Goal: Transaction & Acquisition: Purchase product/service

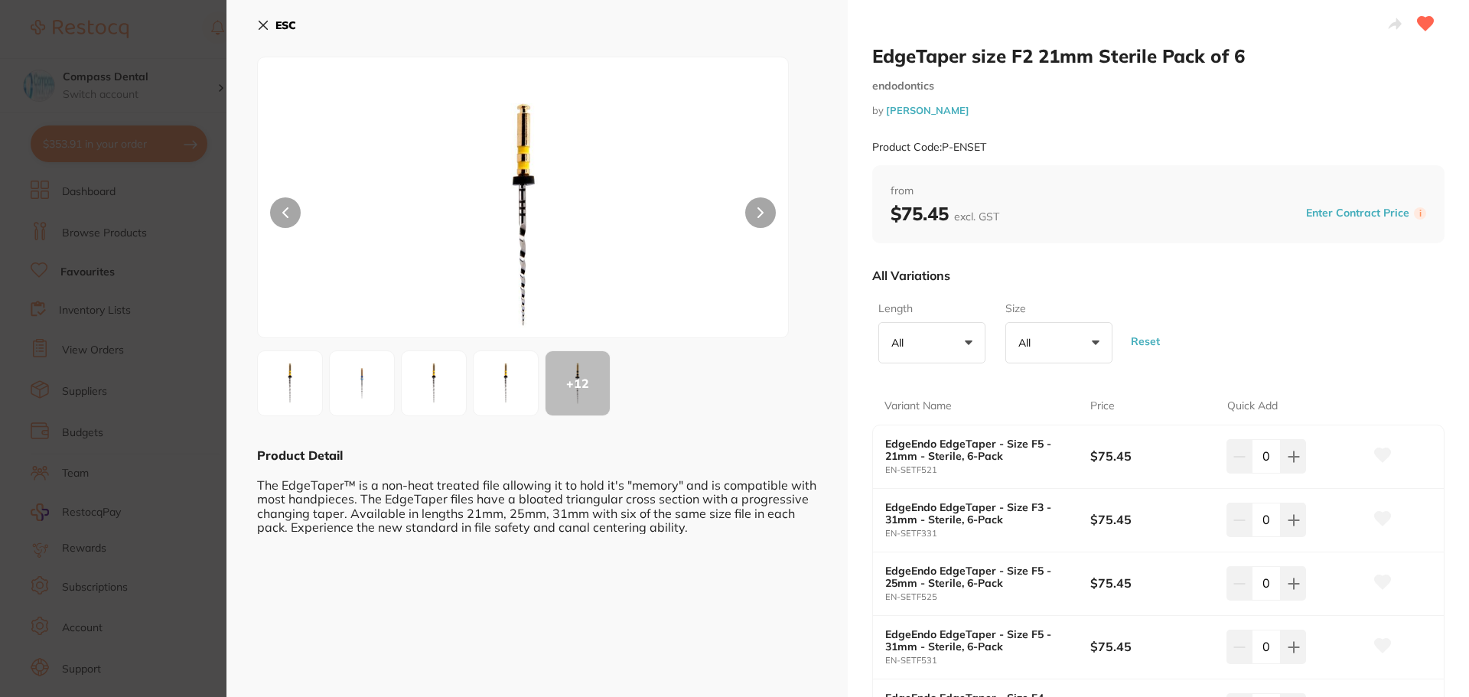
click at [262, 25] on icon at bounding box center [263, 25] width 12 height 12
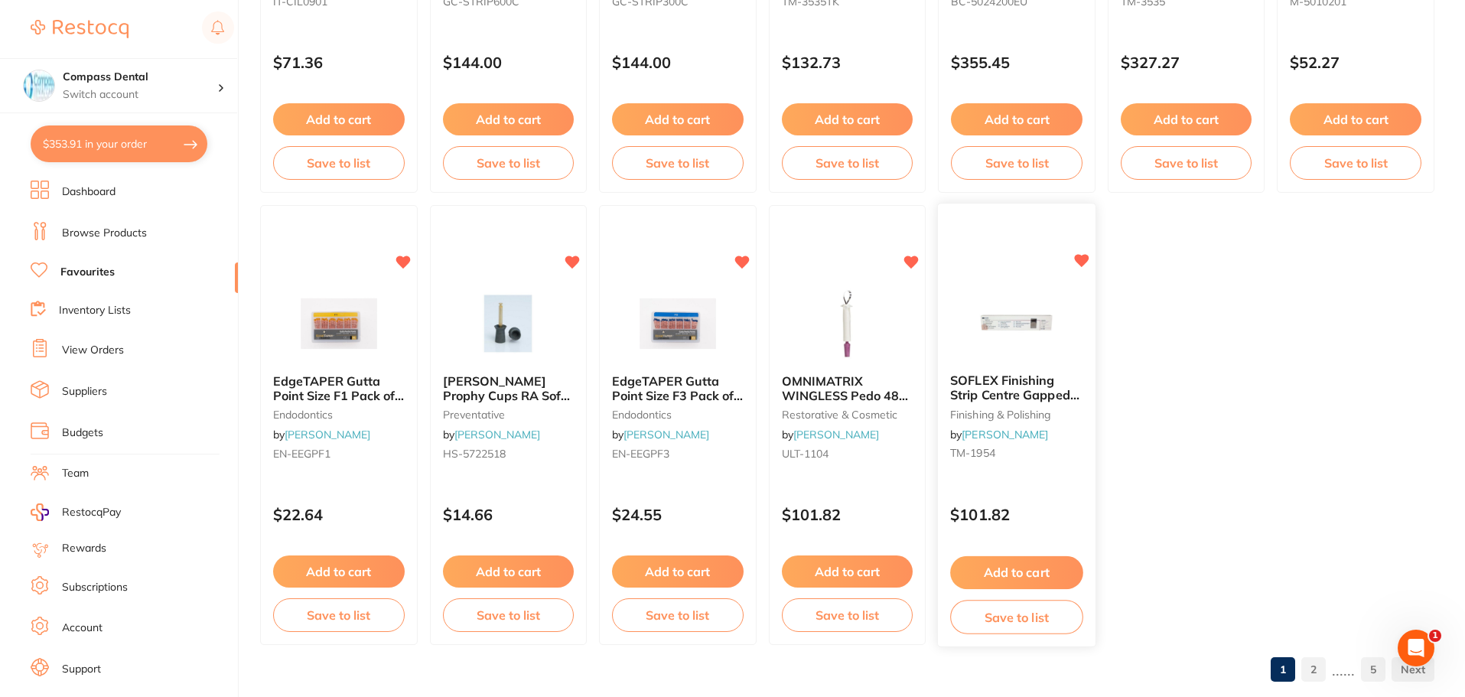
scroll to position [3167, 0]
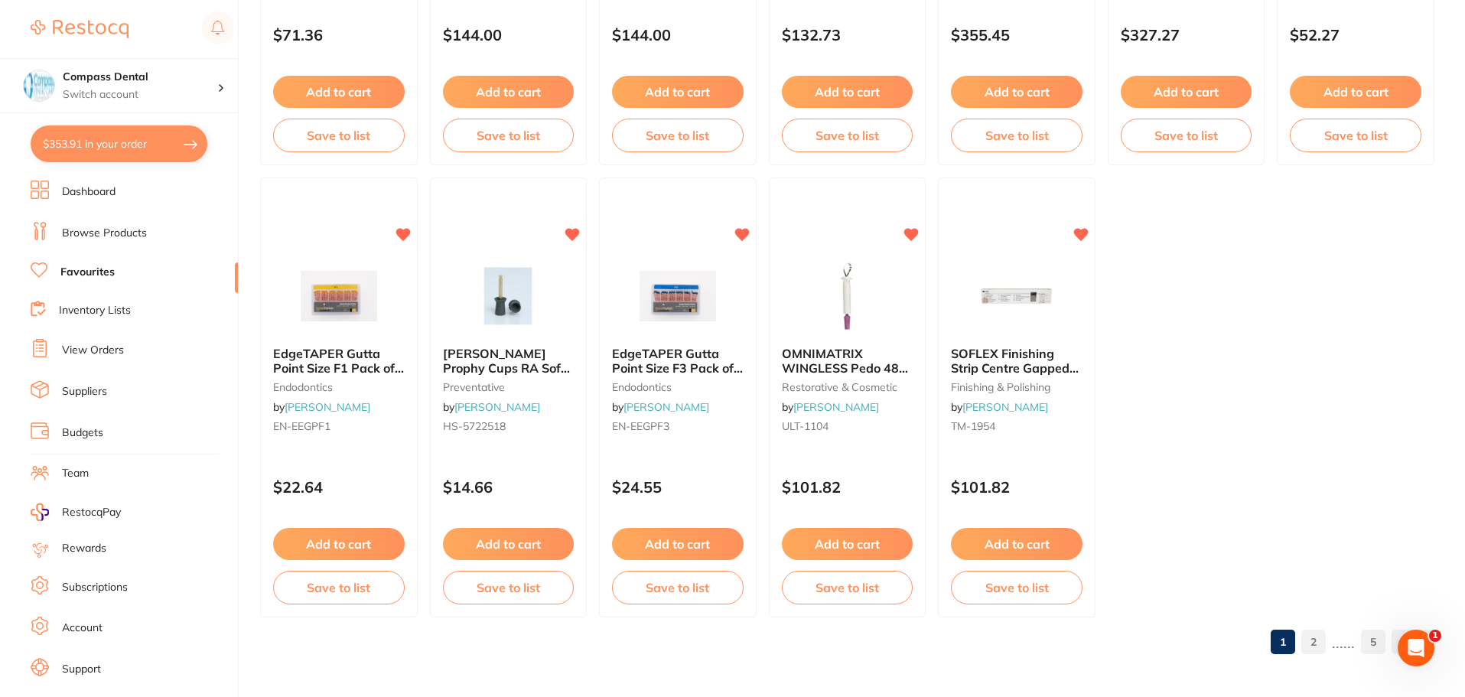
click at [1324, 645] on link "2" at bounding box center [1314, 642] width 24 height 31
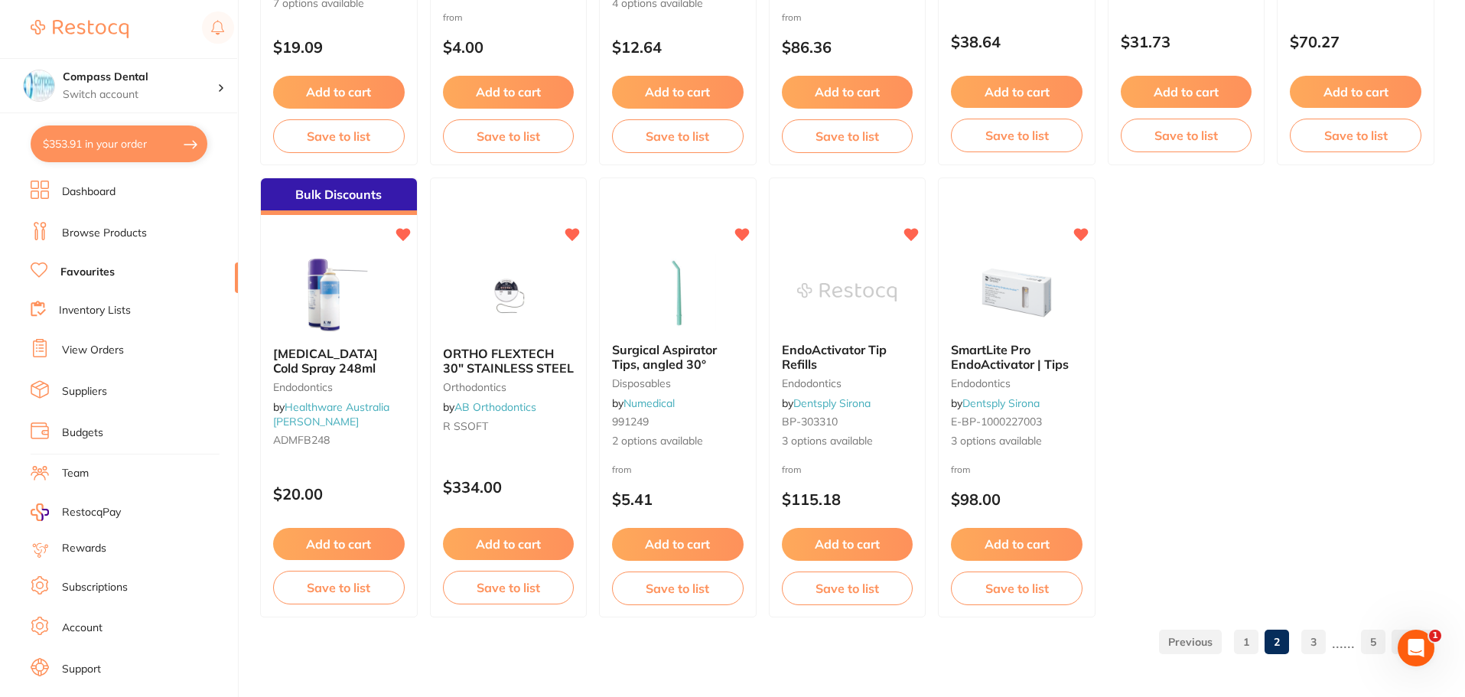
click at [1314, 650] on link "3" at bounding box center [1314, 642] width 24 height 31
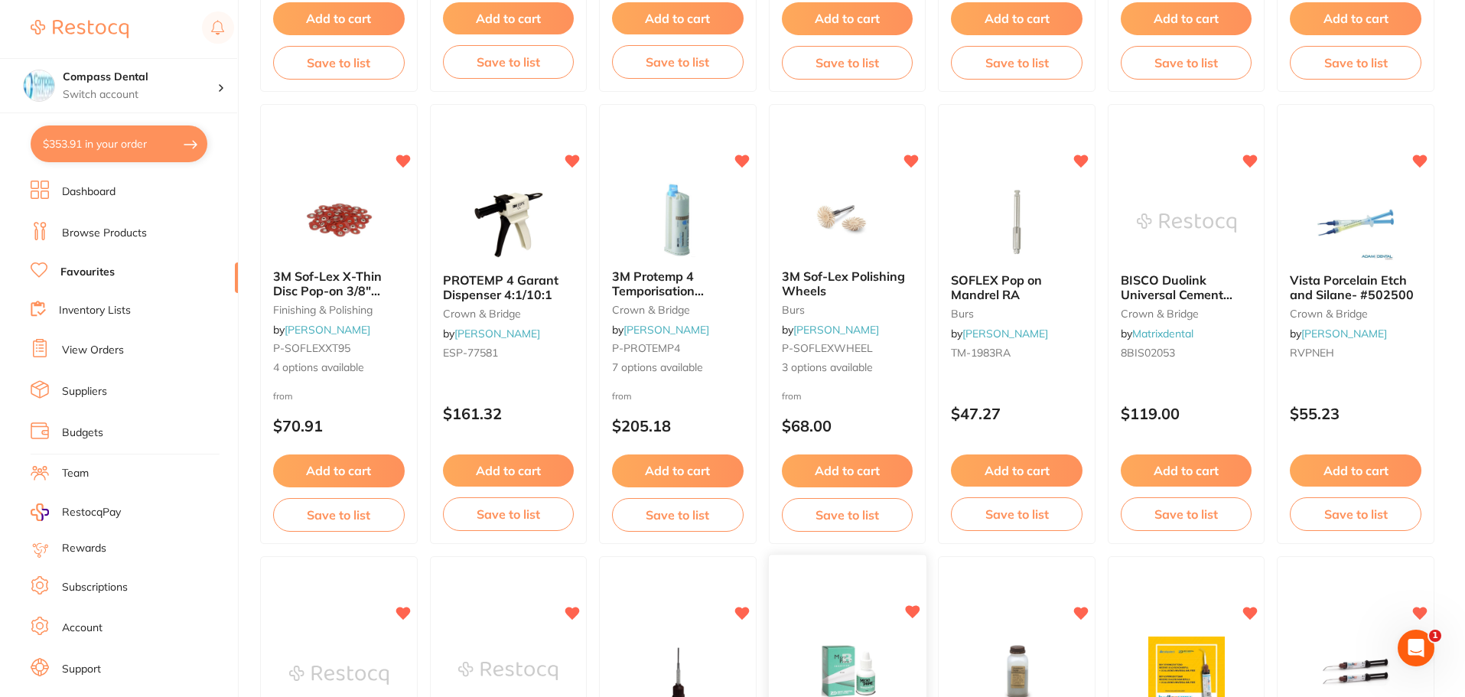
scroll to position [2325, 0]
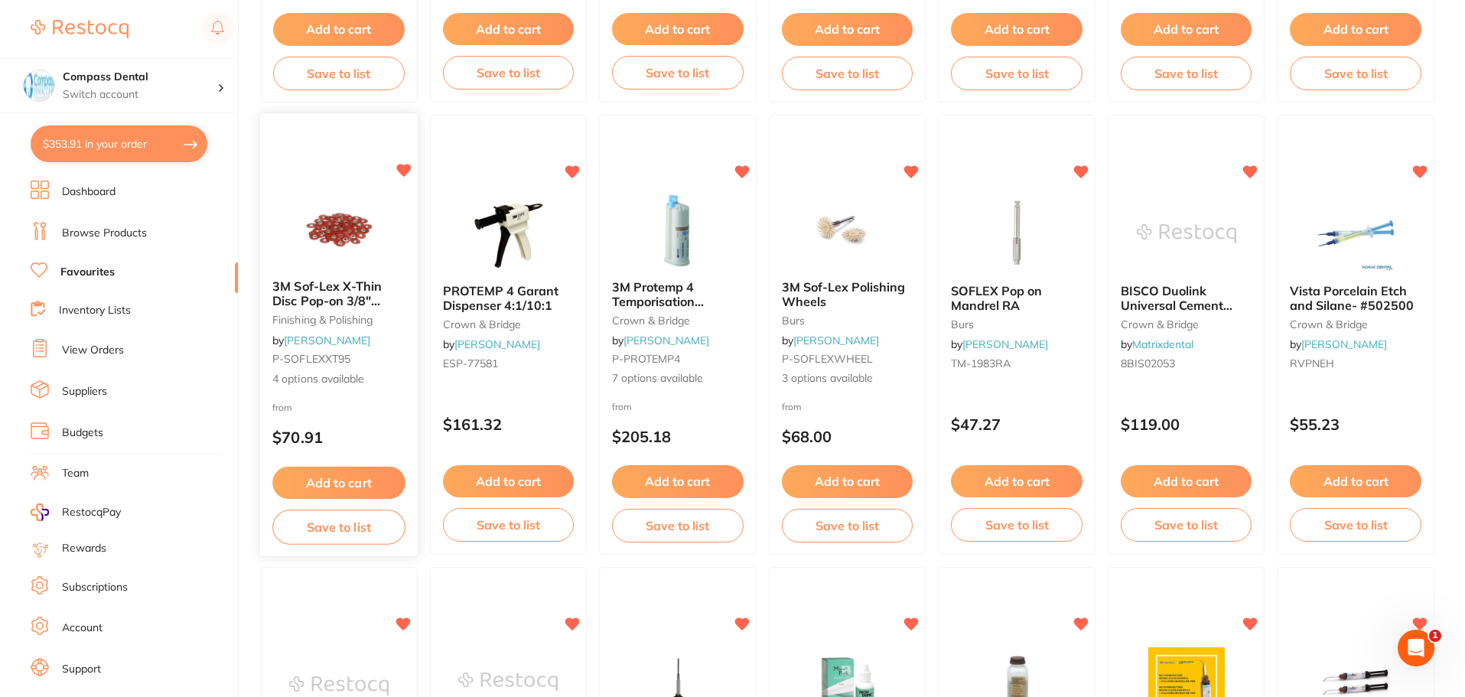
click at [337, 484] on button "Add to cart" at bounding box center [338, 483] width 132 height 33
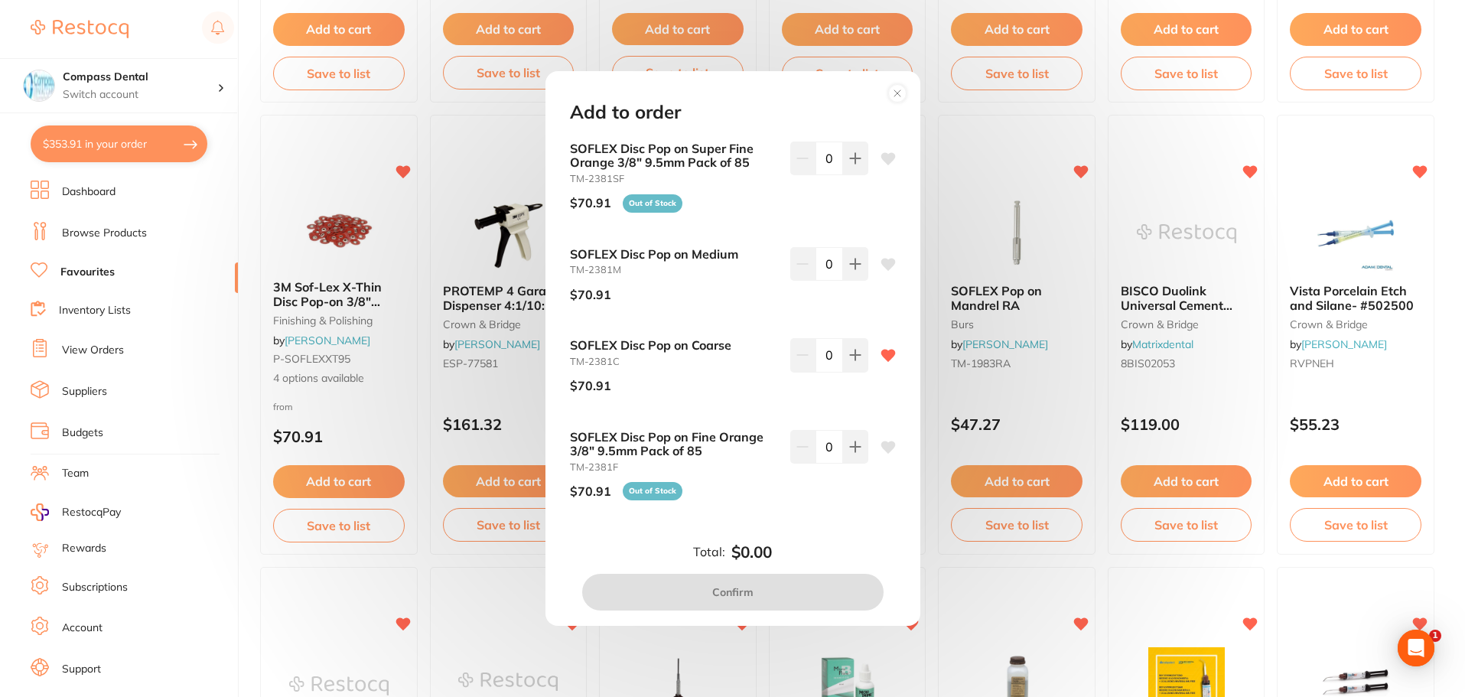
scroll to position [0, 0]
click at [846, 364] on button at bounding box center [855, 355] width 25 height 34
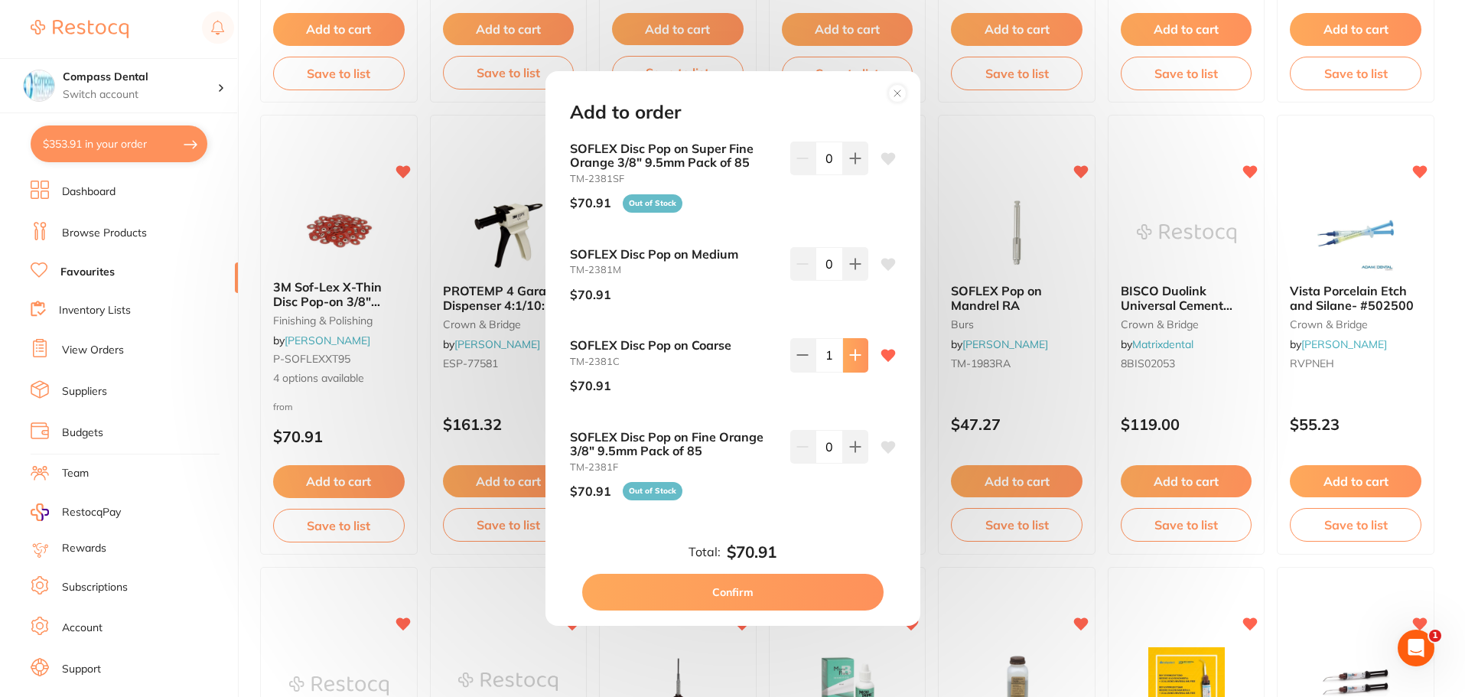
click at [843, 367] on button at bounding box center [855, 355] width 25 height 34
click at [810, 356] on button at bounding box center [802, 355] width 25 height 34
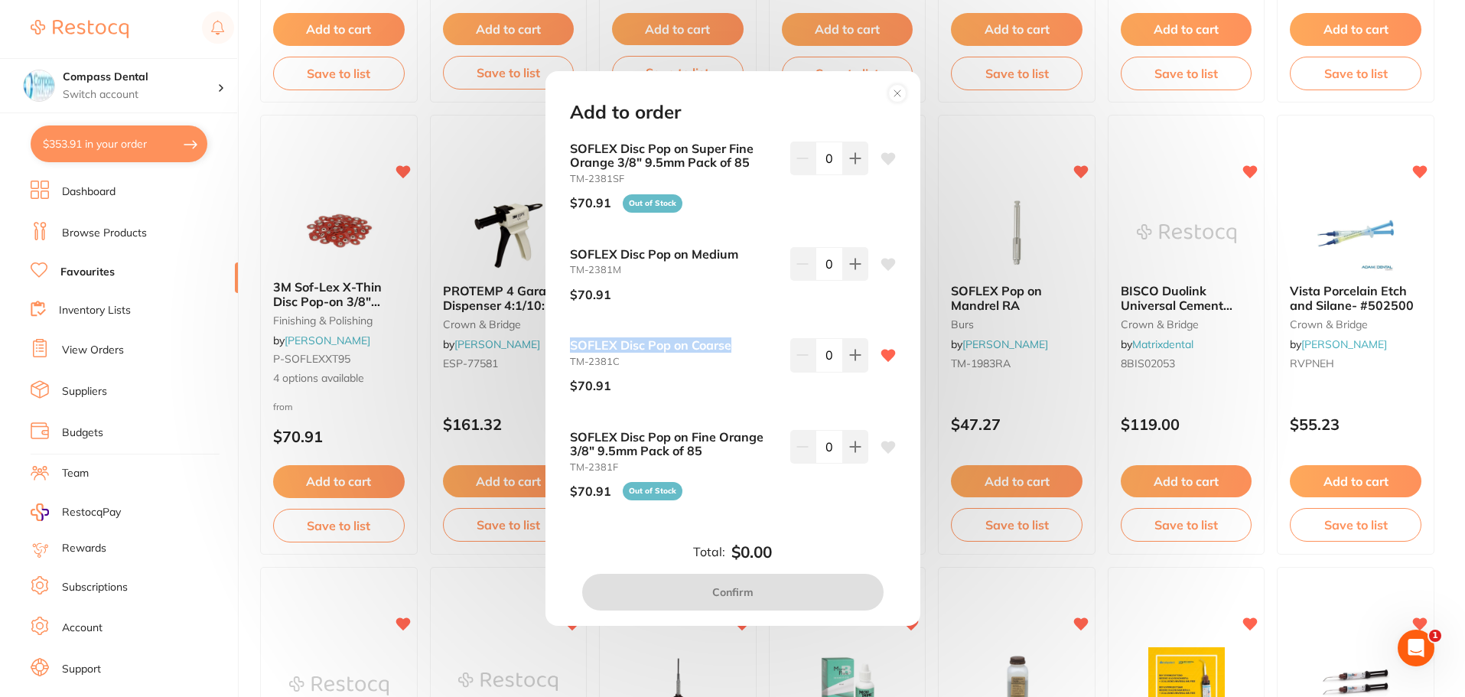
drag, startPoint x: 735, startPoint y: 350, endPoint x: 569, endPoint y: 345, distance: 166.1
click at [569, 345] on div "SOFLEX Disc Pop on Super Fine Orange 3/8" 9.5mm Pack of 85 TM-2381SF $70.91 Out…" at bounding box center [733, 339] width 363 height 394
copy b "SOFLEX Disc Pop on Coarse"
click at [857, 359] on icon at bounding box center [855, 355] width 12 height 12
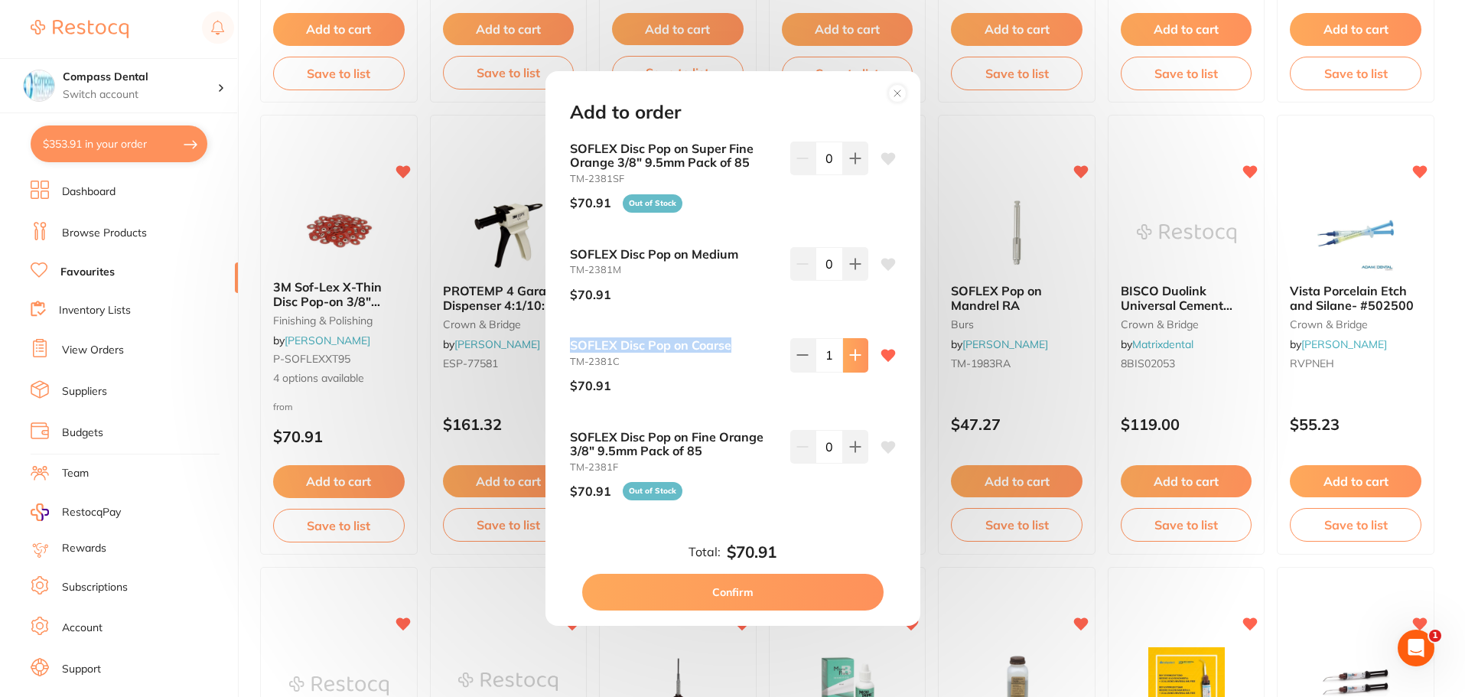
click at [857, 359] on icon at bounding box center [855, 355] width 12 height 12
type input "2"
click at [756, 594] on button "Confirm" at bounding box center [732, 592] width 301 height 37
checkbox input "false"
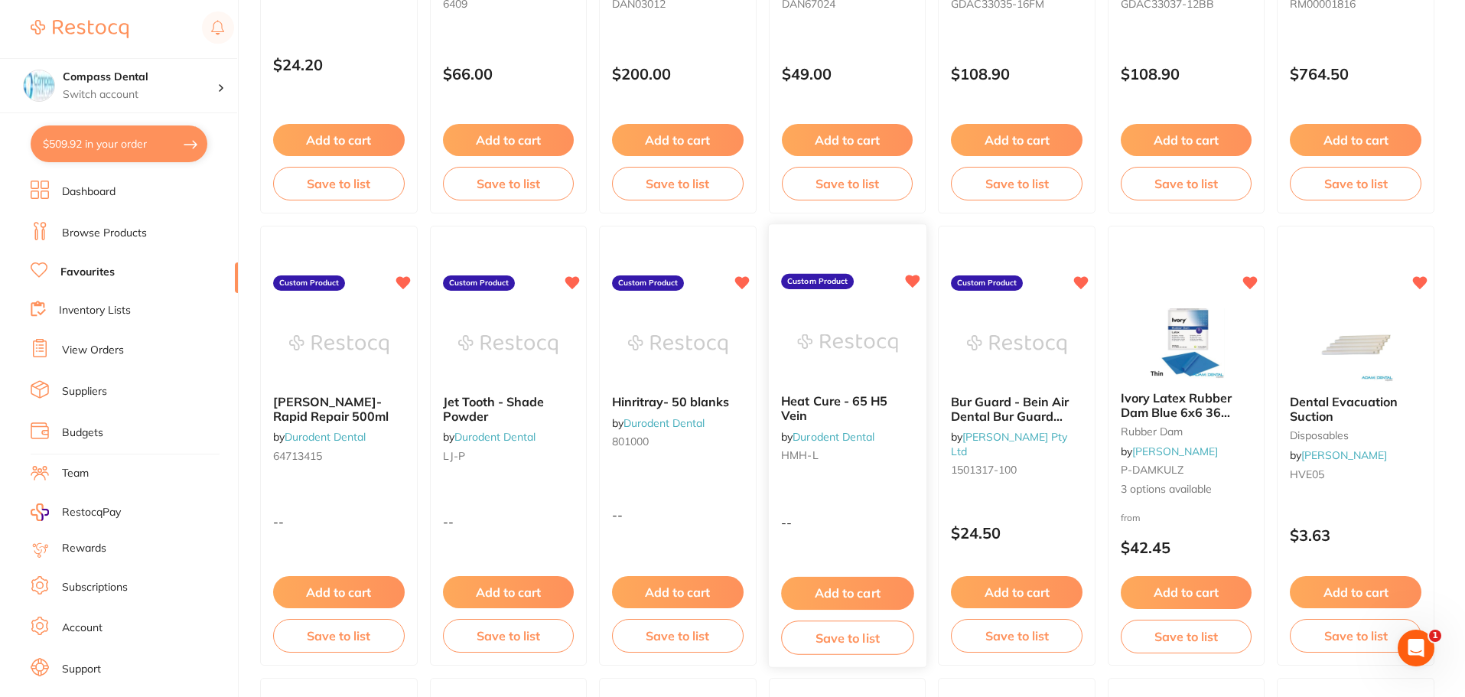
scroll to position [1254, 0]
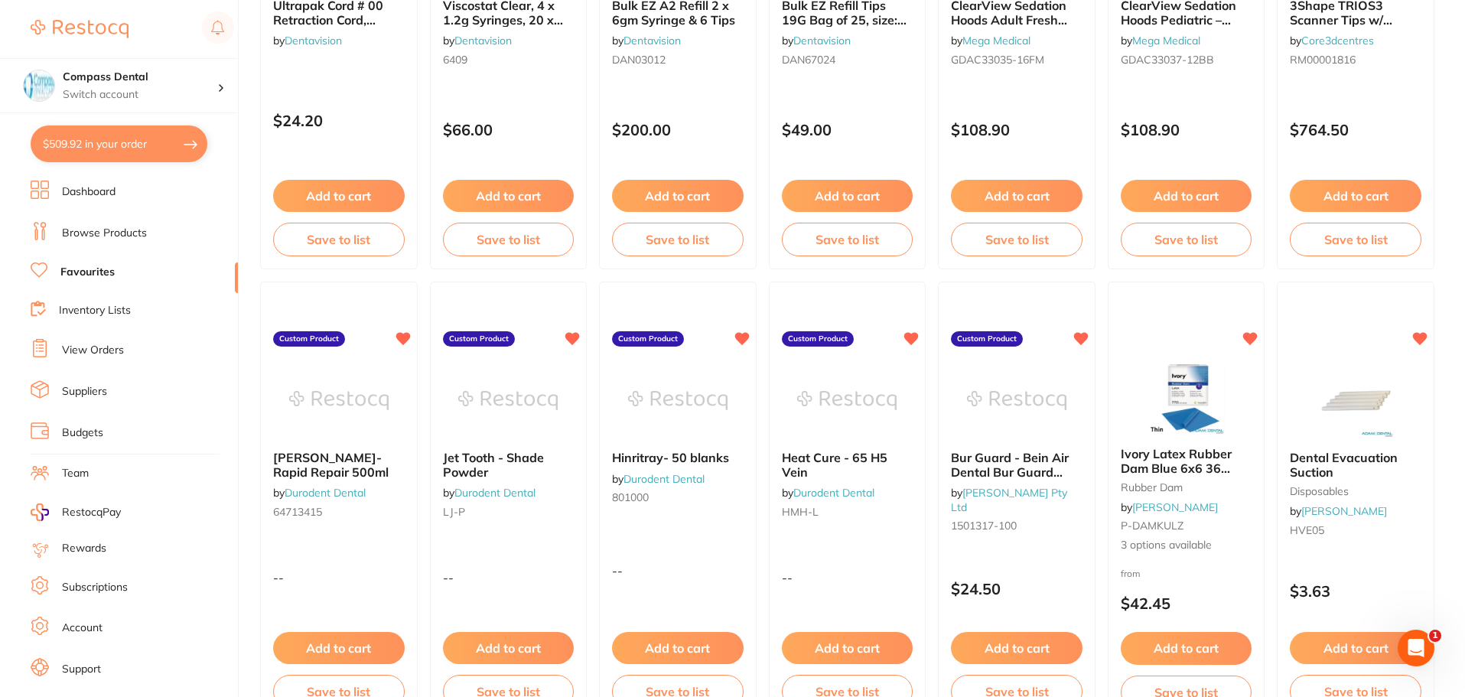
click at [1256, 337] on div "Ivory Latex Rubber Dam Blue 6x6 36 sheets rubber dam by [PERSON_NAME] P-DAMKULZ…" at bounding box center [1187, 502] width 158 height 440
click at [1256, 337] on section at bounding box center [732, 348] width 1465 height 697
click at [1251, 339] on icon at bounding box center [1251, 337] width 15 height 13
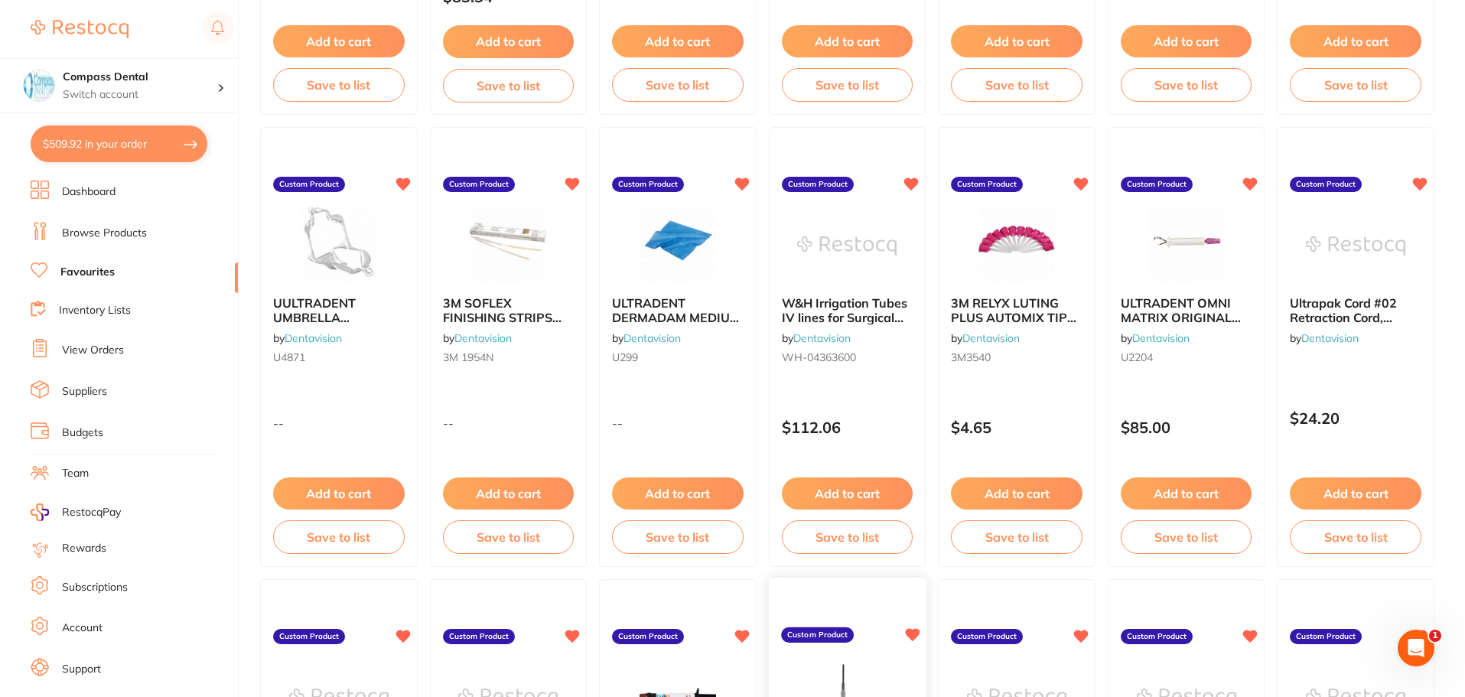
scroll to position [412, 0]
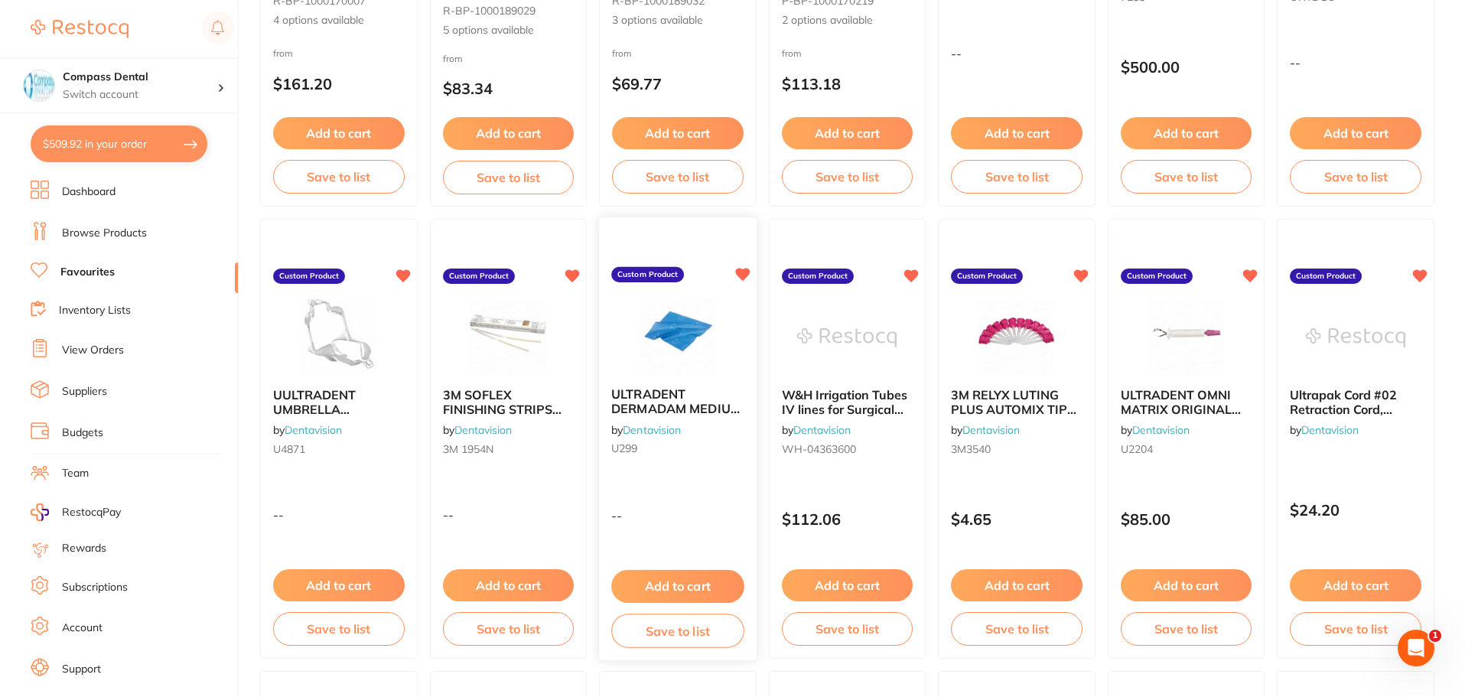
click at [621, 448] on span "U299" at bounding box center [624, 449] width 26 height 14
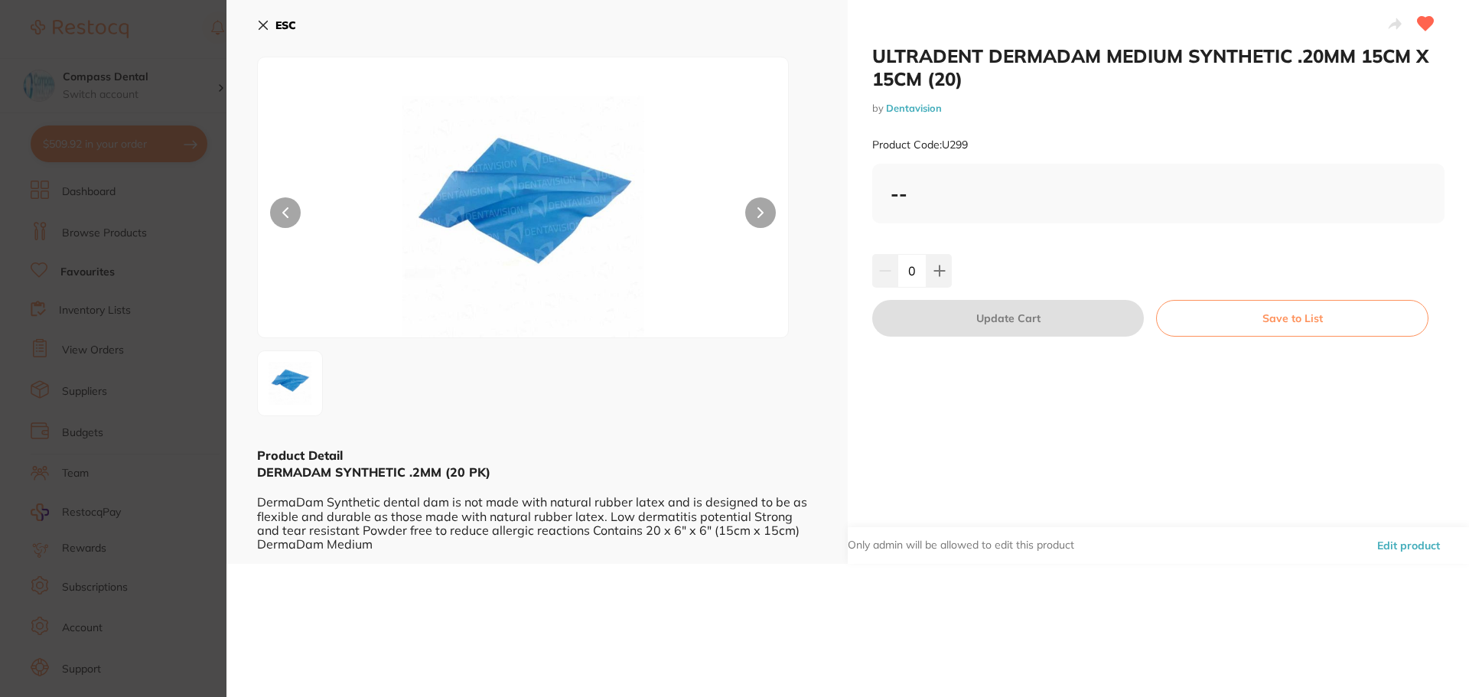
click at [1425, 21] on icon at bounding box center [1426, 24] width 16 height 14
click at [260, 21] on icon at bounding box center [263, 25] width 8 height 8
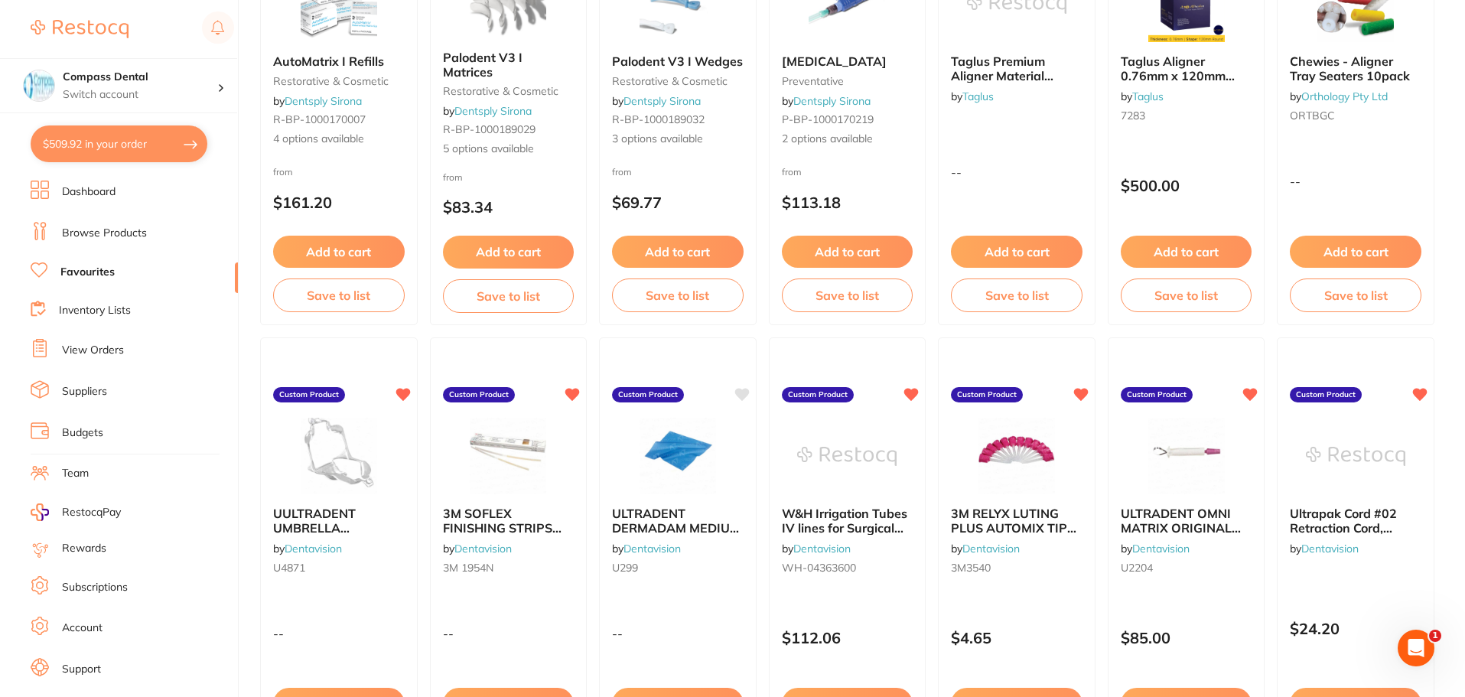
scroll to position [259, 0]
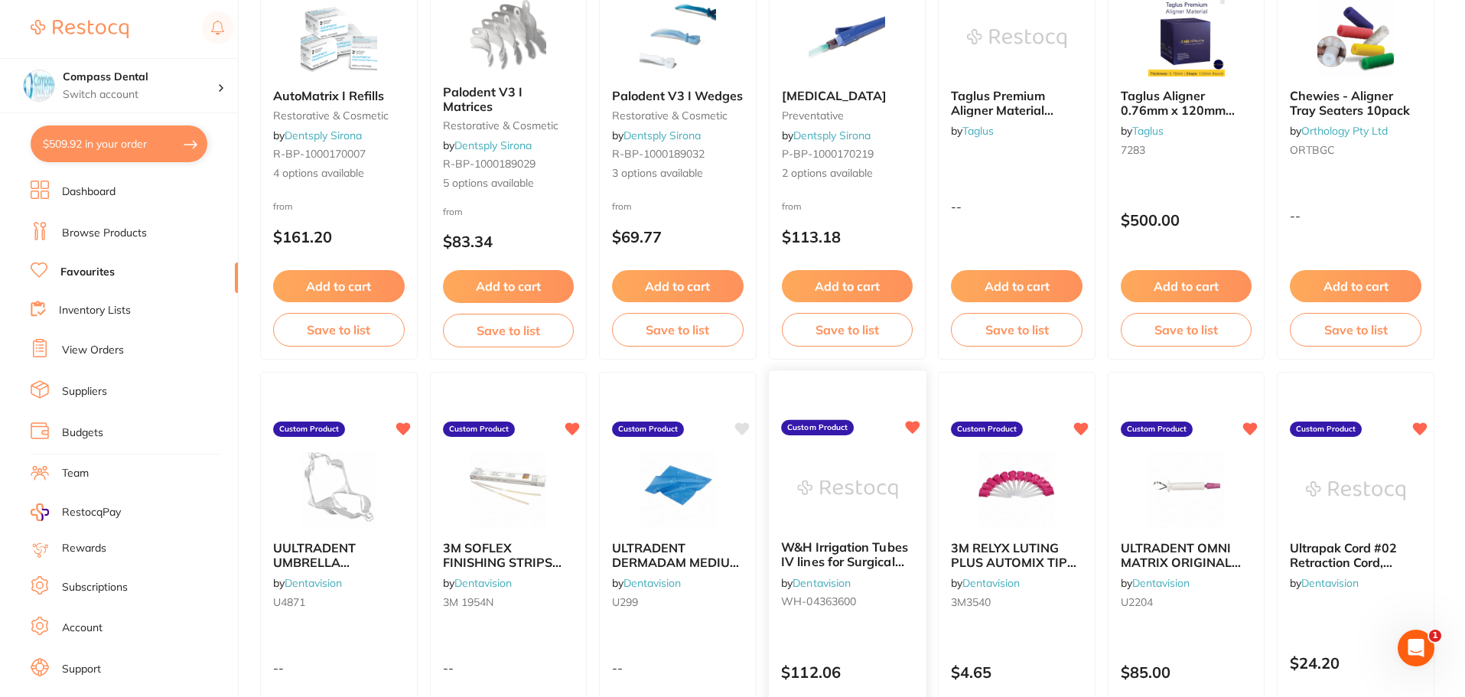
click at [915, 424] on icon at bounding box center [912, 428] width 15 height 13
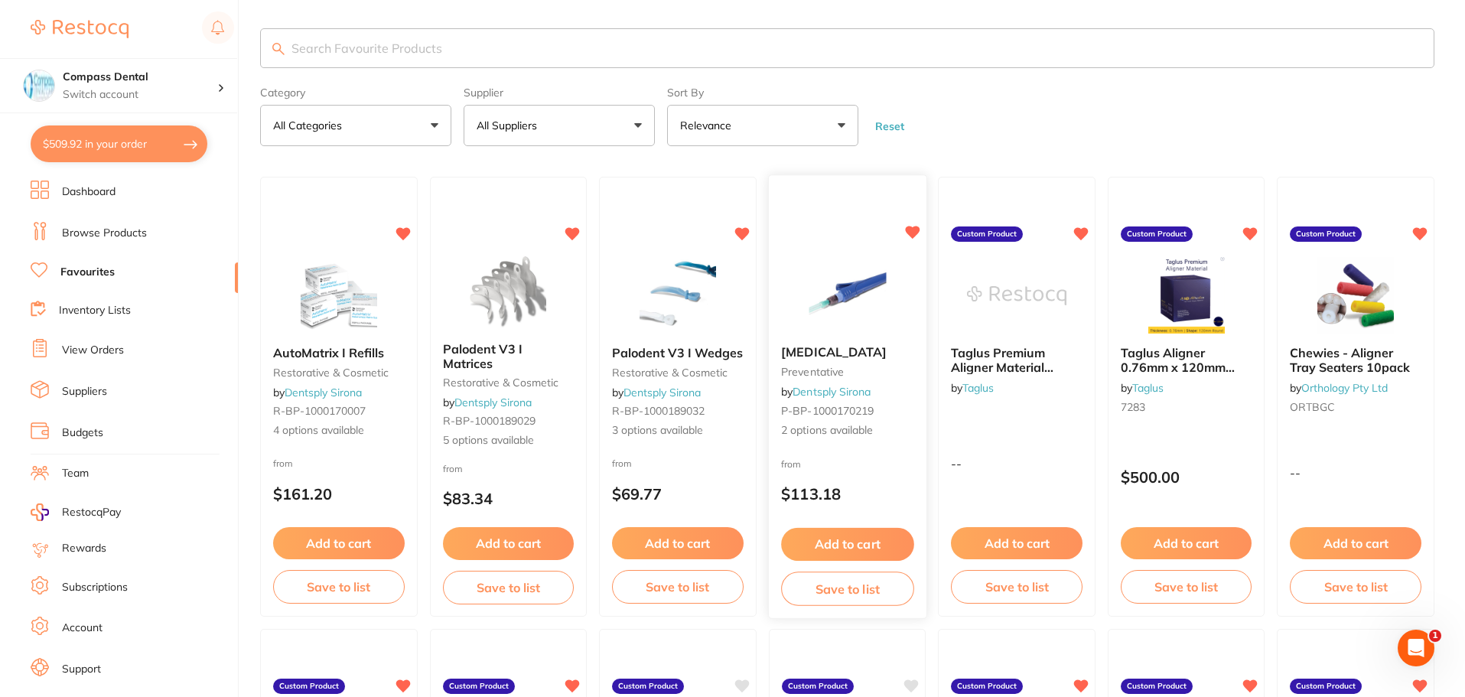
scroll to position [0, 0]
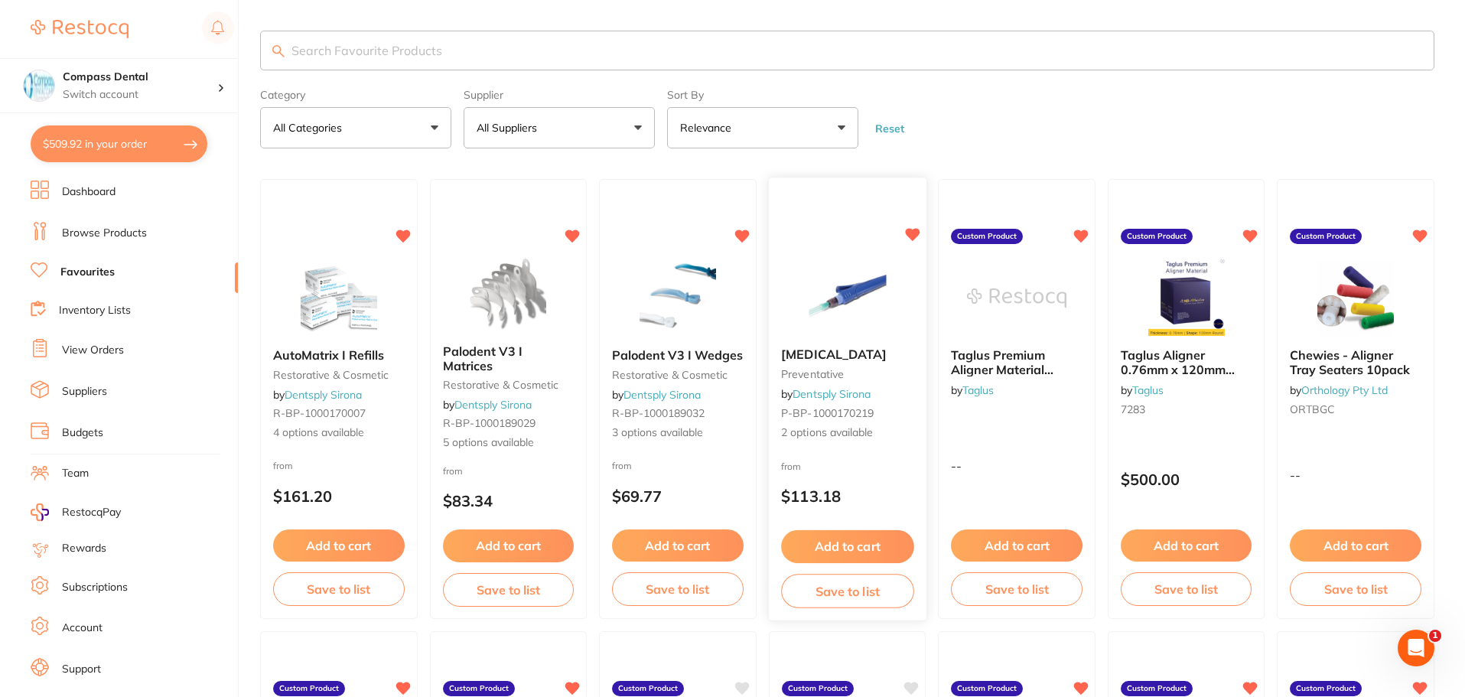
click at [836, 391] on link "Dentsply Sirona" at bounding box center [832, 395] width 78 height 14
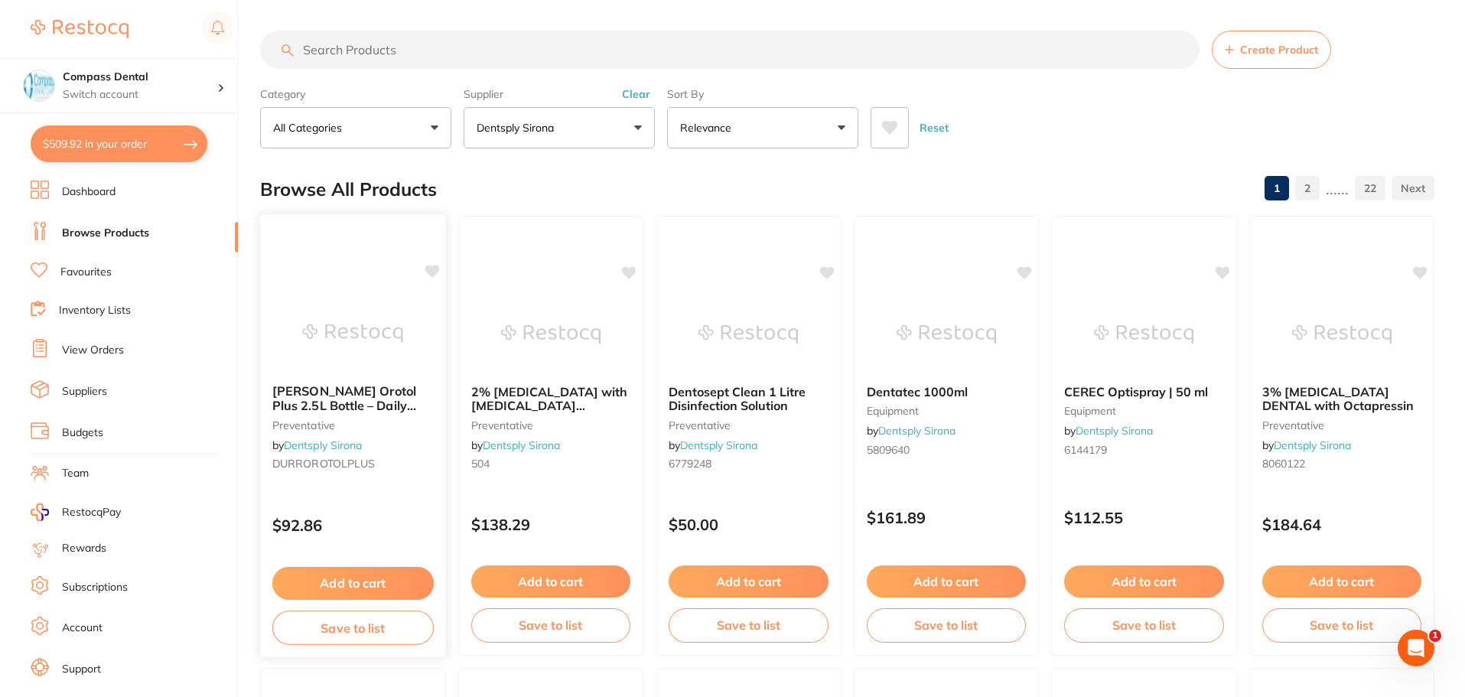
click at [354, 585] on button "Add to cart" at bounding box center [352, 583] width 161 height 33
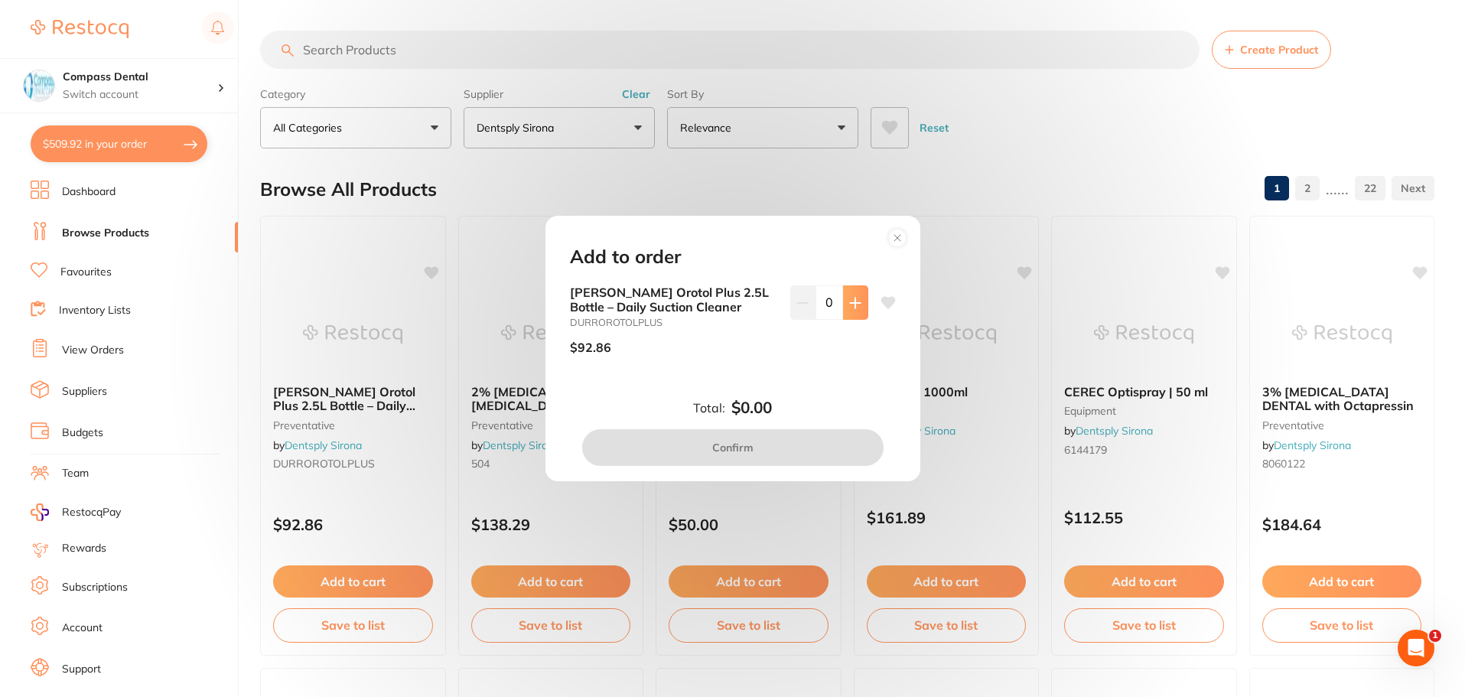
click at [860, 310] on button at bounding box center [855, 302] width 25 height 34
type input "1"
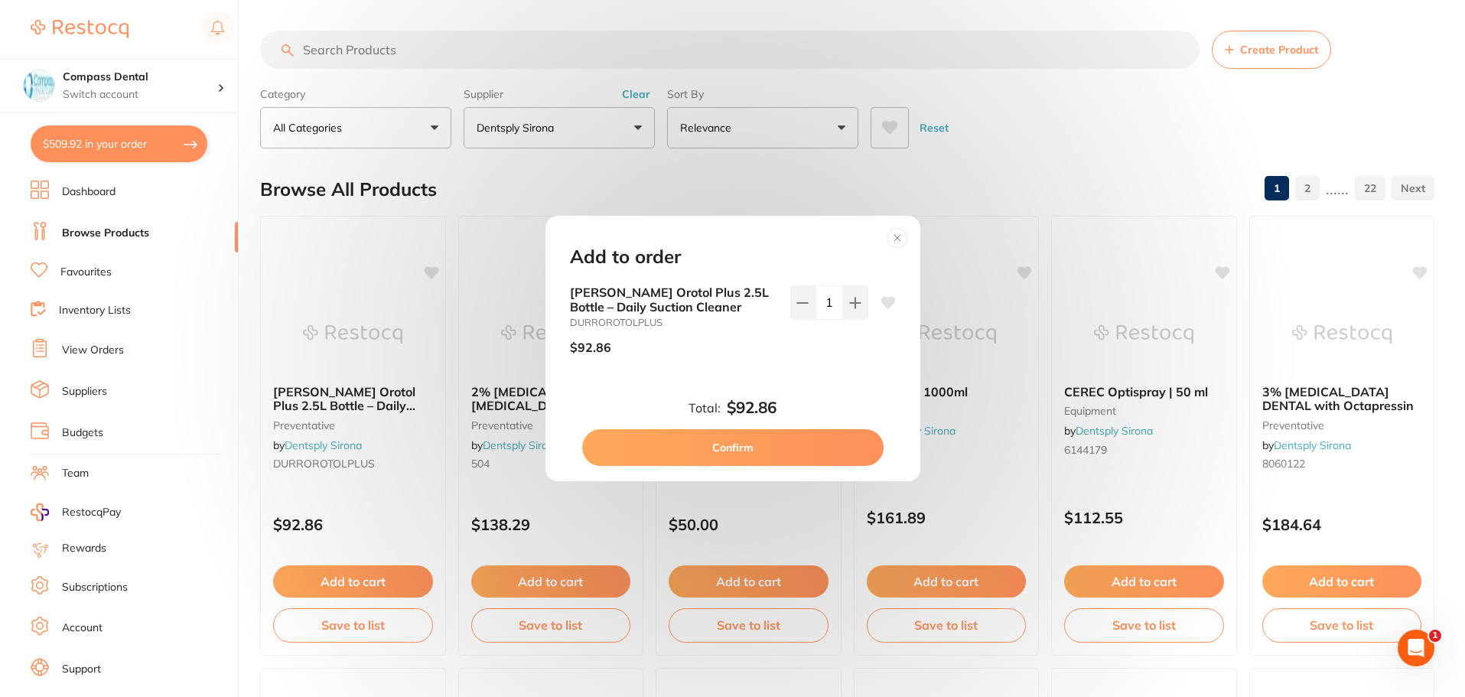
click at [757, 448] on button "Confirm" at bounding box center [732, 447] width 301 height 37
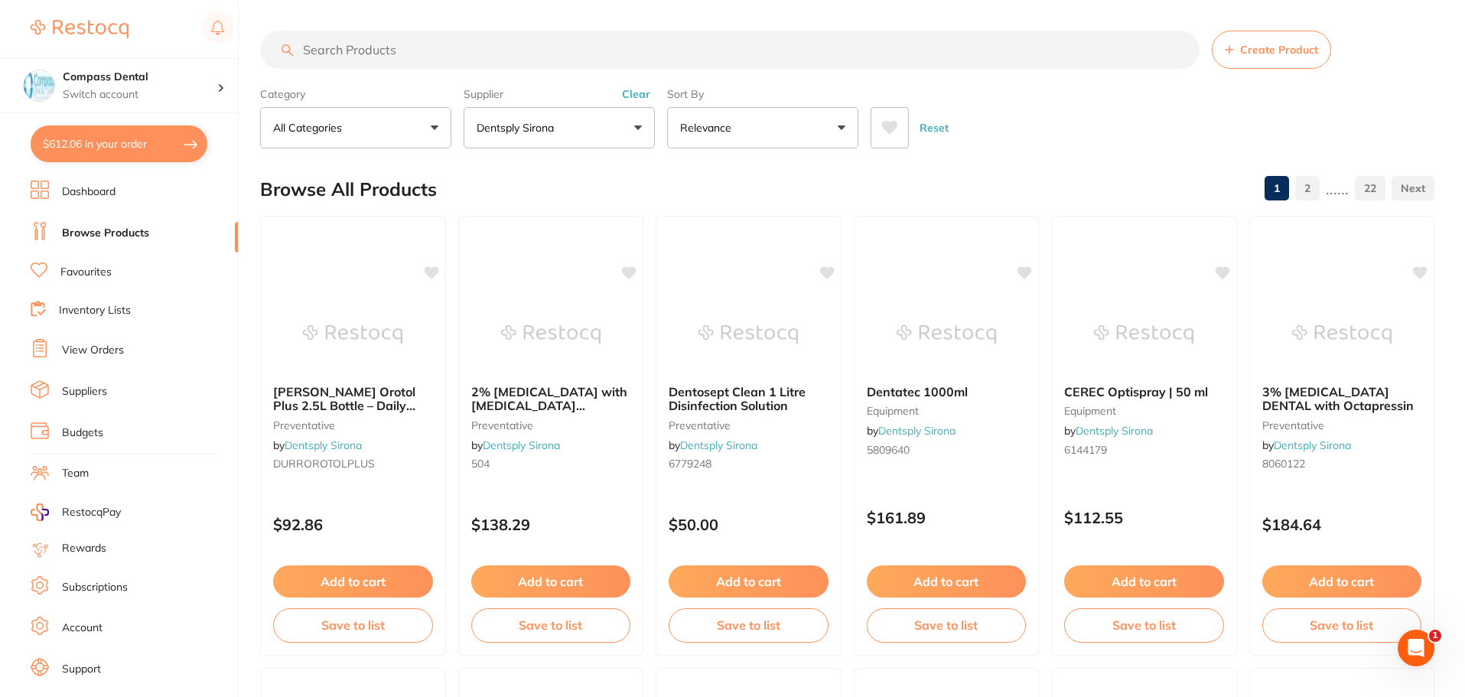
drag, startPoint x: 551, startPoint y: 590, endPoint x: 757, endPoint y: 459, distance: 243.9
click at [550, 588] on button "Add to cart" at bounding box center [551, 581] width 160 height 32
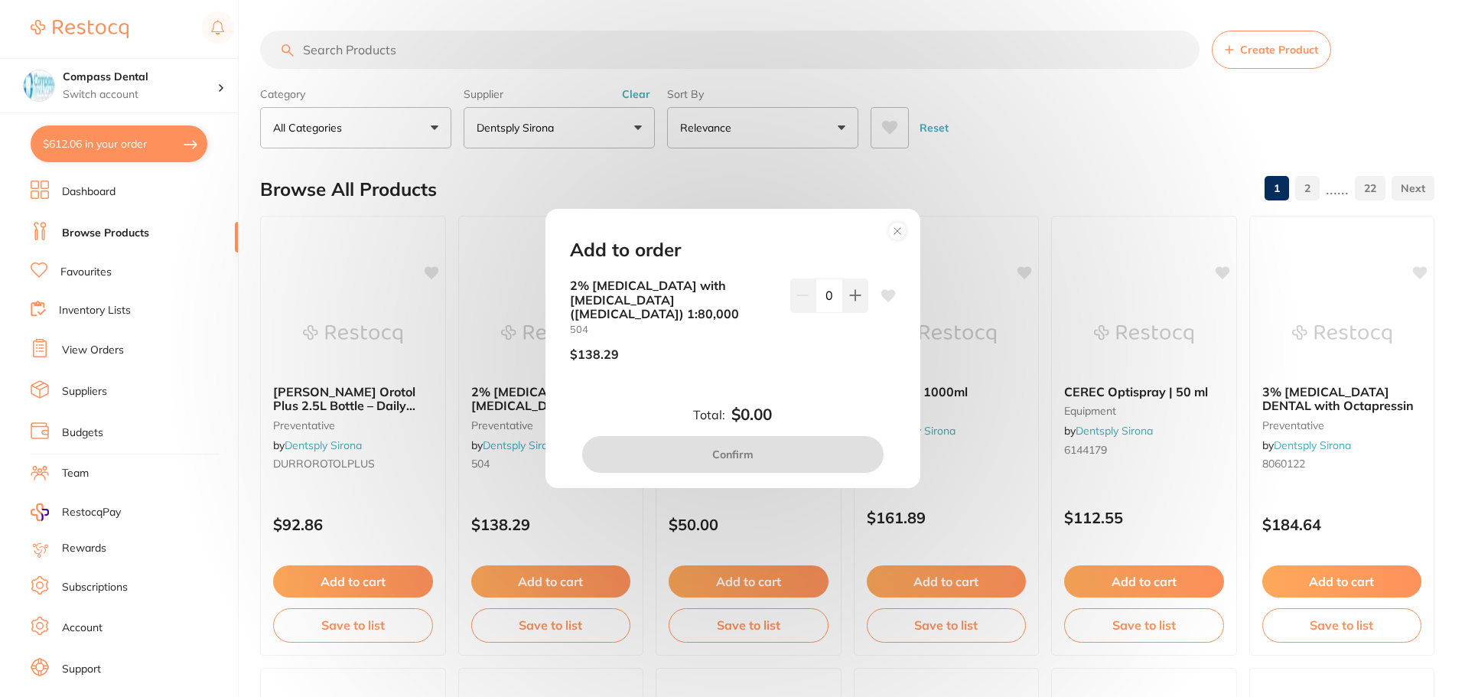
drag, startPoint x: 857, startPoint y: 316, endPoint x: 833, endPoint y: 346, distance: 38.6
click at [856, 312] on button at bounding box center [855, 296] width 25 height 34
type input "1"
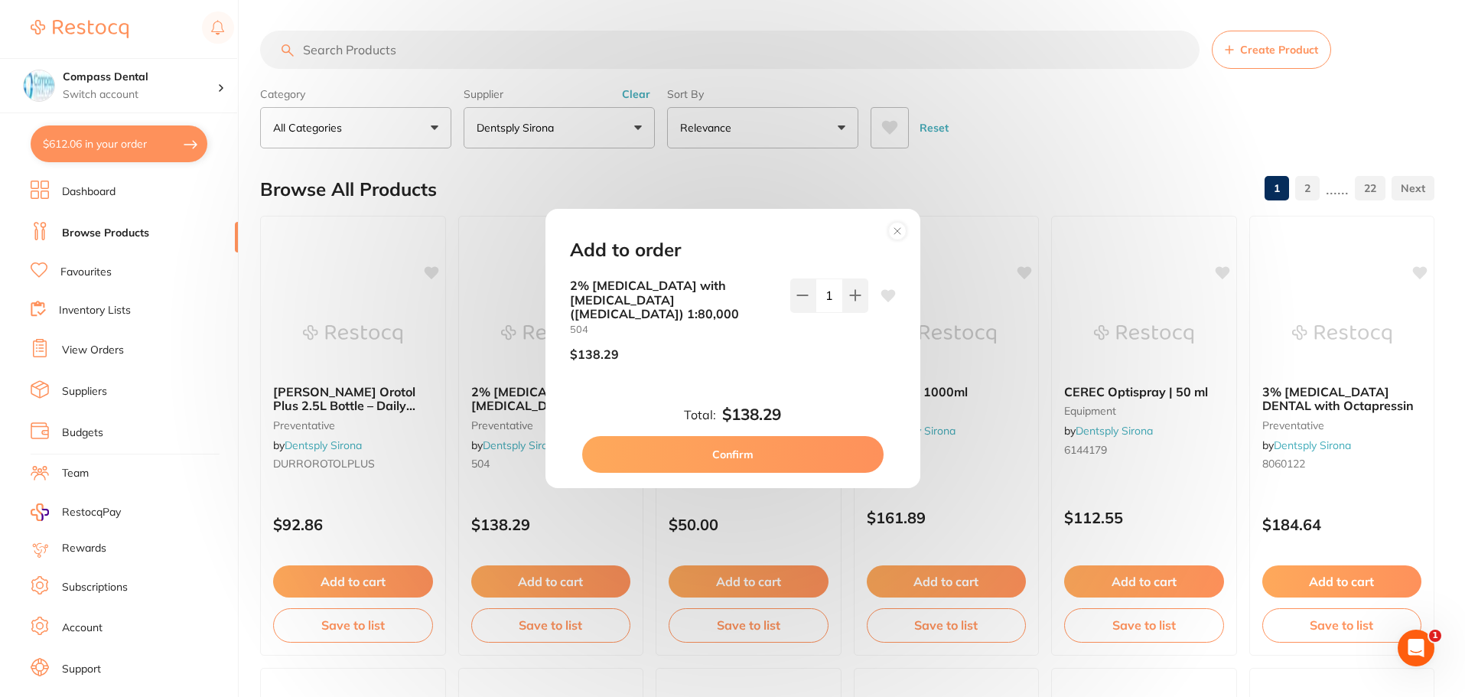
click at [739, 457] on button "Confirm" at bounding box center [732, 454] width 301 height 37
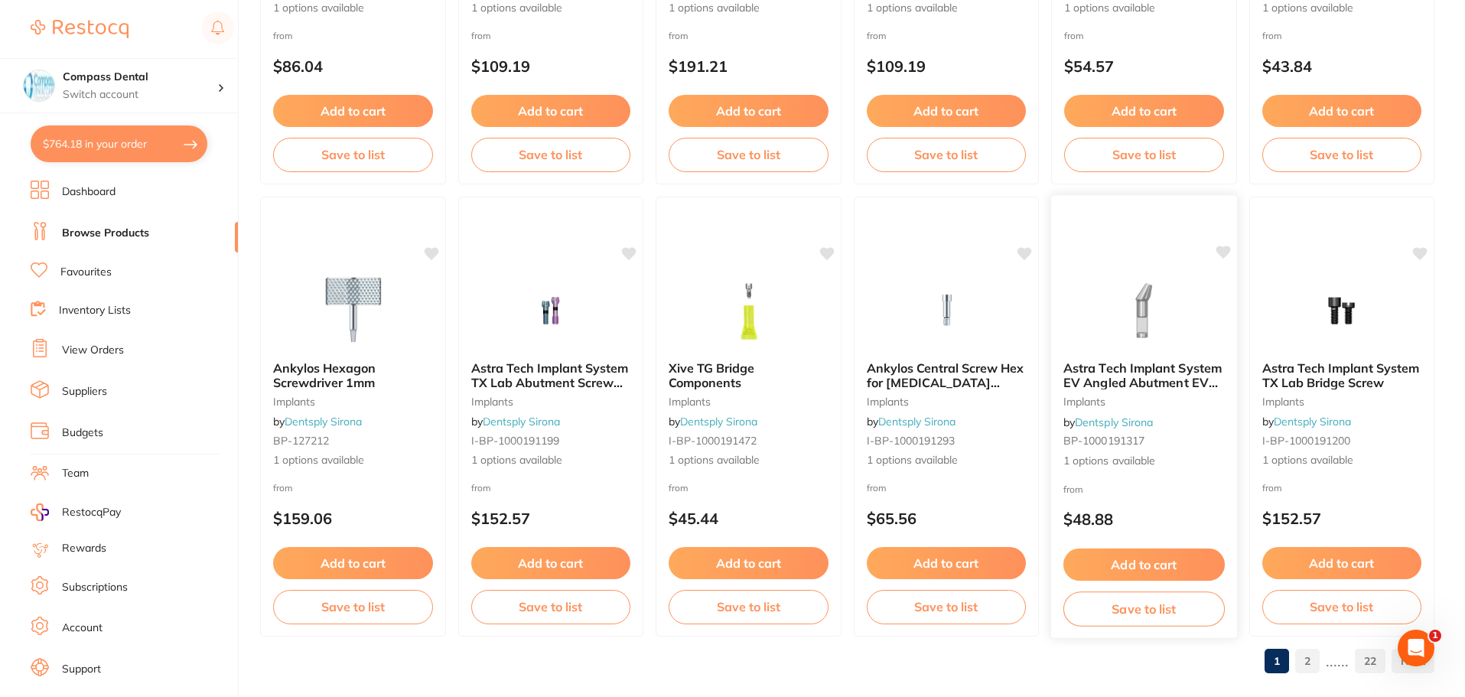
scroll to position [3656, 0]
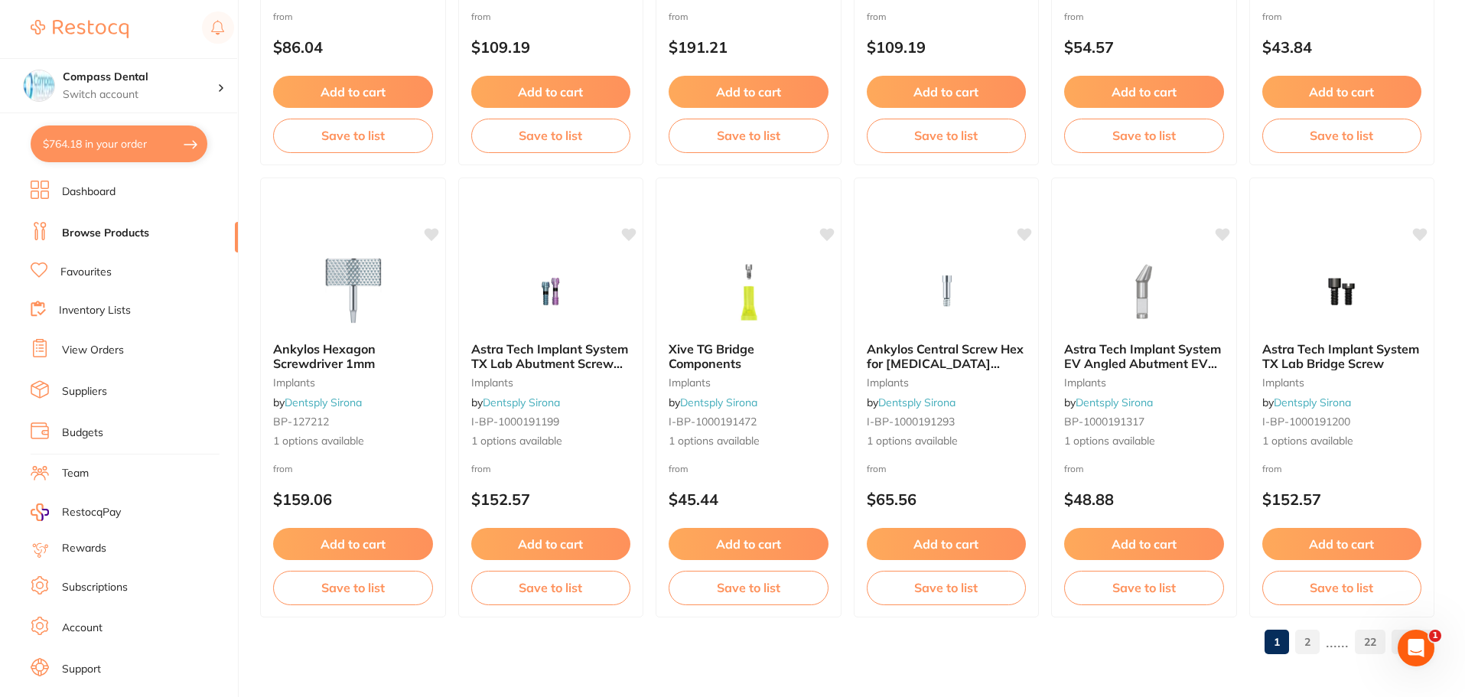
click at [1309, 644] on link "2" at bounding box center [1307, 642] width 24 height 31
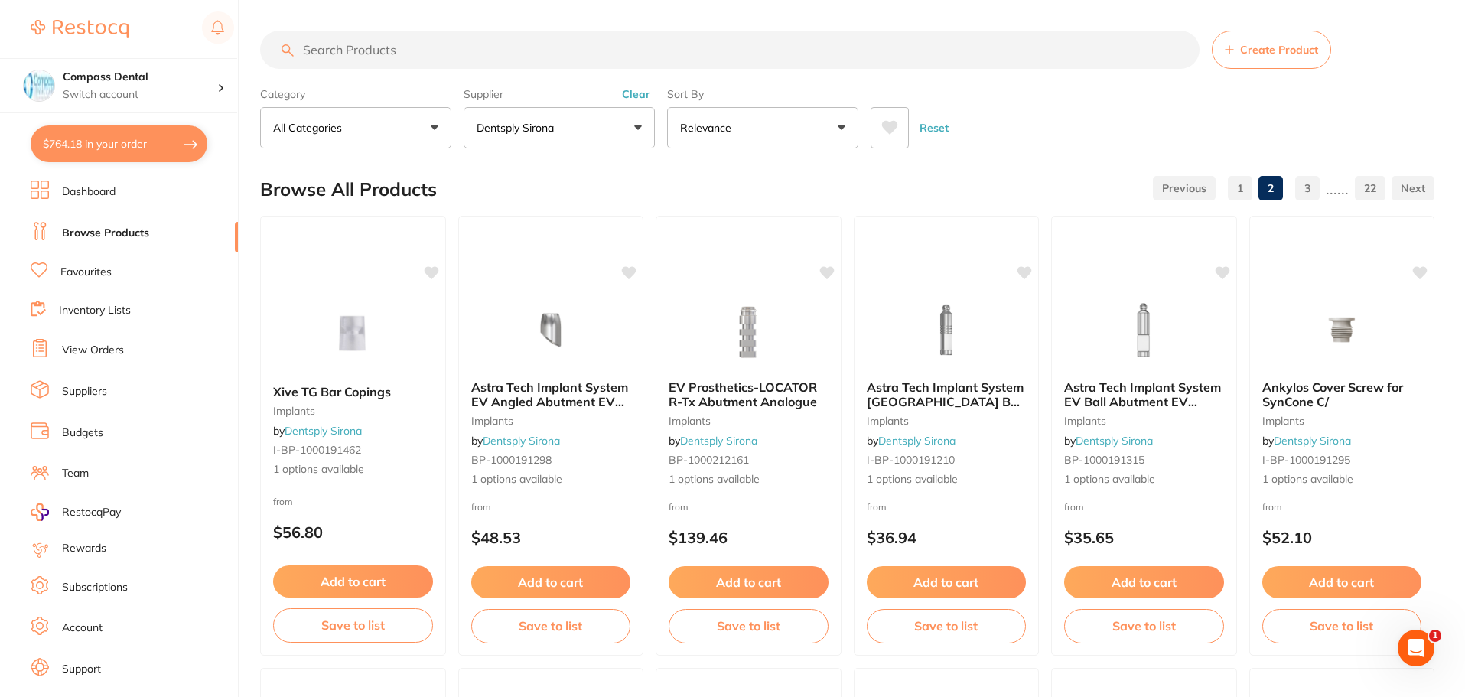
scroll to position [0, 0]
click at [433, 127] on button "All Categories" at bounding box center [355, 127] width 191 height 41
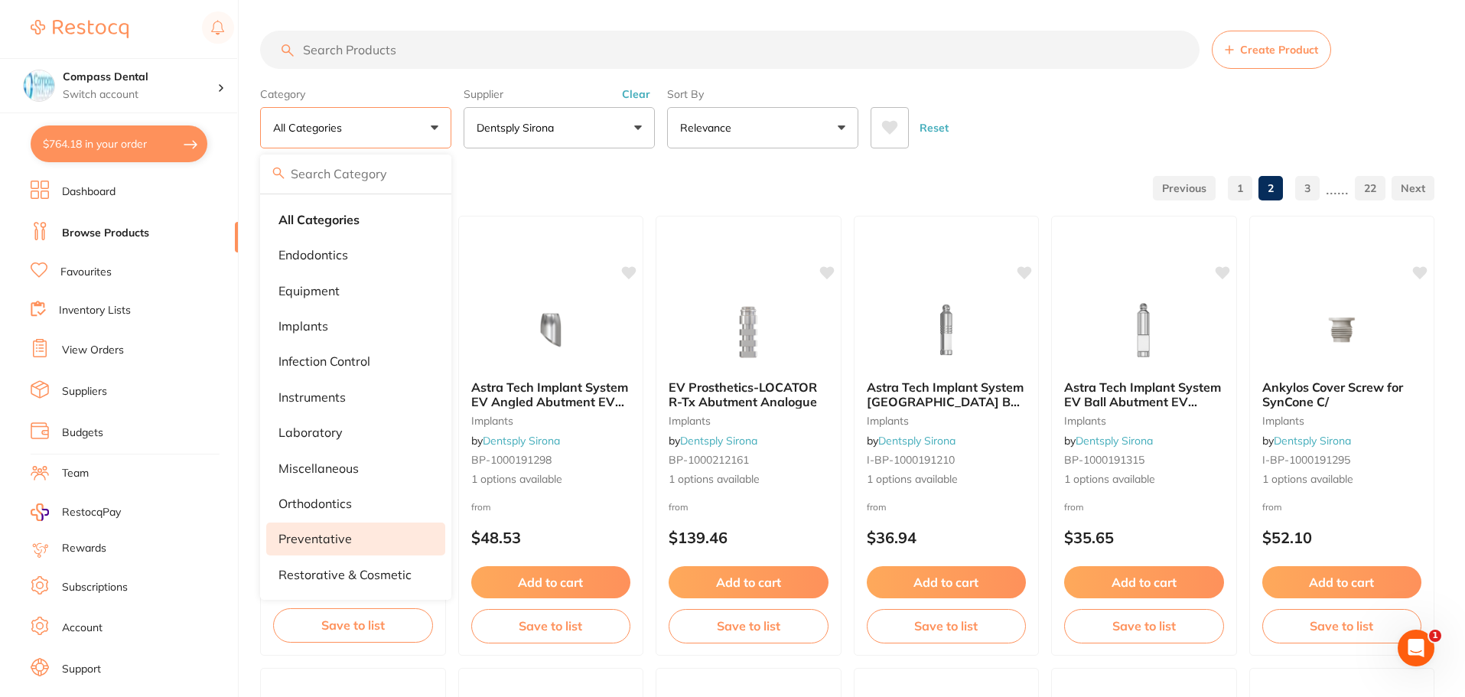
click at [327, 545] on p "preventative" at bounding box center [315, 539] width 73 height 14
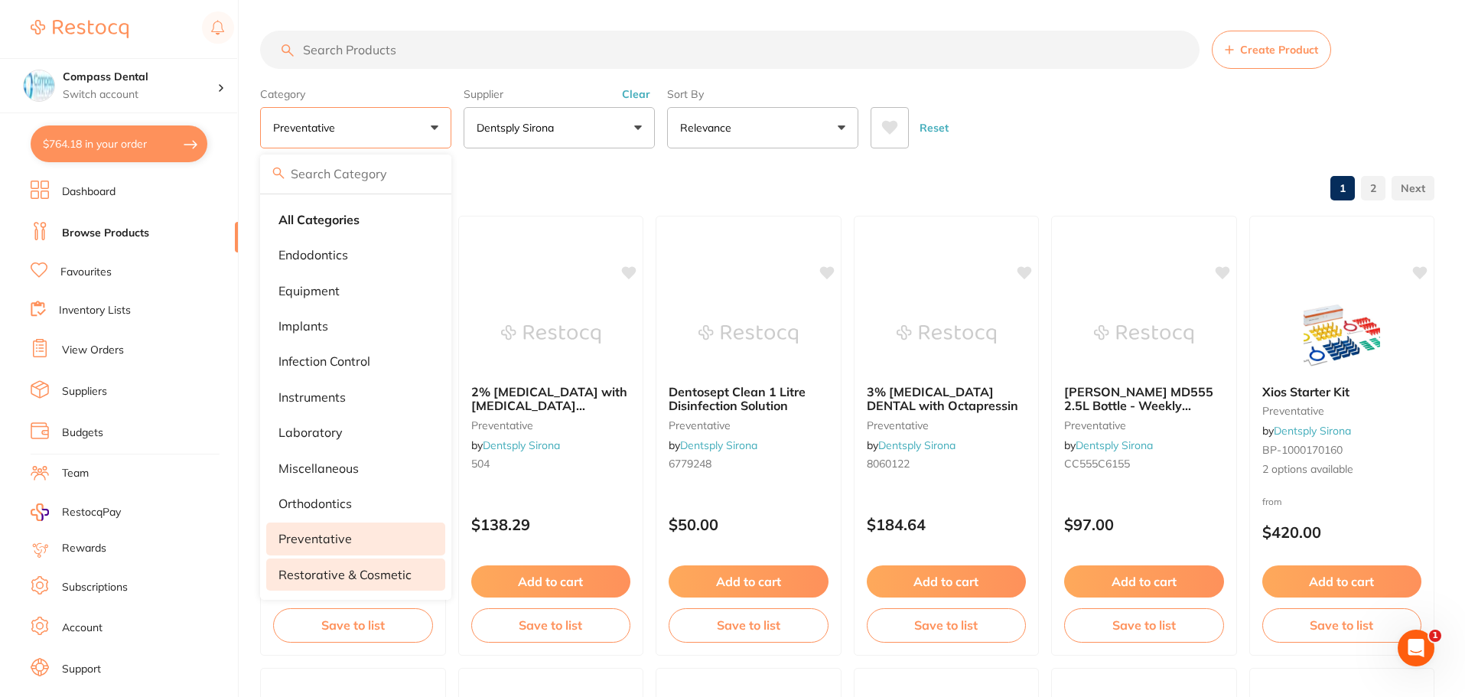
click at [358, 577] on p "restorative & cosmetic" at bounding box center [345, 575] width 133 height 14
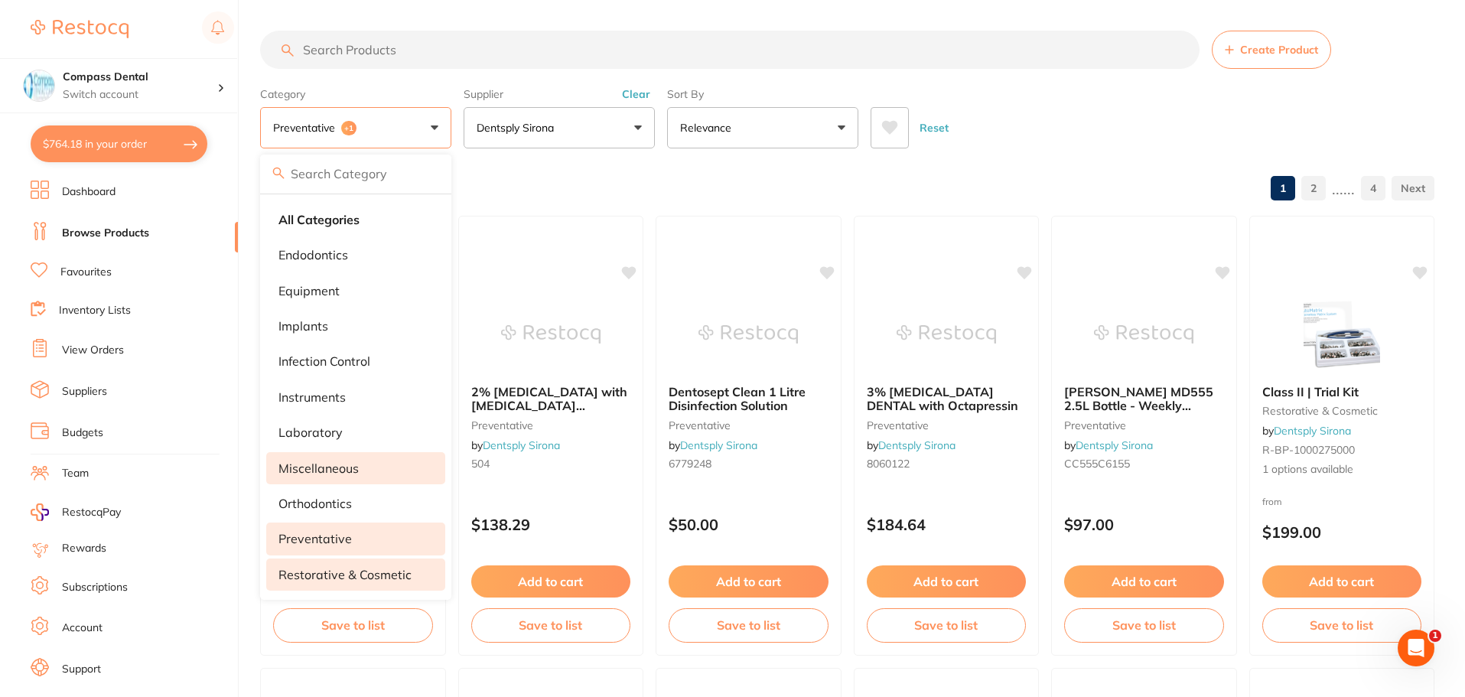
click at [324, 458] on li "miscellaneous" at bounding box center [355, 468] width 179 height 32
click at [1037, 138] on div "Reset" at bounding box center [1147, 122] width 552 height 54
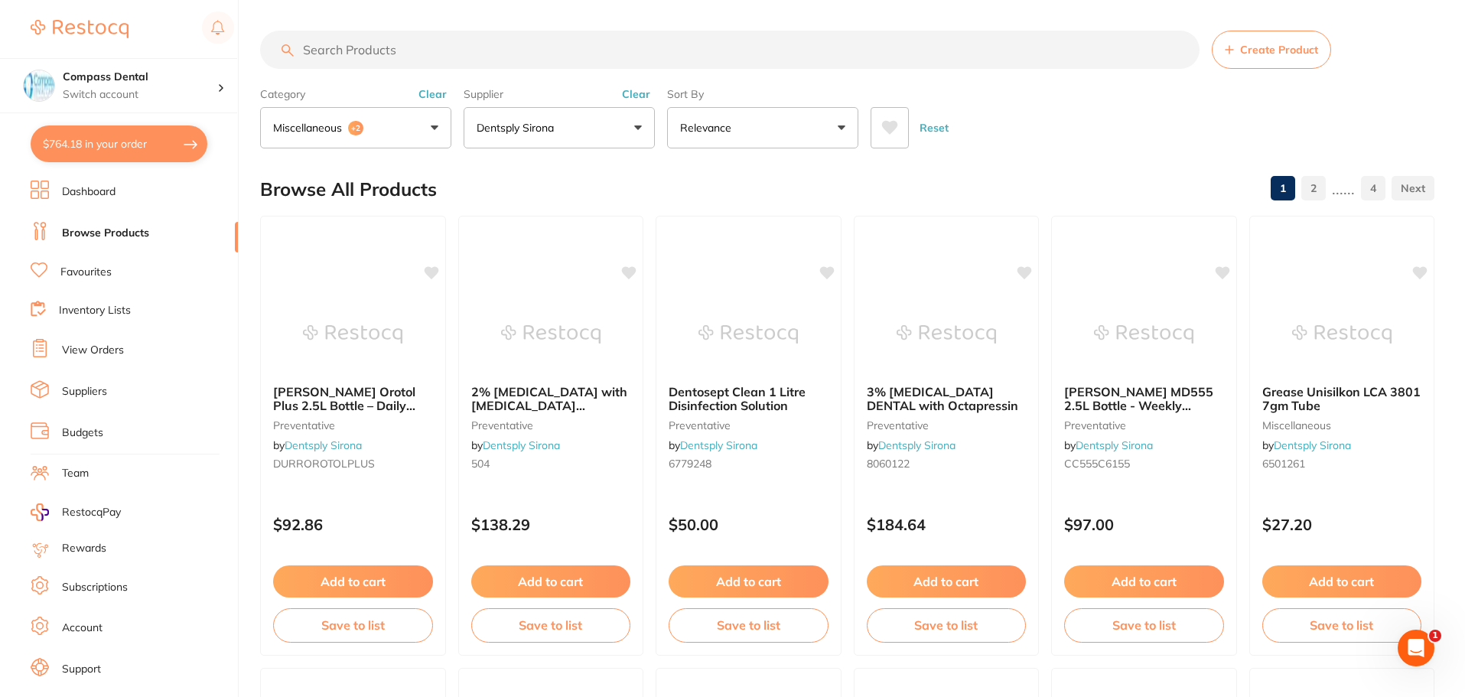
click at [542, 34] on input "search" at bounding box center [730, 50] width 940 height 38
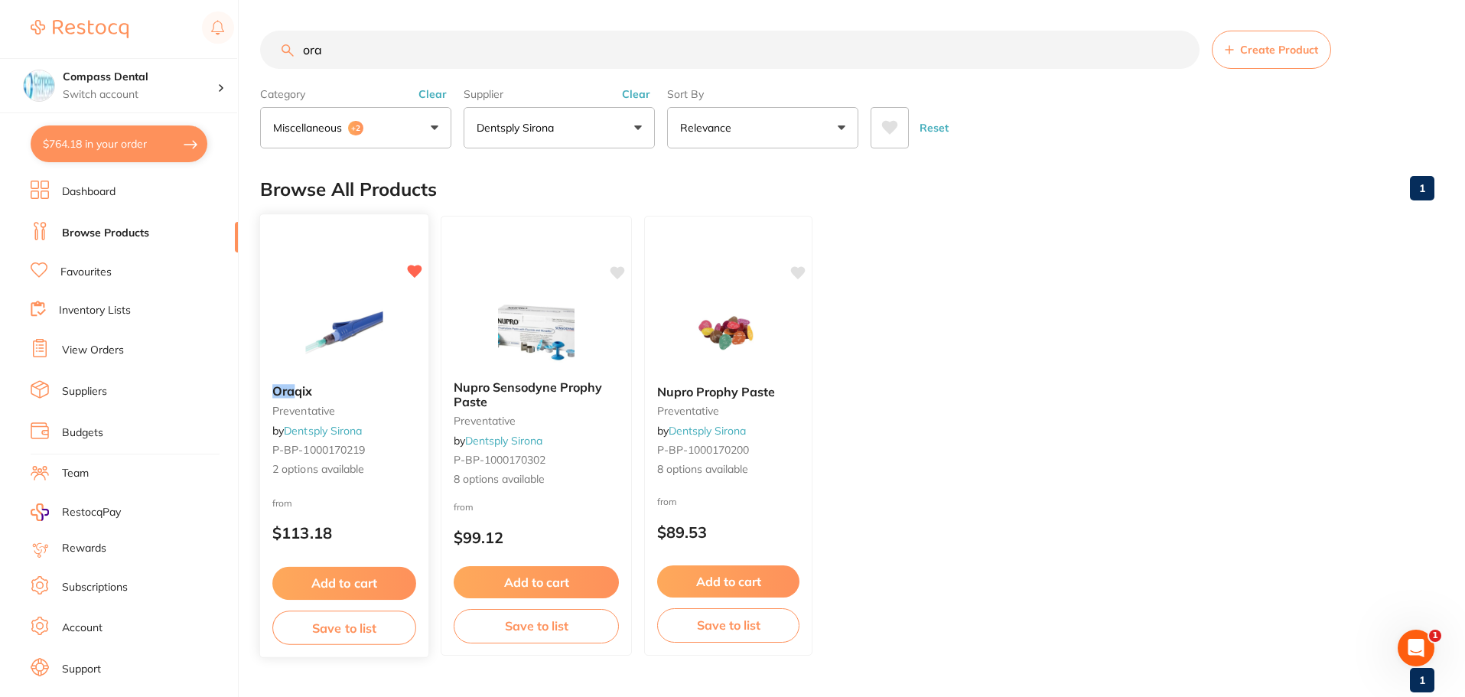
type input "ora"
click at [353, 579] on button "Add to cart" at bounding box center [344, 583] width 144 height 33
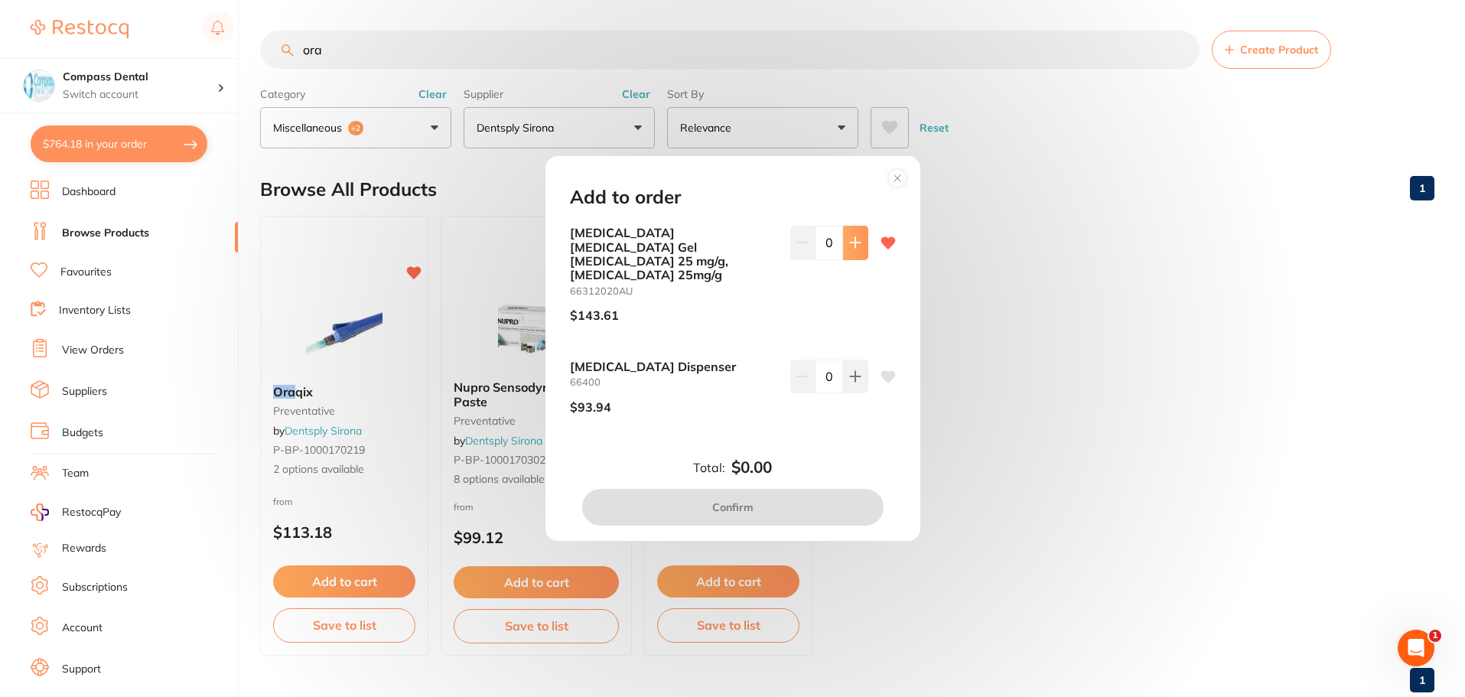
click at [859, 259] on button at bounding box center [855, 243] width 25 height 34
type input "2"
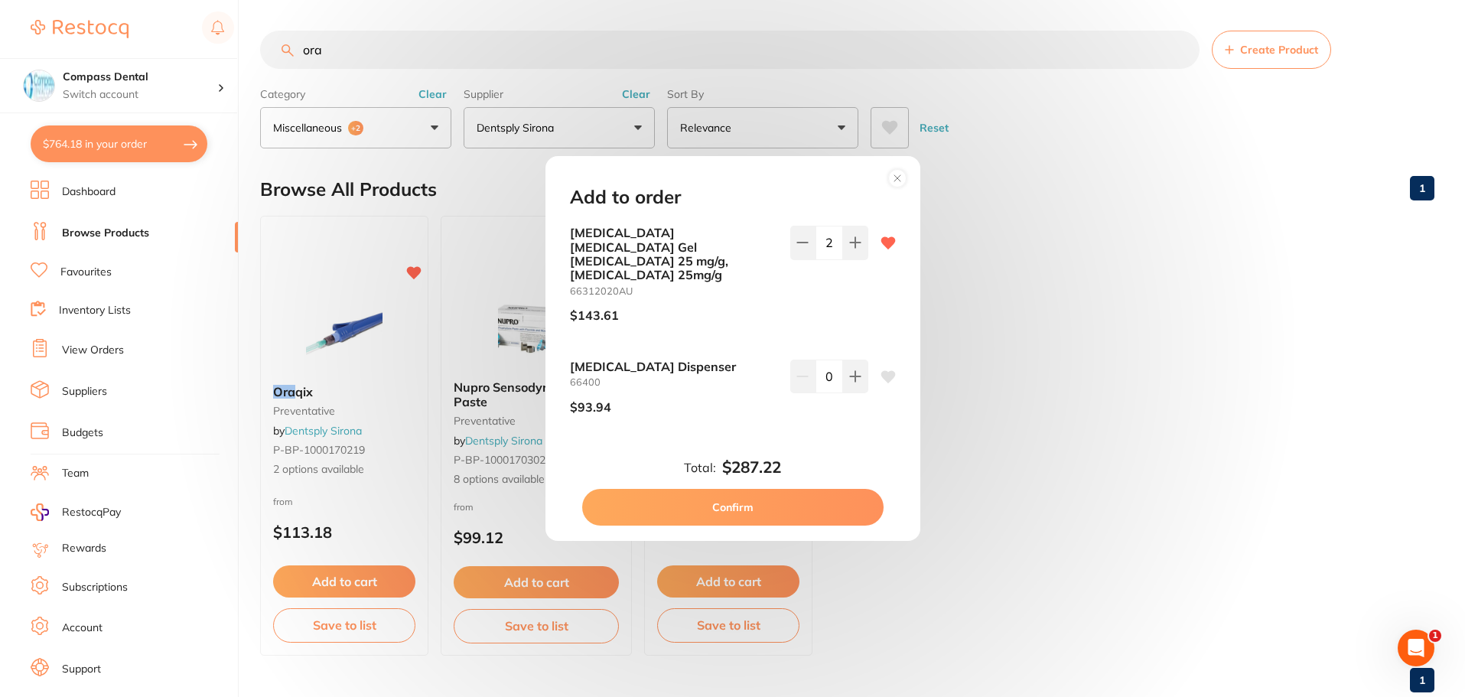
click at [738, 492] on button "Confirm" at bounding box center [732, 507] width 301 height 37
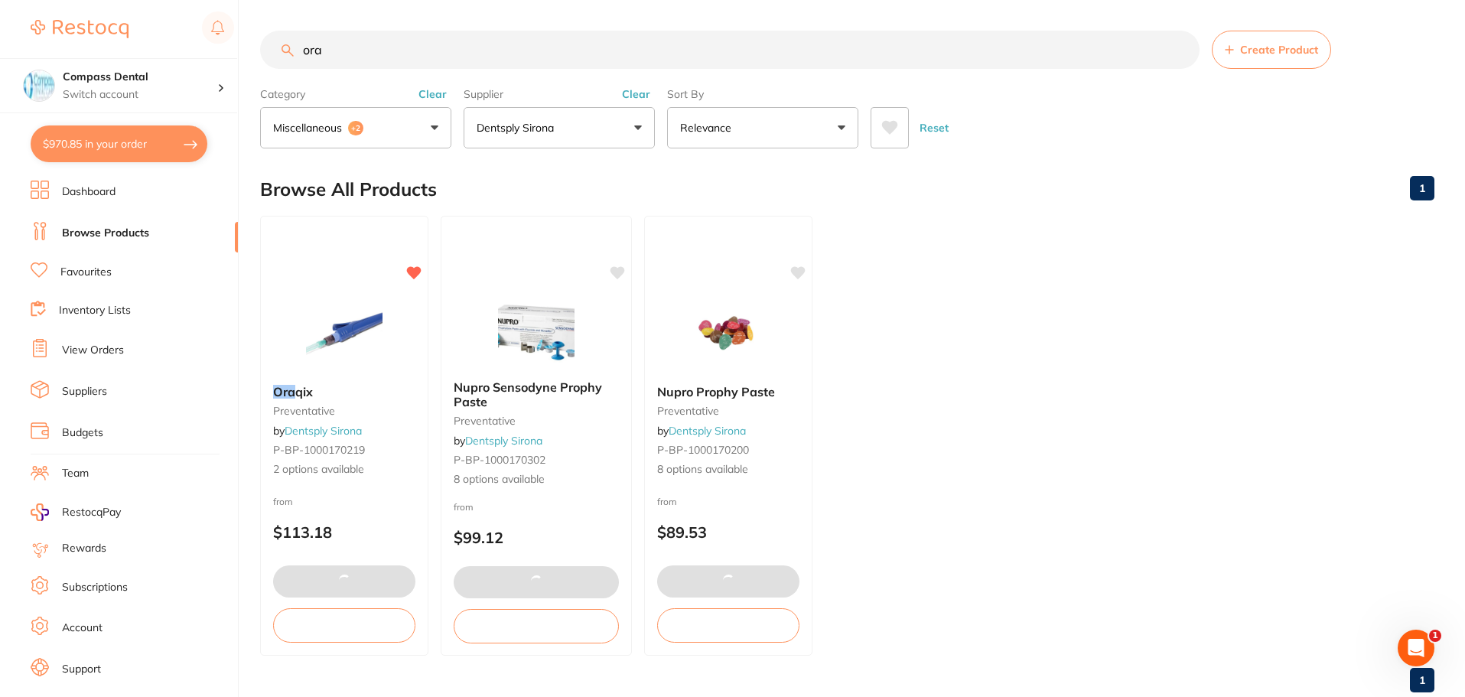
drag, startPoint x: 128, startPoint y: 145, endPoint x: 435, endPoint y: 149, distance: 307.6
click at [128, 145] on button "$970.85 in your order" at bounding box center [119, 143] width 177 height 37
checkbox input "true"
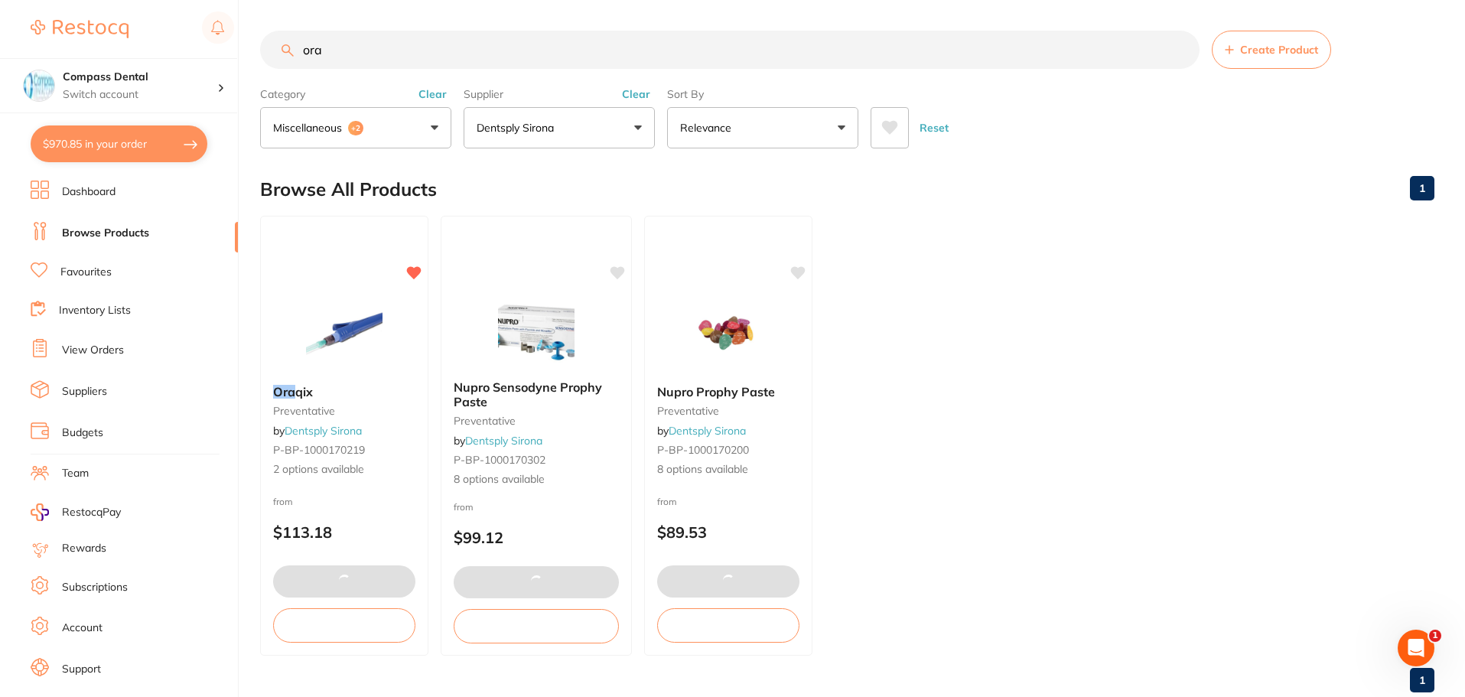
checkbox input "true"
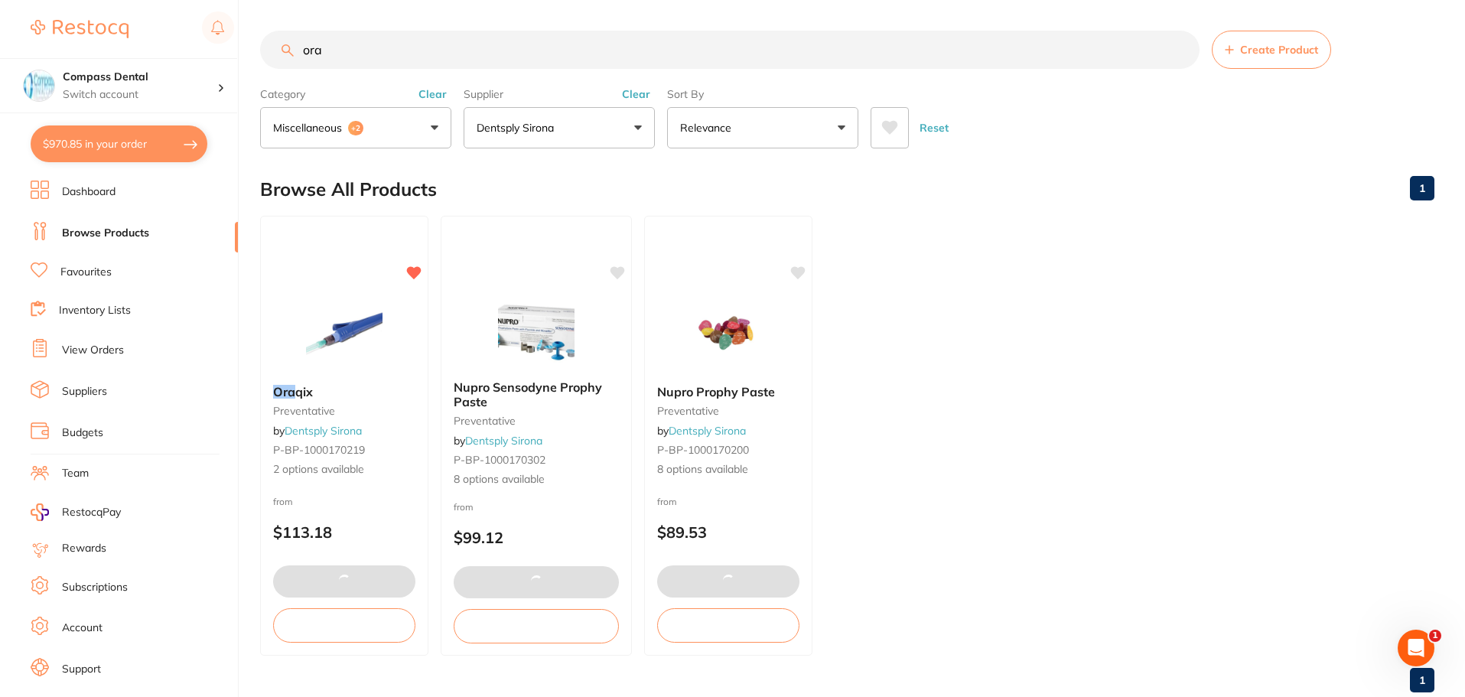
checkbox input "true"
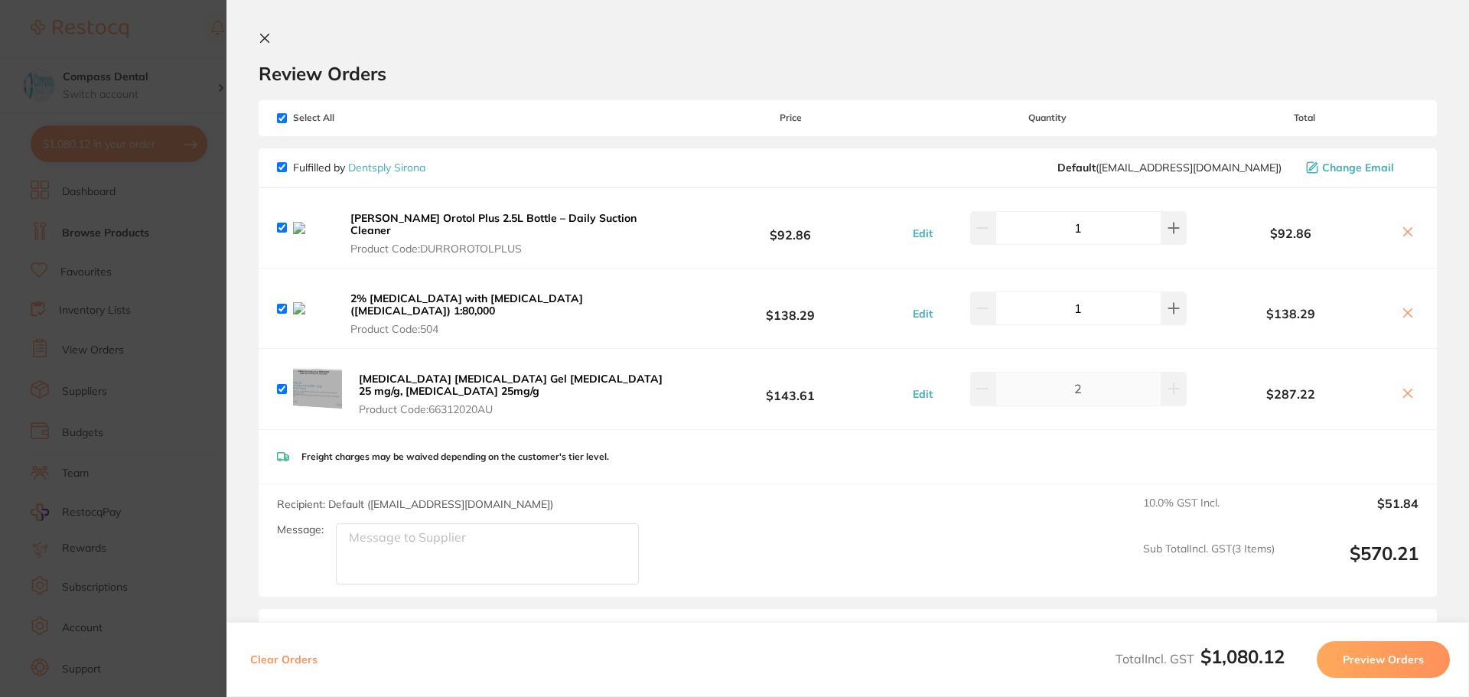
checkbox input "false"
checkbox input "true"
drag, startPoint x: 267, startPoint y: 41, endPoint x: 343, endPoint y: 60, distance: 78.1
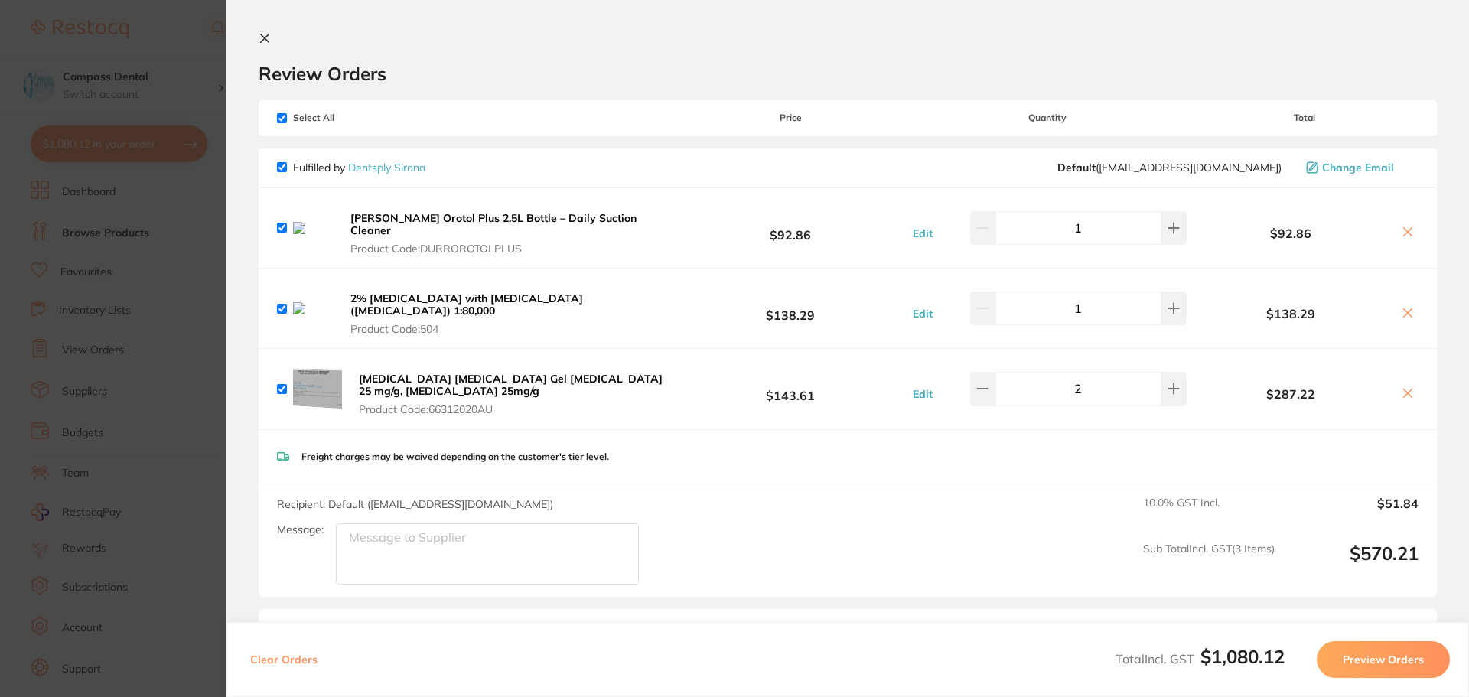
click at [267, 41] on icon at bounding box center [265, 38] width 8 height 8
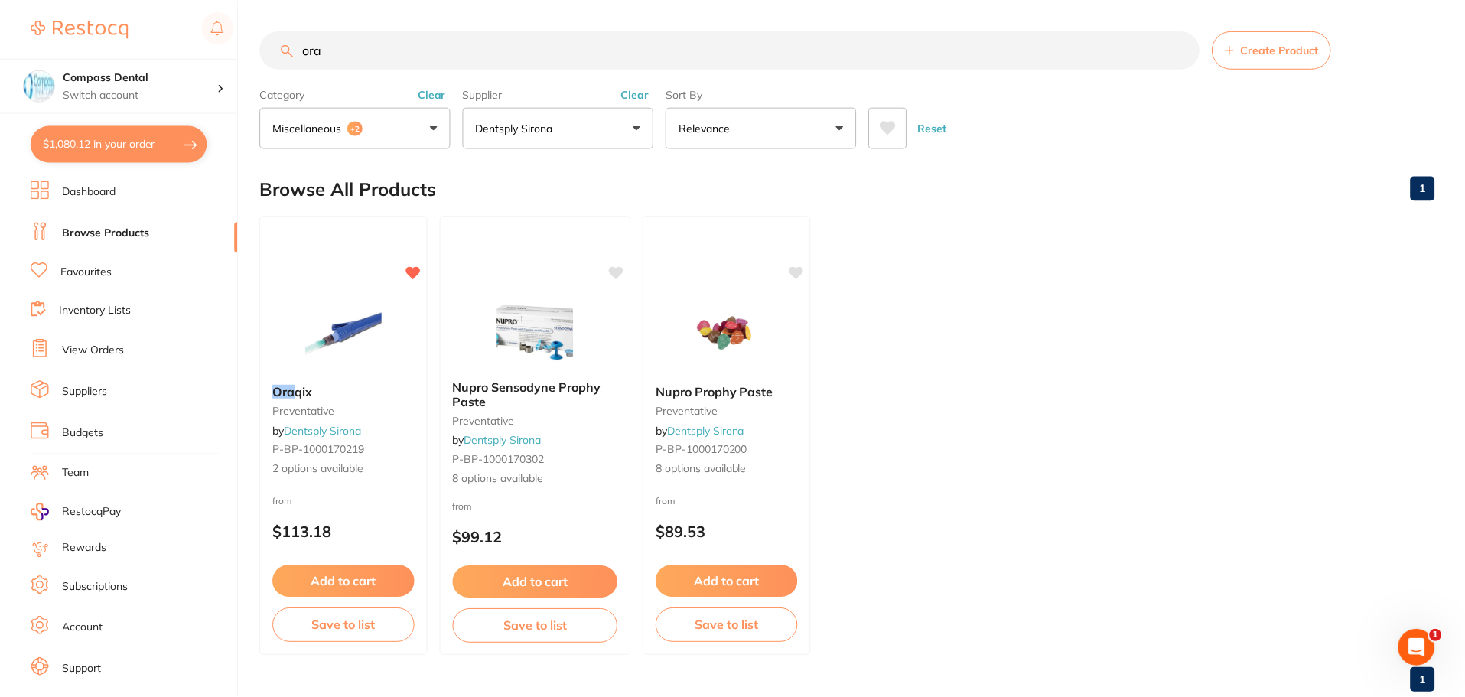
scroll to position [1, 0]
click at [537, 54] on input "ora" at bounding box center [730, 49] width 940 height 38
type input "articane"
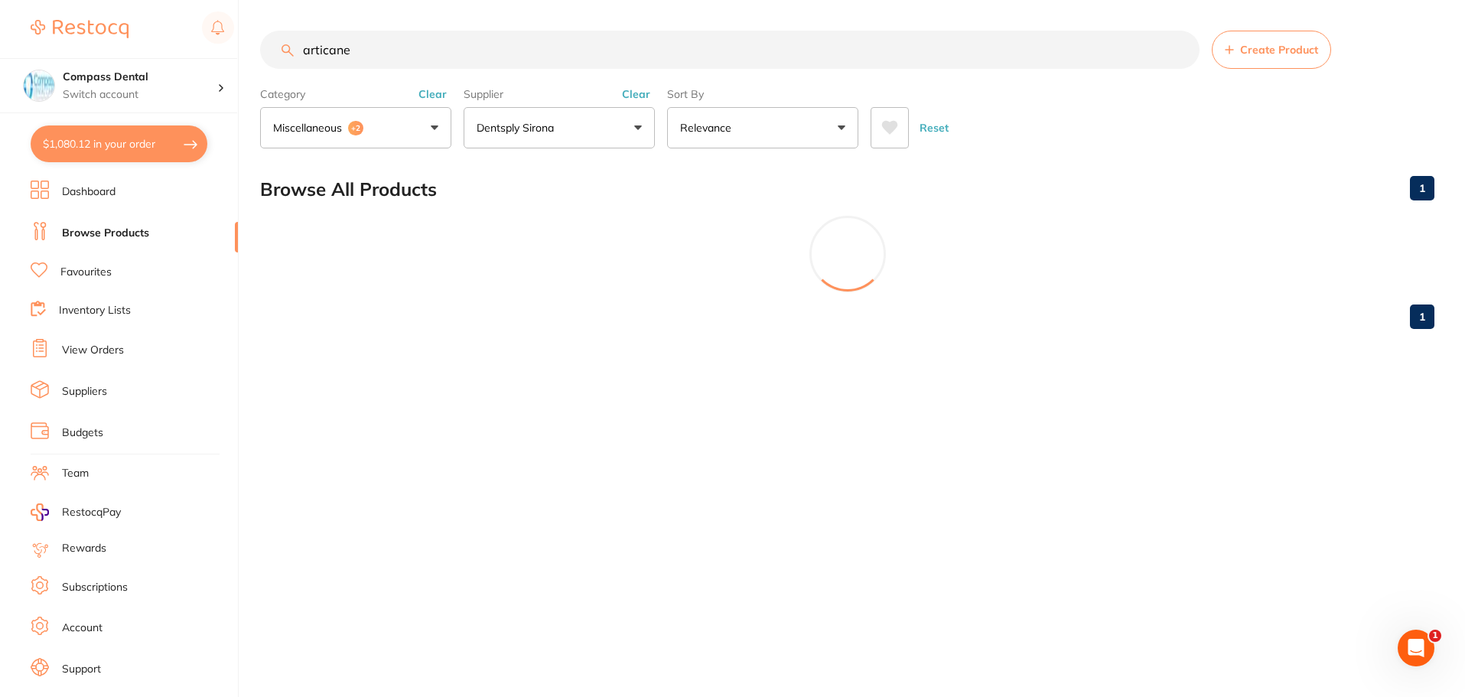
scroll to position [0, 0]
click at [357, 51] on input "articane" at bounding box center [731, 50] width 943 height 38
click at [357, 48] on input "articane" at bounding box center [731, 50] width 943 height 38
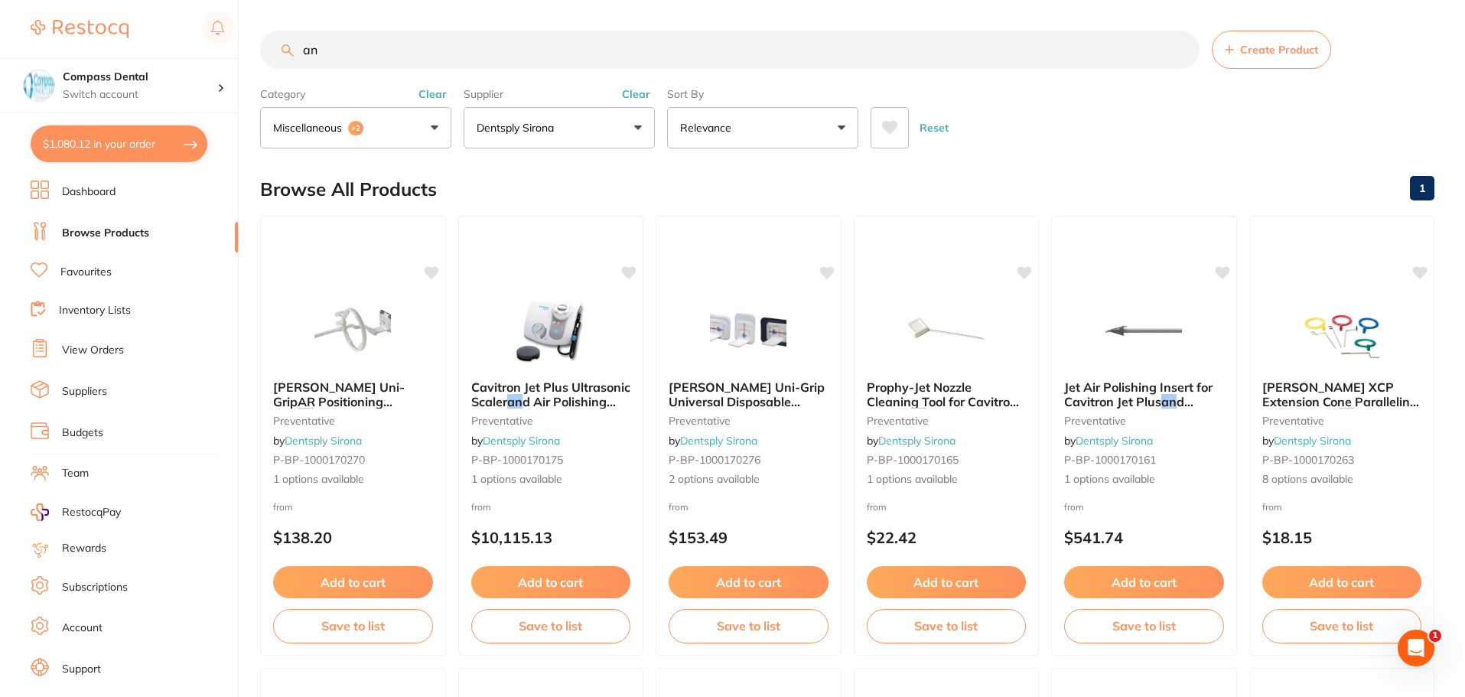
type input "an"
click at [611, 117] on button "Dentsply Sirona" at bounding box center [559, 127] width 191 height 41
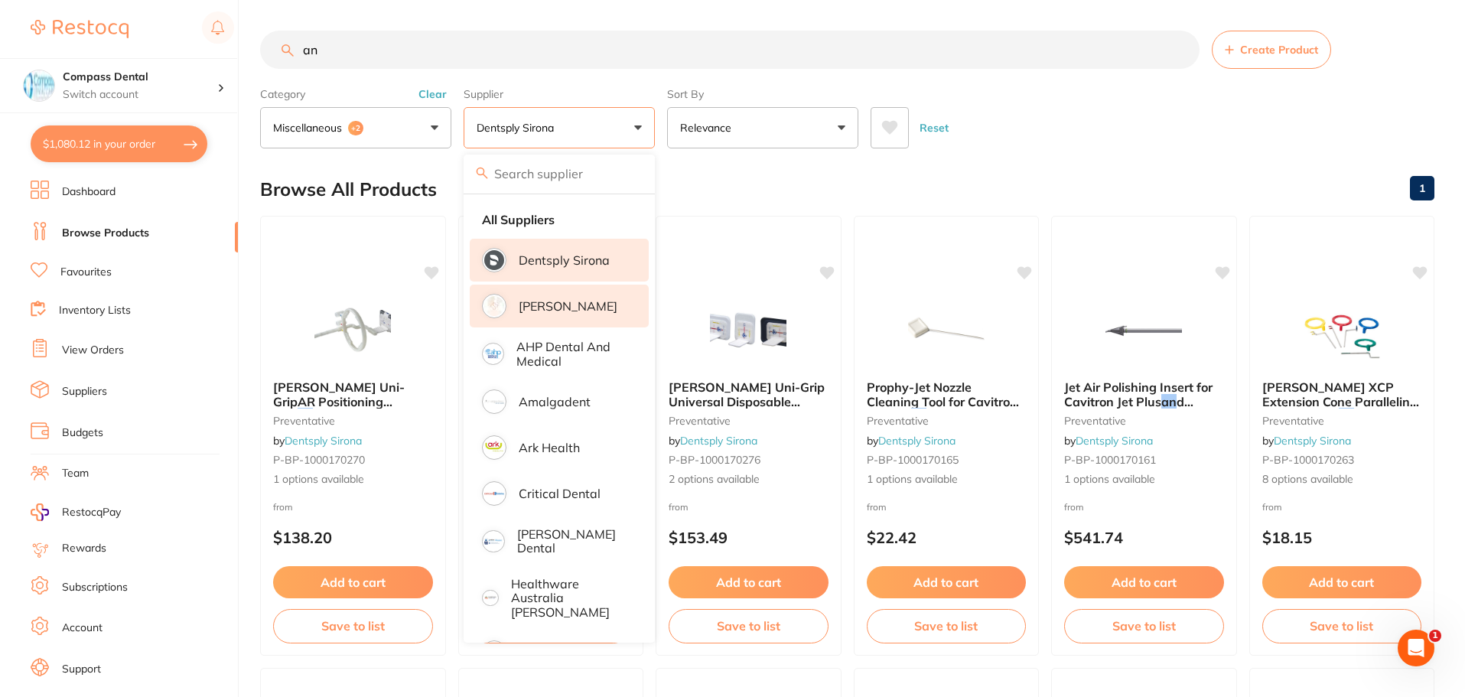
click at [556, 310] on p "[PERSON_NAME]" at bounding box center [568, 306] width 99 height 14
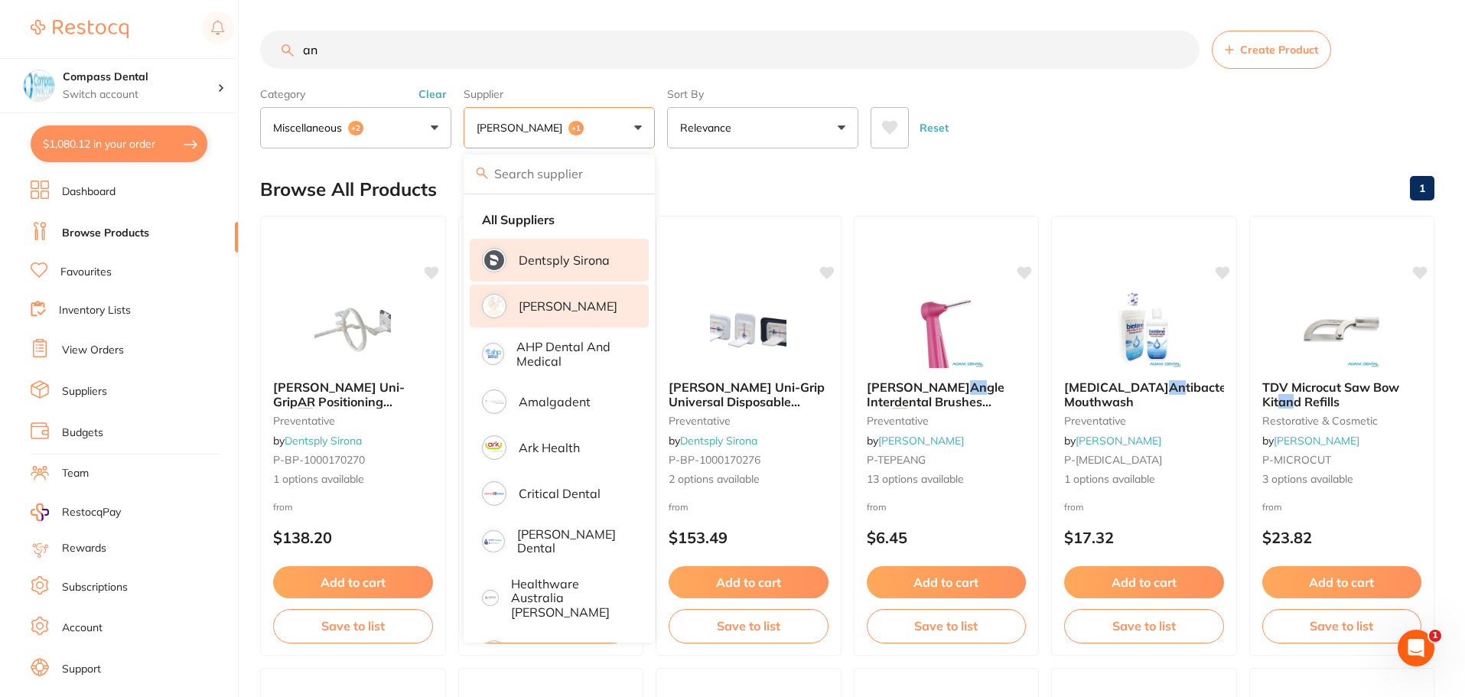
click at [542, 259] on p "Dentsply Sirona" at bounding box center [564, 260] width 91 height 14
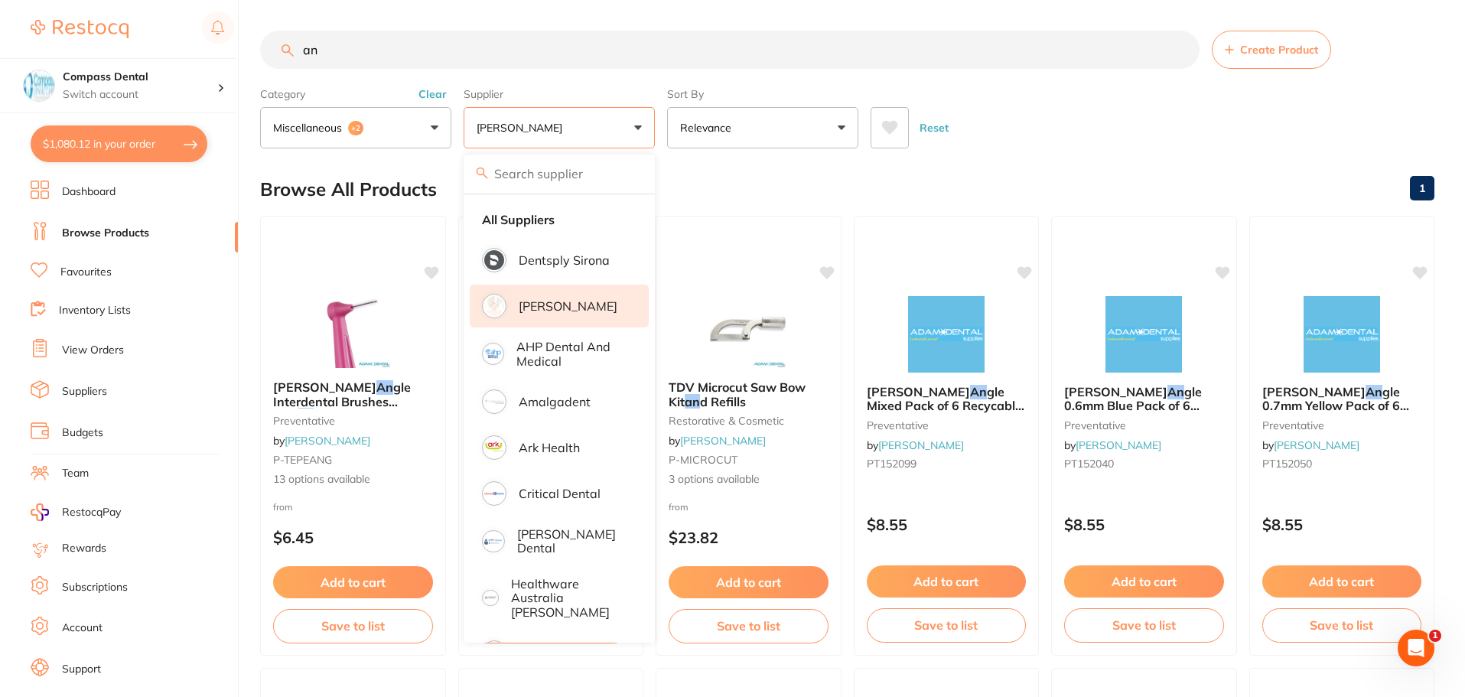
click at [442, 123] on button "miscellaneous +2" at bounding box center [355, 127] width 191 height 41
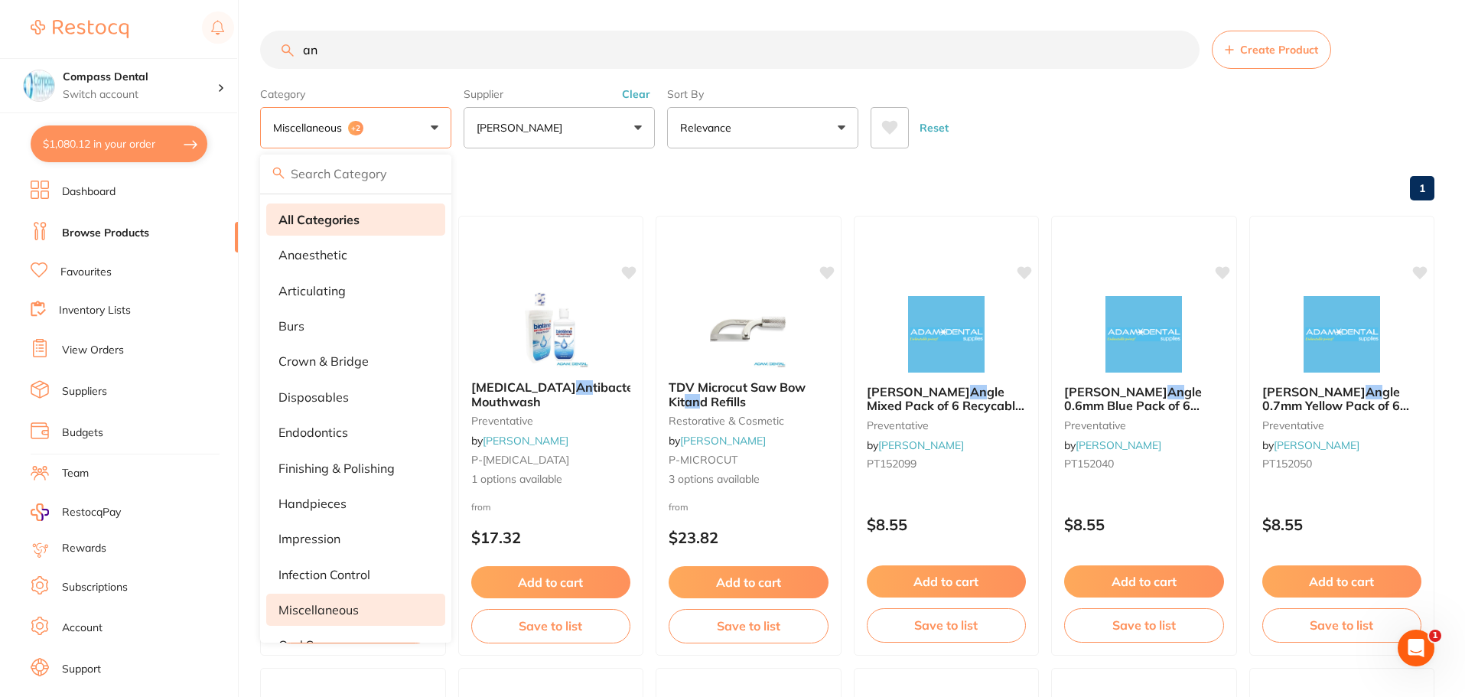
click at [311, 222] on strong "All Categories" at bounding box center [319, 220] width 81 height 14
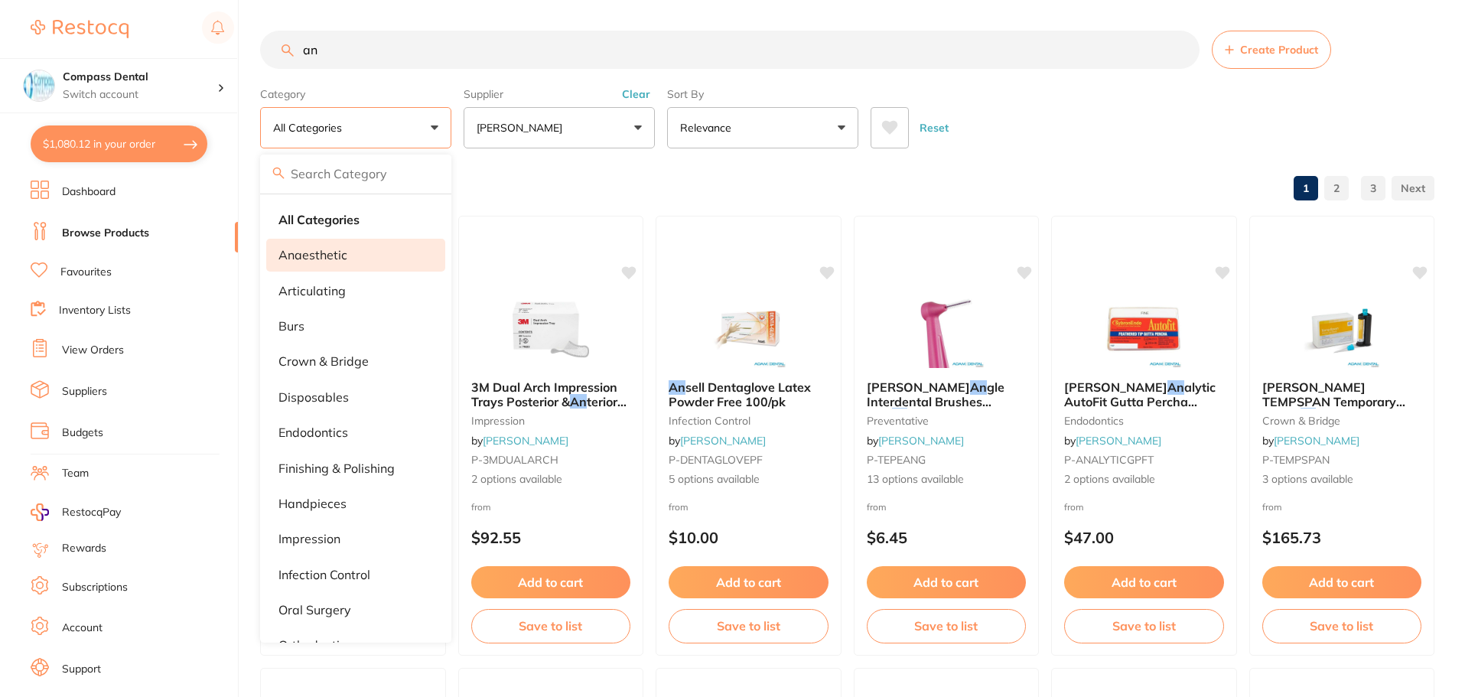
click at [327, 256] on p "anaesthetic" at bounding box center [313, 255] width 69 height 14
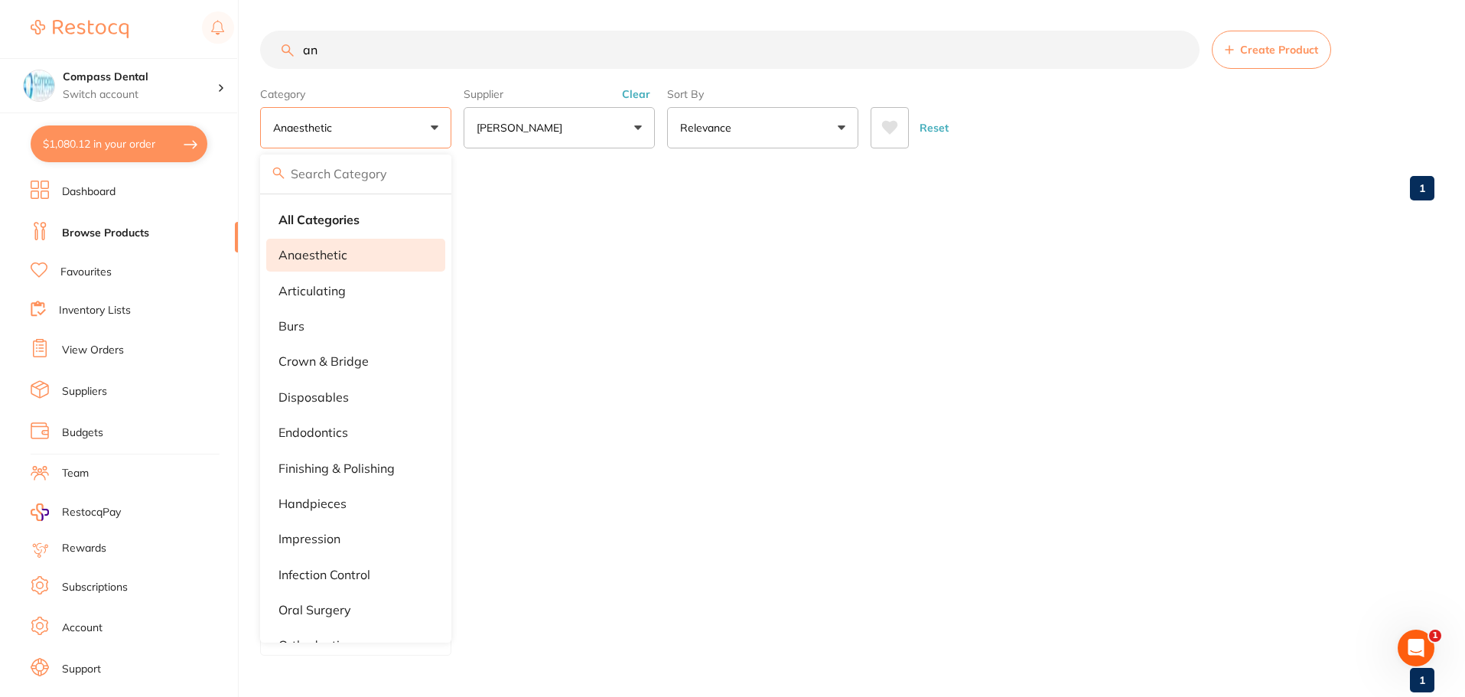
click at [1183, 145] on div "Reset" at bounding box center [1147, 122] width 552 height 54
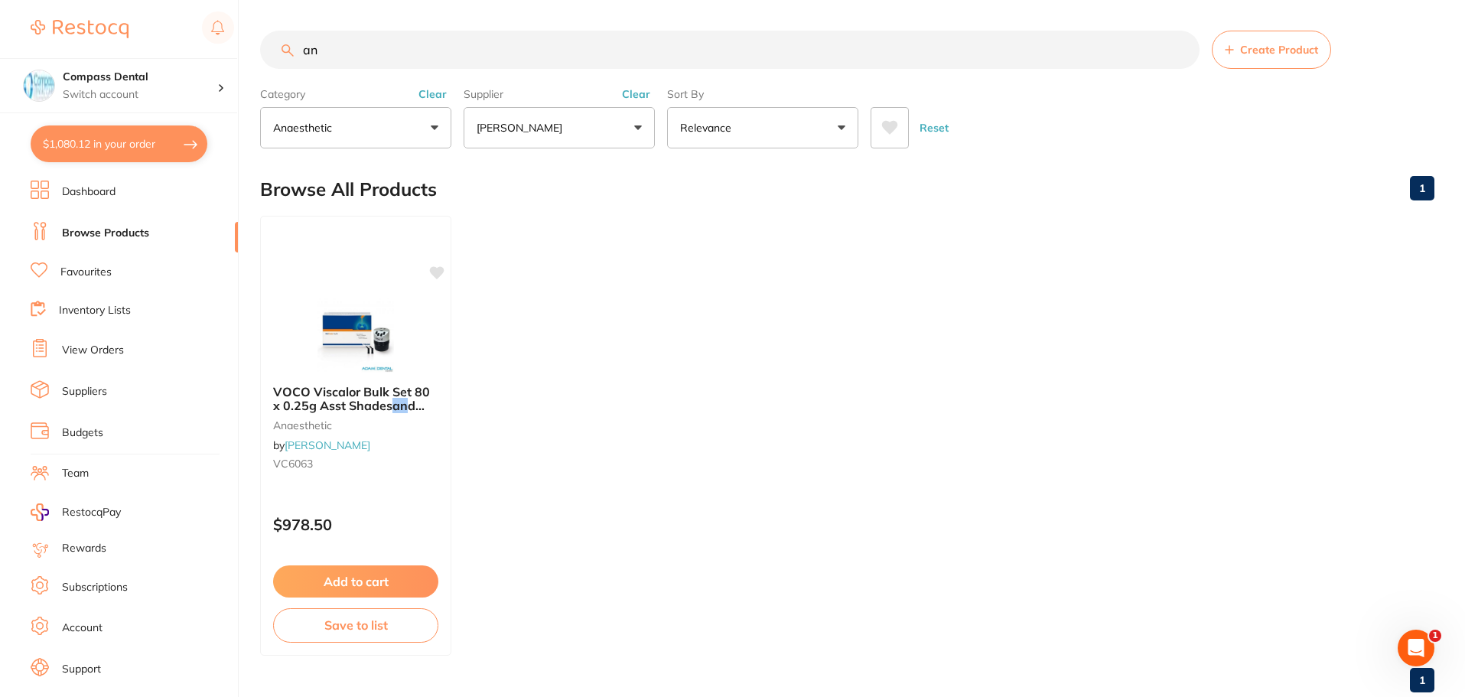
drag, startPoint x: 360, startPoint y: 48, endPoint x: 261, endPoint y: 51, distance: 98.7
click at [262, 49] on input "an" at bounding box center [730, 50] width 940 height 38
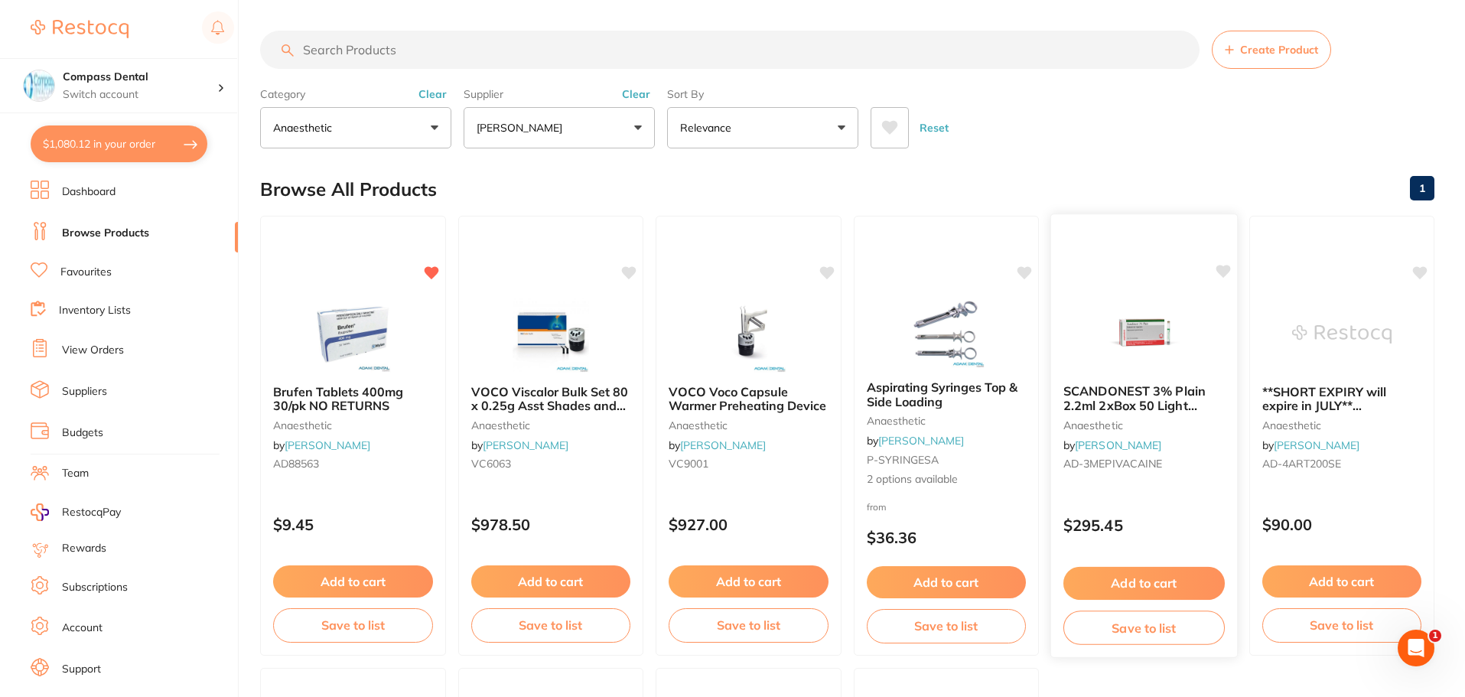
click at [1122, 406] on span "SCANDONEST 3% Plain 2.2ml 2xBox 50 Light Green Label" at bounding box center [1135, 405] width 142 height 44
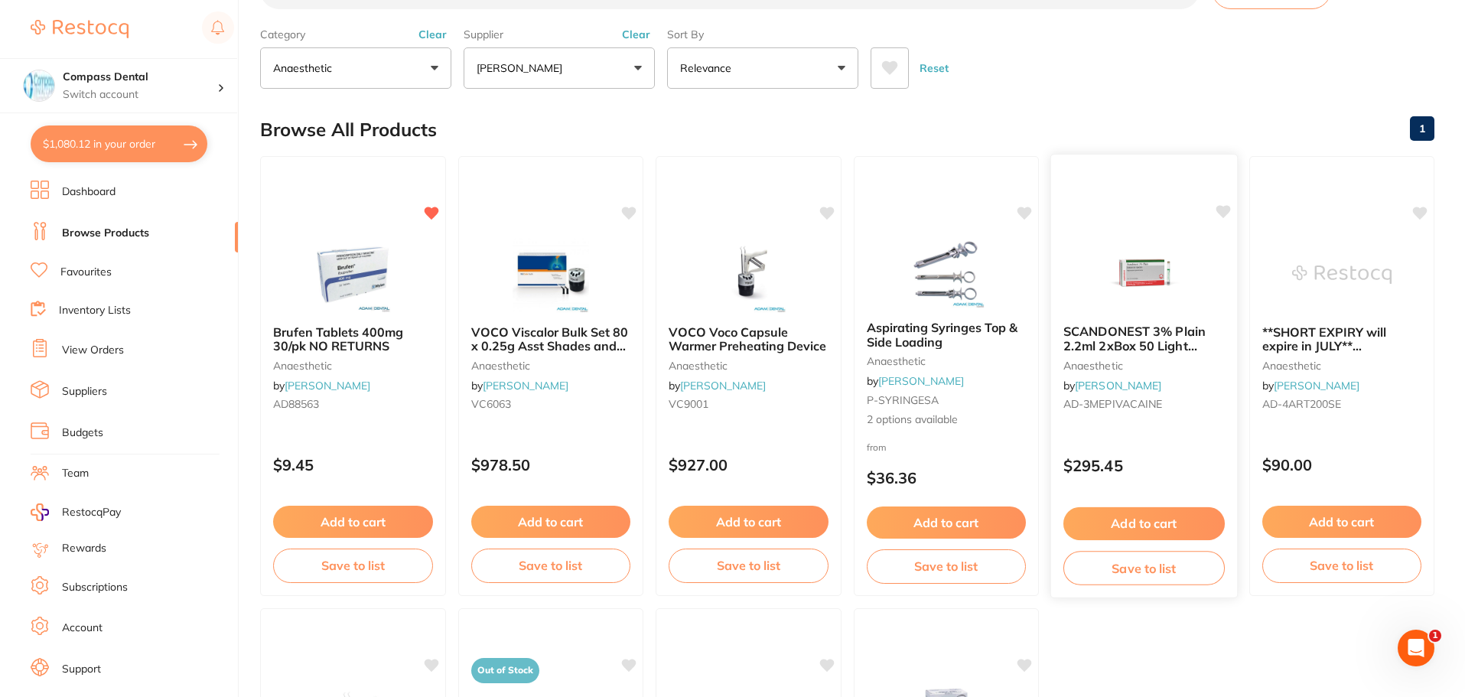
scroll to position [77, 0]
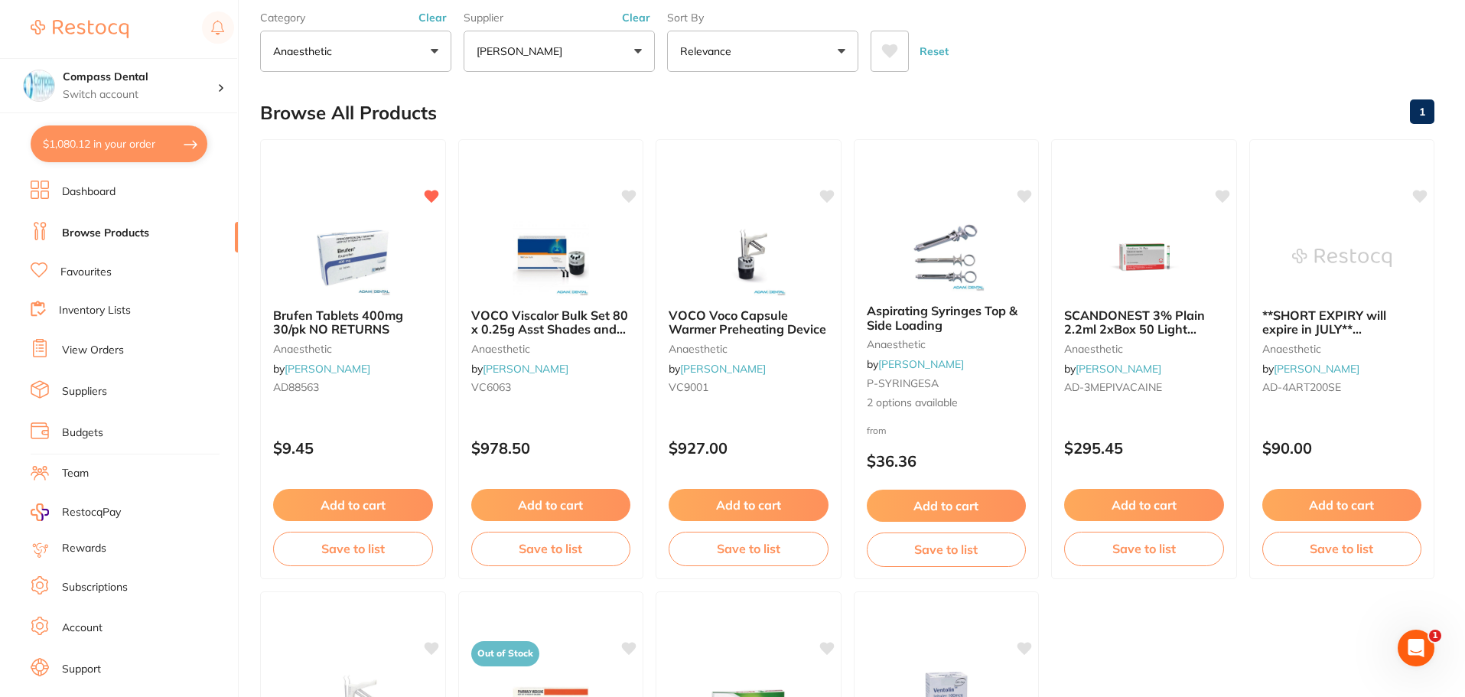
click at [1116, 316] on span "SCANDONEST 3% Plain 2.2ml 2xBox 50 Light Green Label" at bounding box center [1134, 330] width 141 height 44
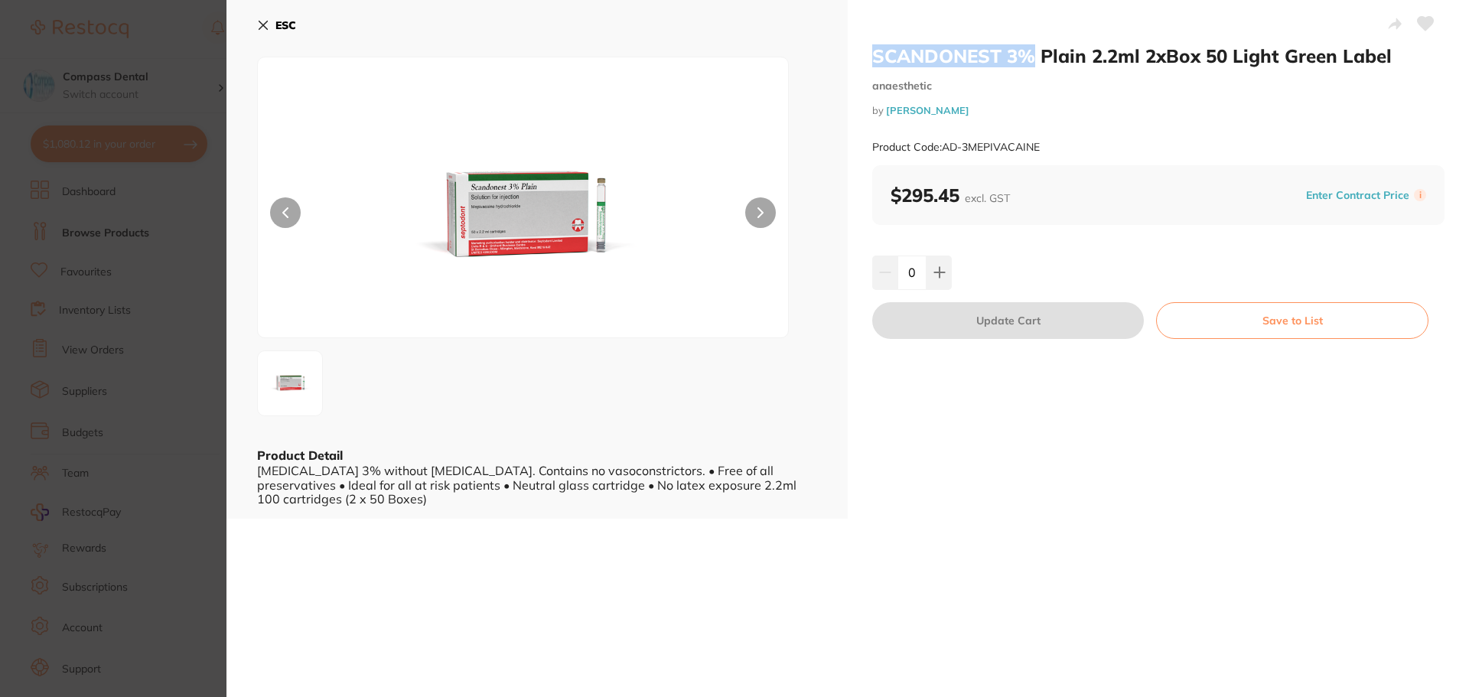
drag, startPoint x: 872, startPoint y: 51, endPoint x: 1028, endPoint y: 58, distance: 155.5
click at [1028, 58] on h2 "SCANDONEST 3% Plain 2.2ml 2xBox 50 Light Green Label" at bounding box center [1158, 55] width 572 height 23
copy h2 "SCANDONEST 3%"
click at [267, 24] on icon at bounding box center [263, 25] width 12 height 12
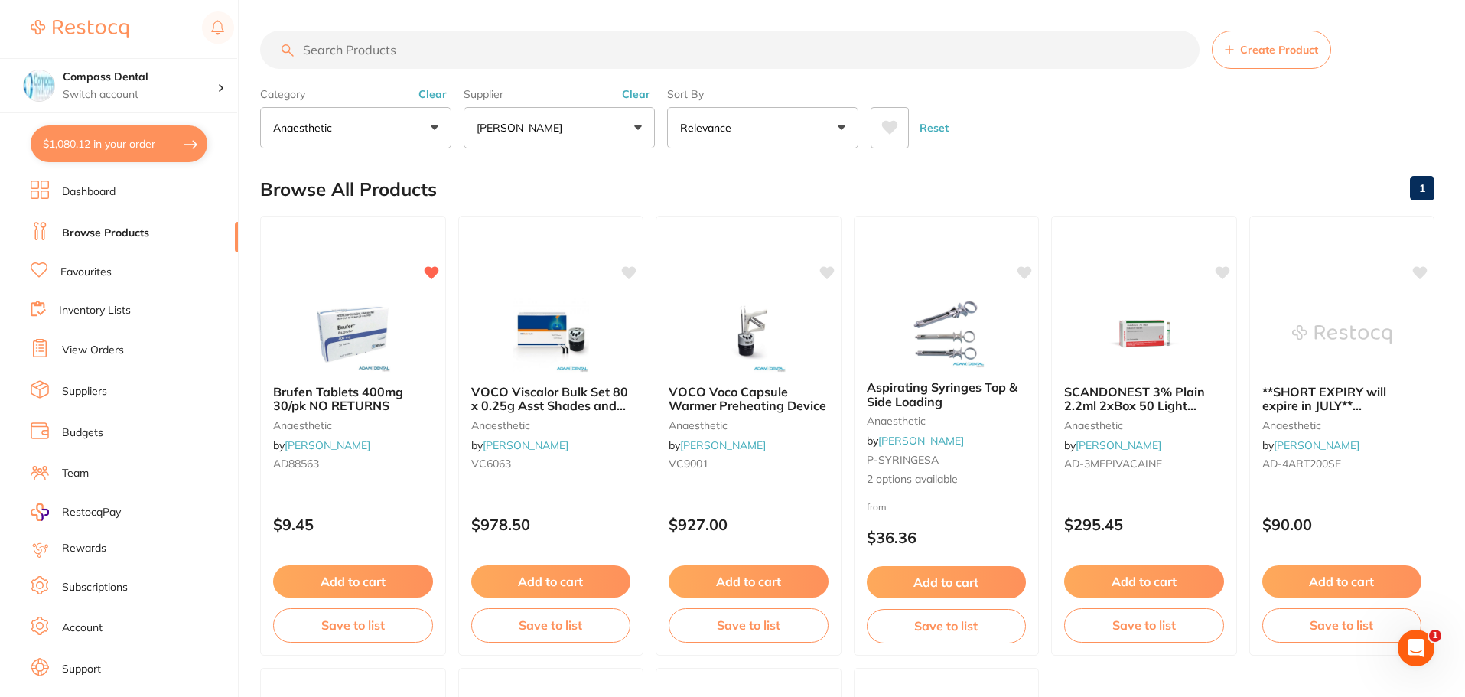
click at [438, 46] on input "search" at bounding box center [730, 50] width 940 height 38
paste input "AD-4ART200"
type input "AD-4ART200"
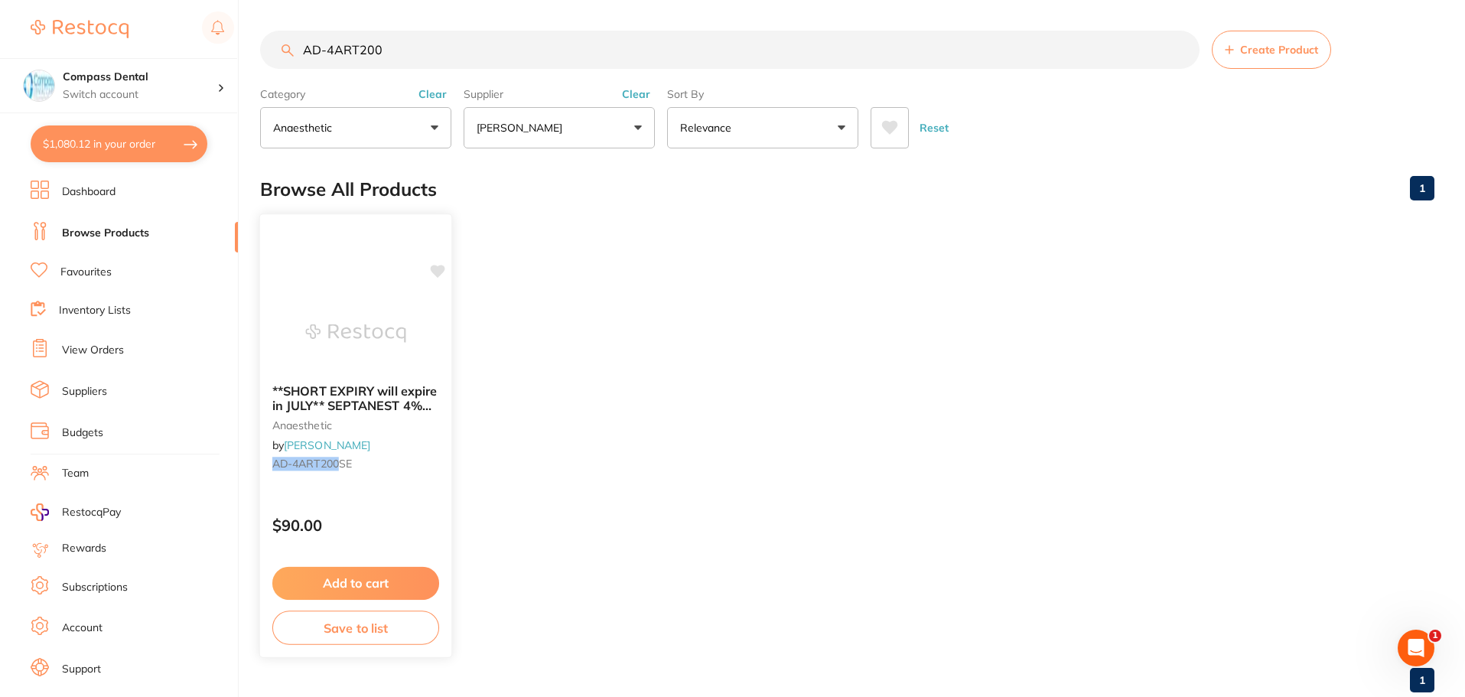
click at [388, 588] on button "Add to cart" at bounding box center [355, 583] width 167 height 33
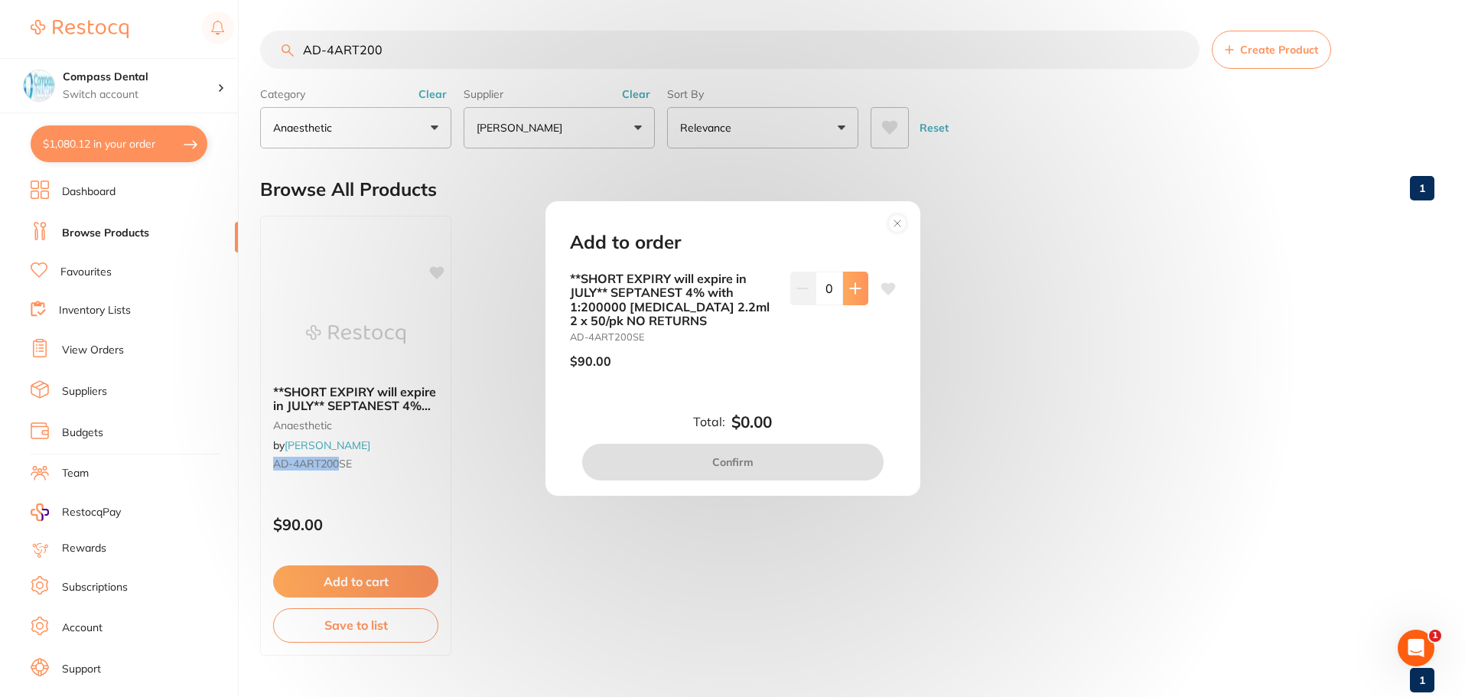
click at [849, 292] on icon at bounding box center [855, 288] width 12 height 12
type input "1"
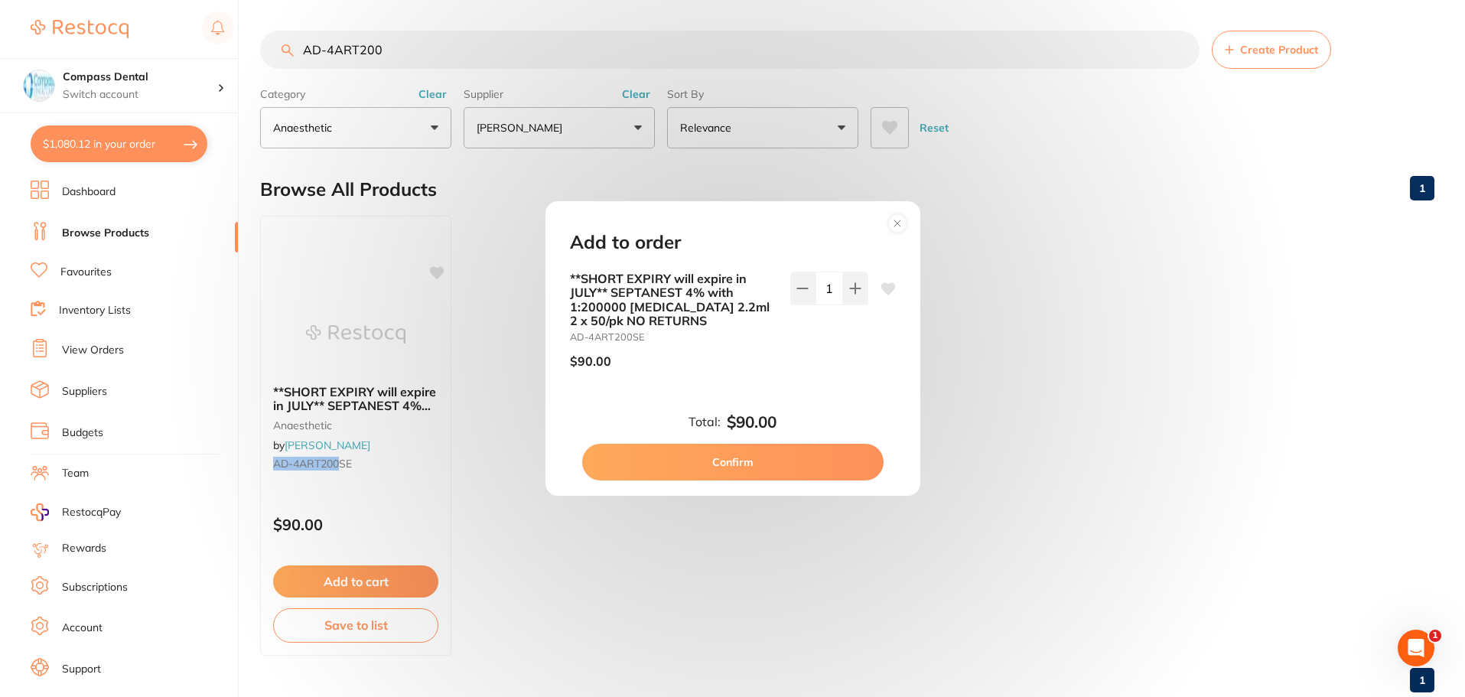
click at [771, 461] on button "Confirm" at bounding box center [732, 462] width 301 height 37
checkbox input "false"
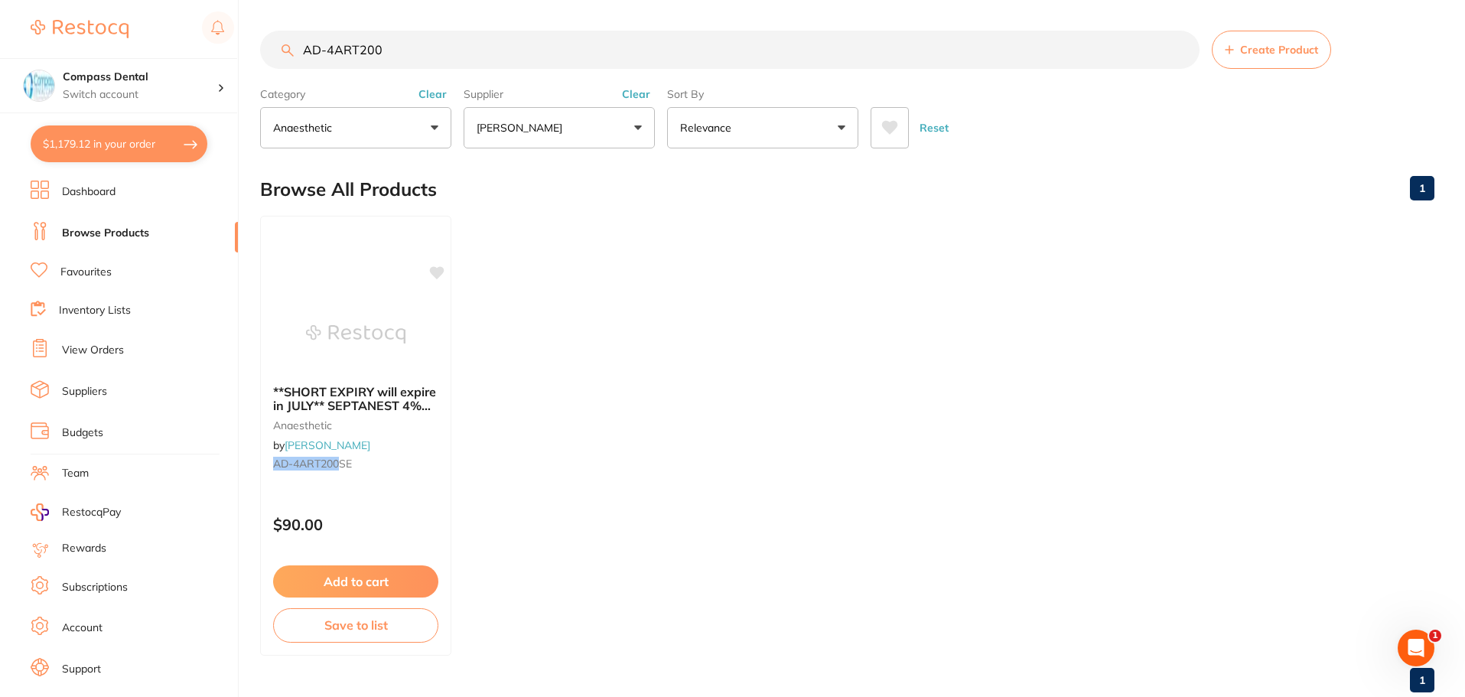
click at [168, 134] on button "$1,179.12 in your order" at bounding box center [119, 143] width 177 height 37
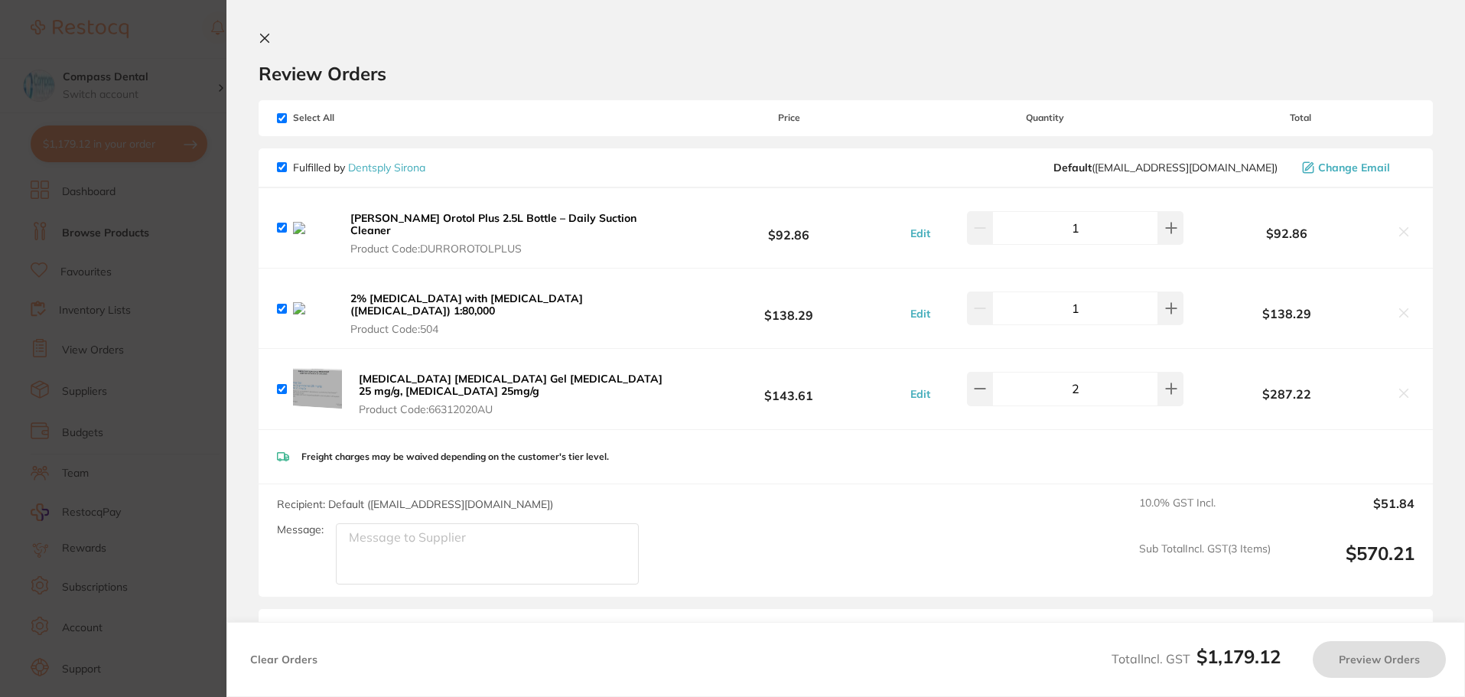
checkbox input "true"
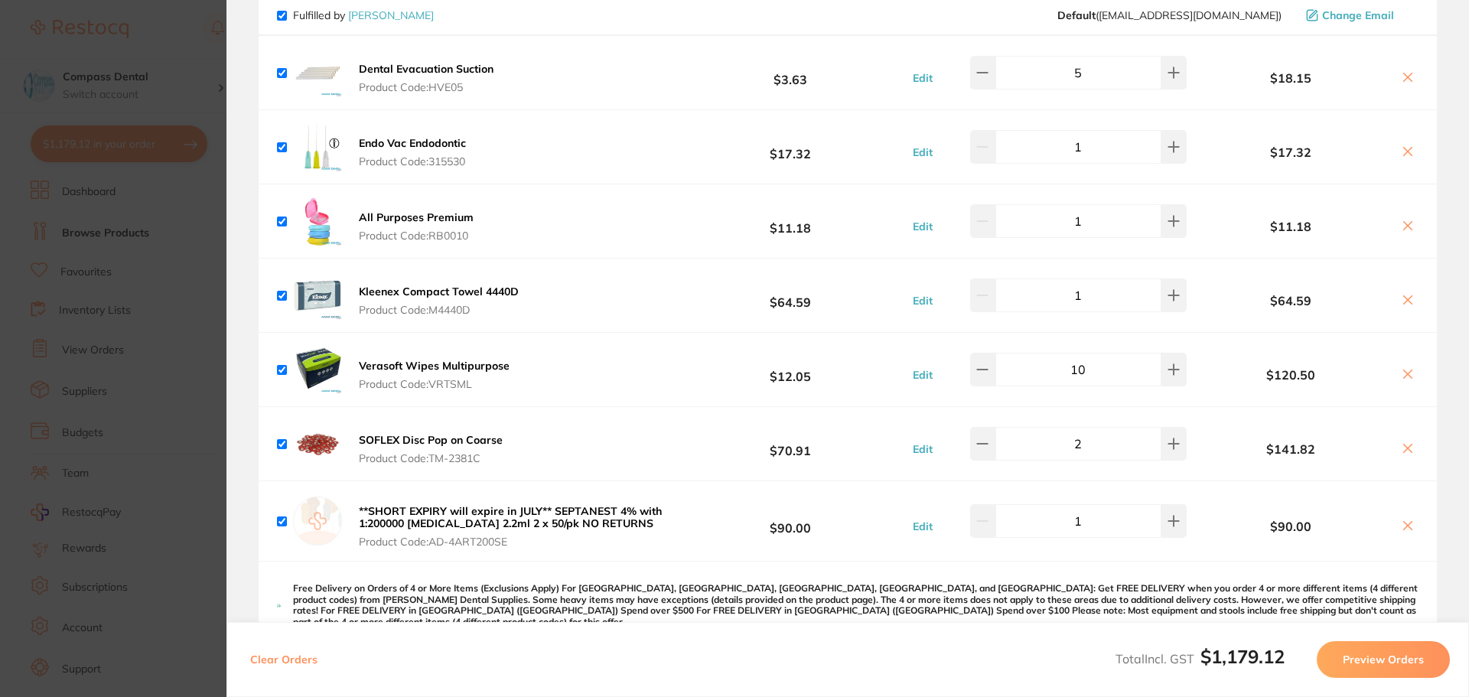
scroll to position [995, 0]
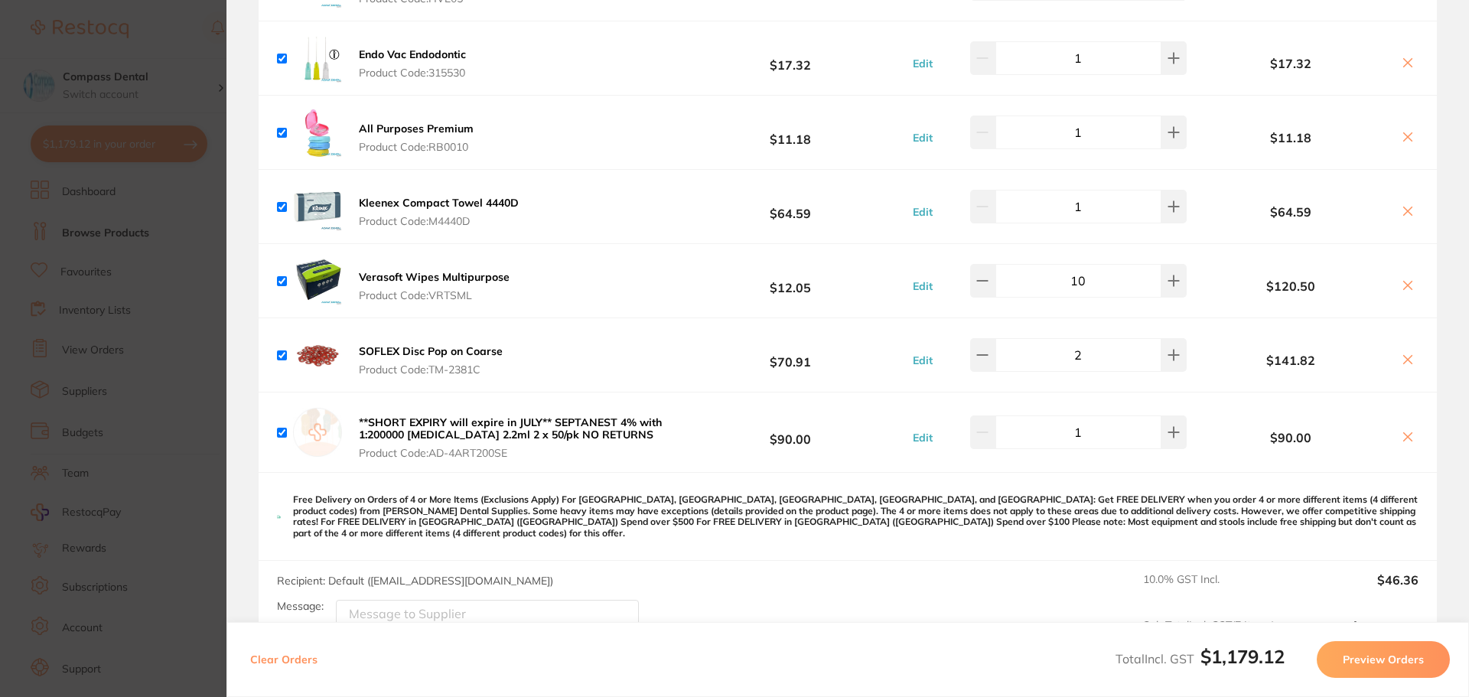
click at [1409, 431] on icon at bounding box center [1408, 437] width 12 height 12
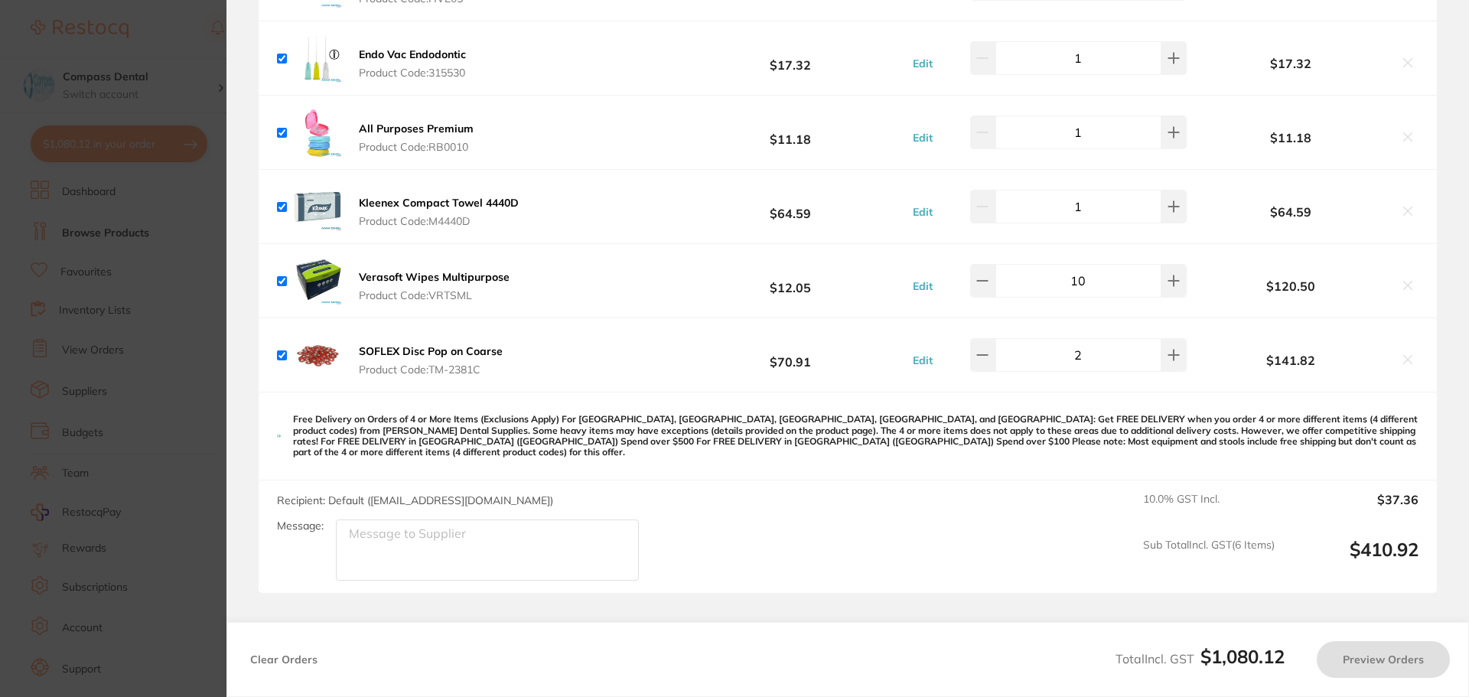
checkbox input "true"
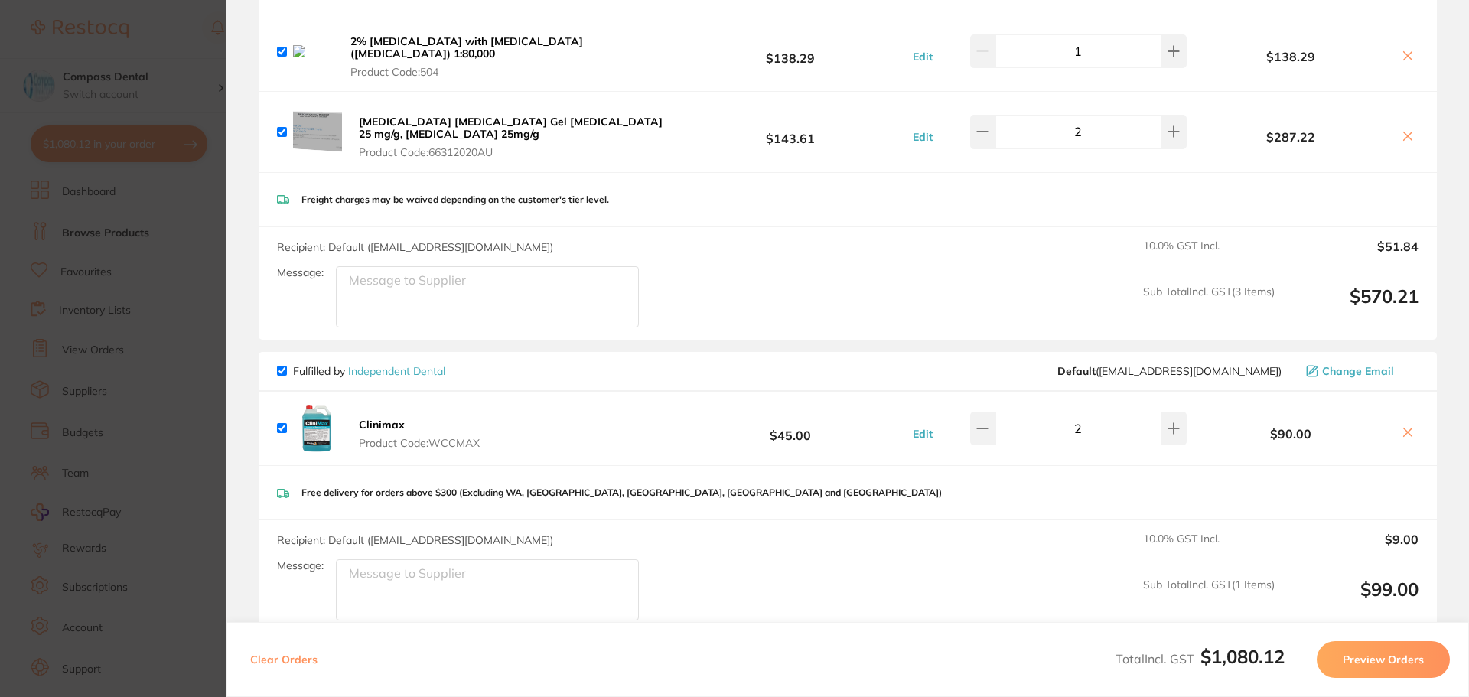
scroll to position [153, 0]
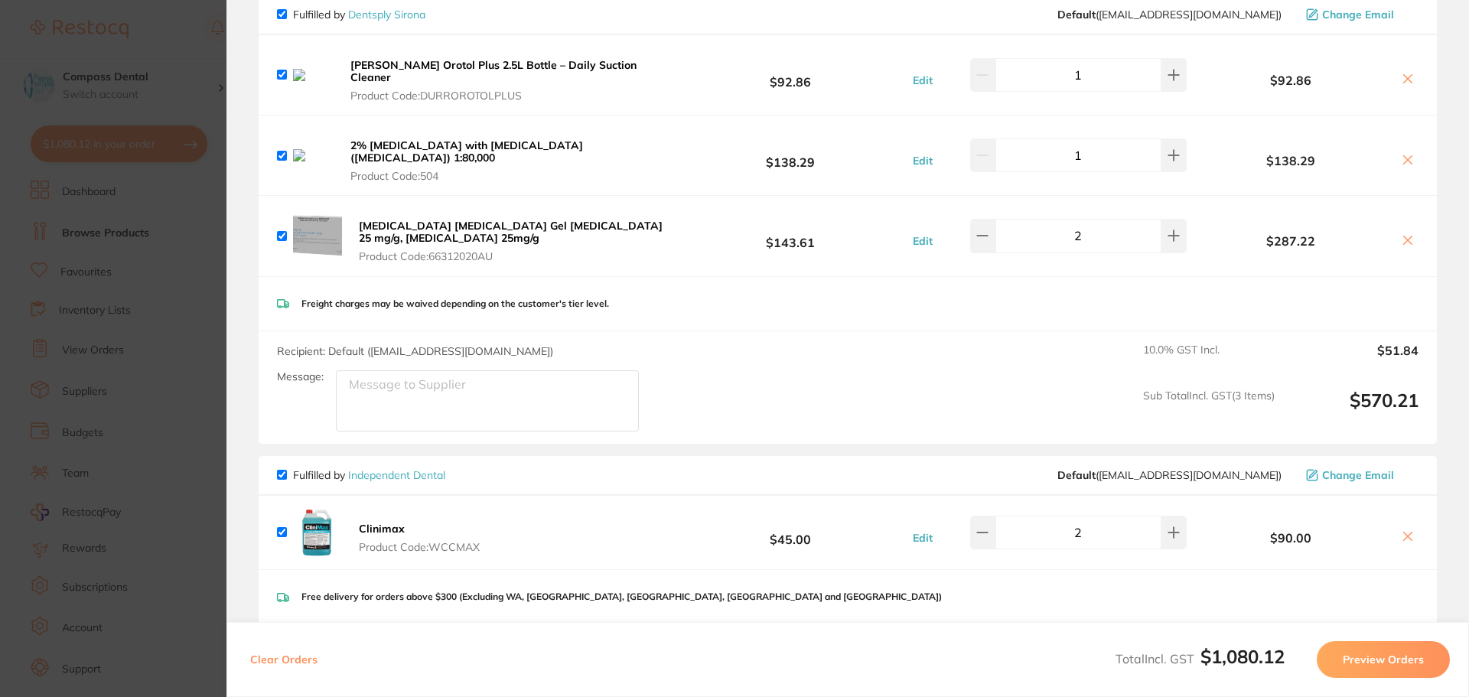
drag, startPoint x: 170, startPoint y: 29, endPoint x: 781, endPoint y: 81, distance: 613.6
click at [170, 30] on section "Update RRP Set your pre negotiated price for this item. Item Agreed RRP (excl. …" at bounding box center [734, 348] width 1469 height 697
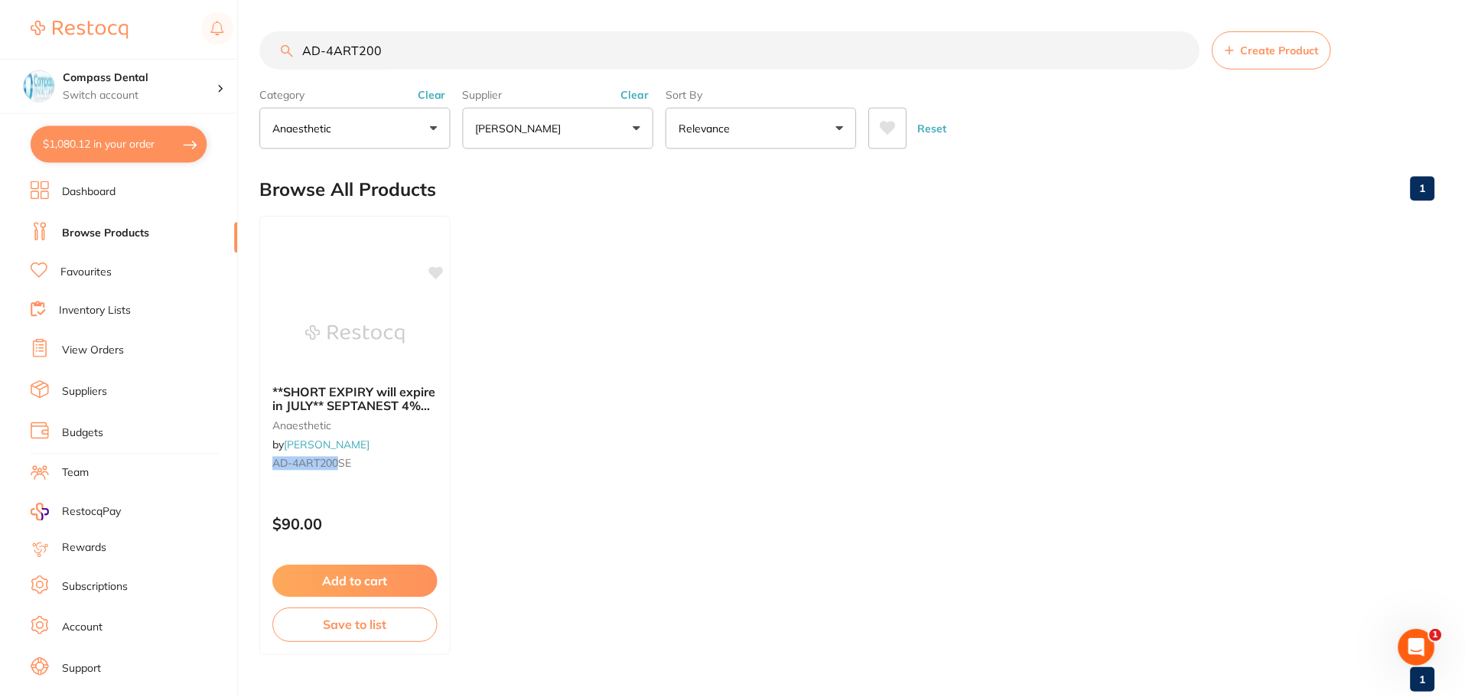
scroll to position [1, 0]
drag, startPoint x: 404, startPoint y: 52, endPoint x: 265, endPoint y: 44, distance: 139.5
click at [253, 45] on div "$1,080.12 Compass Dental Switch account Compass Dental $1,080.12 in your order …" at bounding box center [732, 347] width 1465 height 697
paste input "SEPTANEST 4% with 1:200000 [MEDICAL_DATA] 2.2ml 2 x 50/pk"
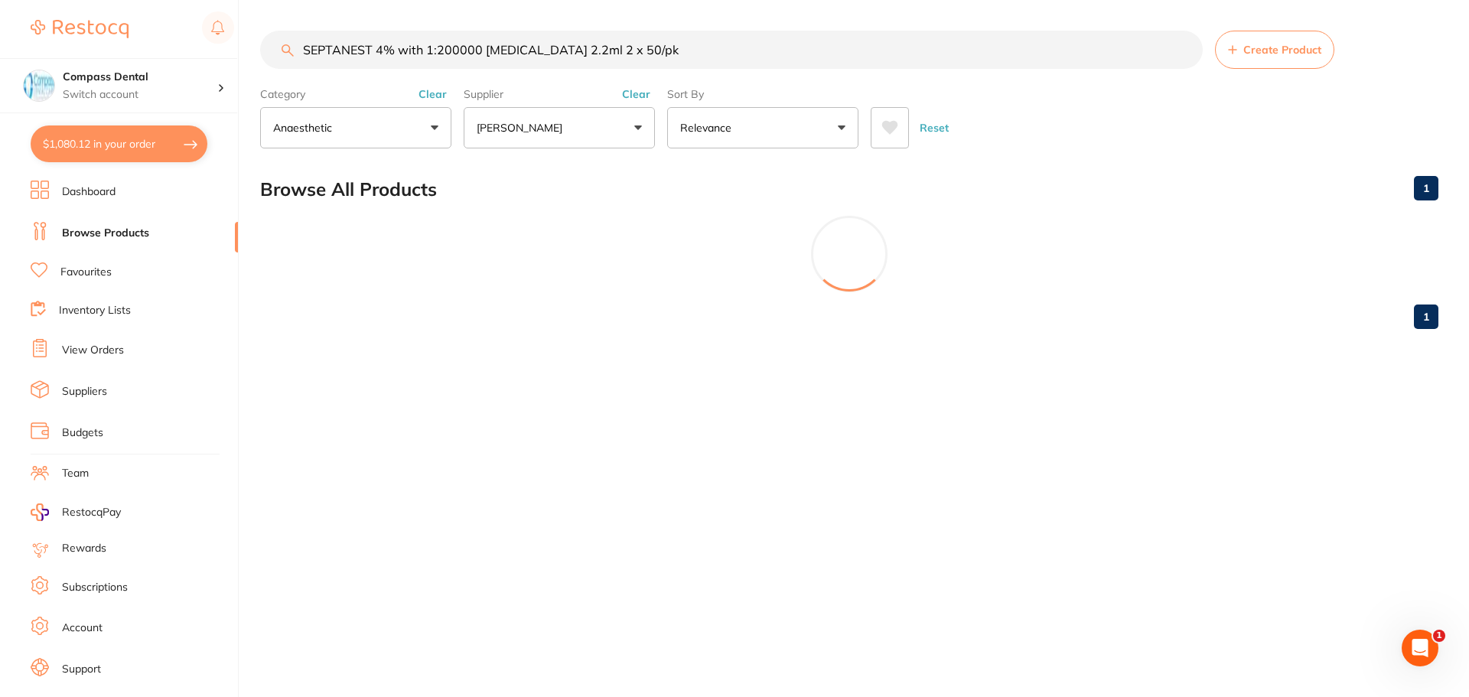
type input "SEPTANEST 4% with 1:200000 [MEDICAL_DATA] 2.2ml 2 x 50/pk"
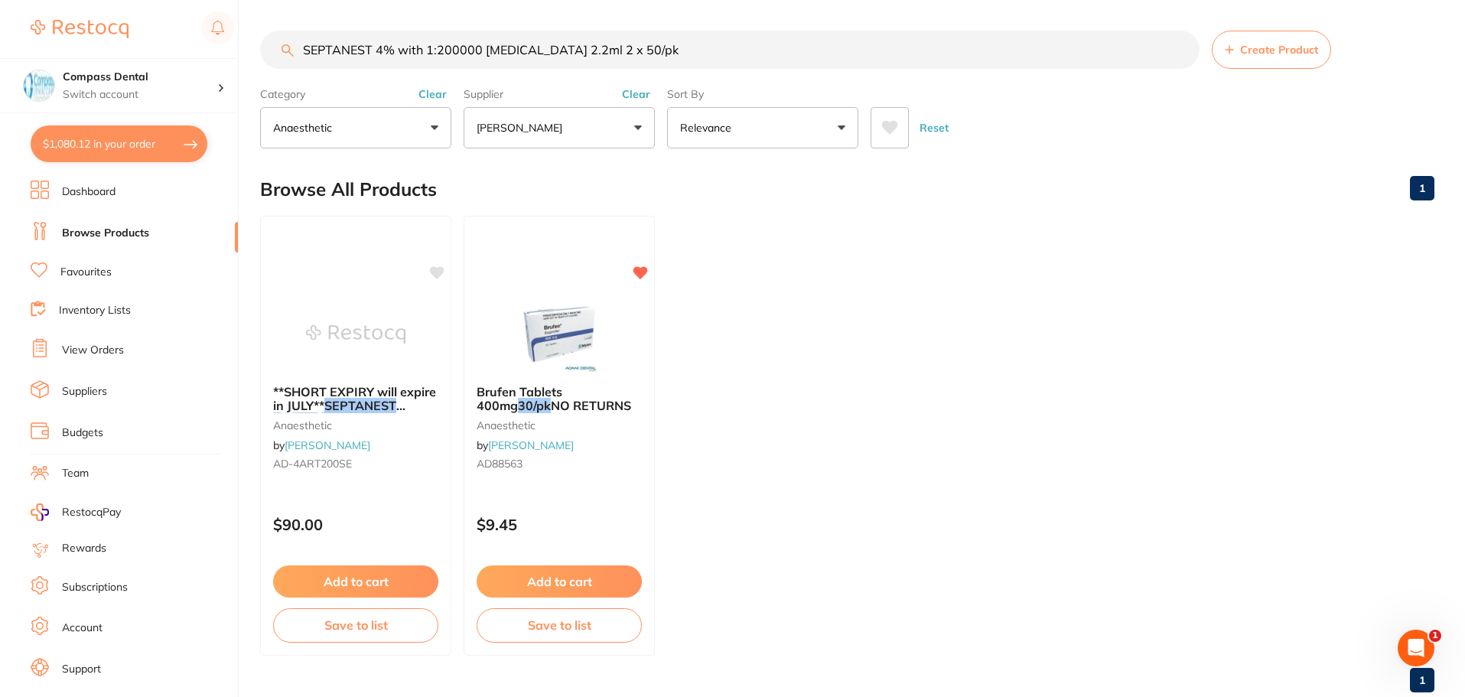
click at [97, 275] on link "Favourites" at bounding box center [85, 272] width 51 height 15
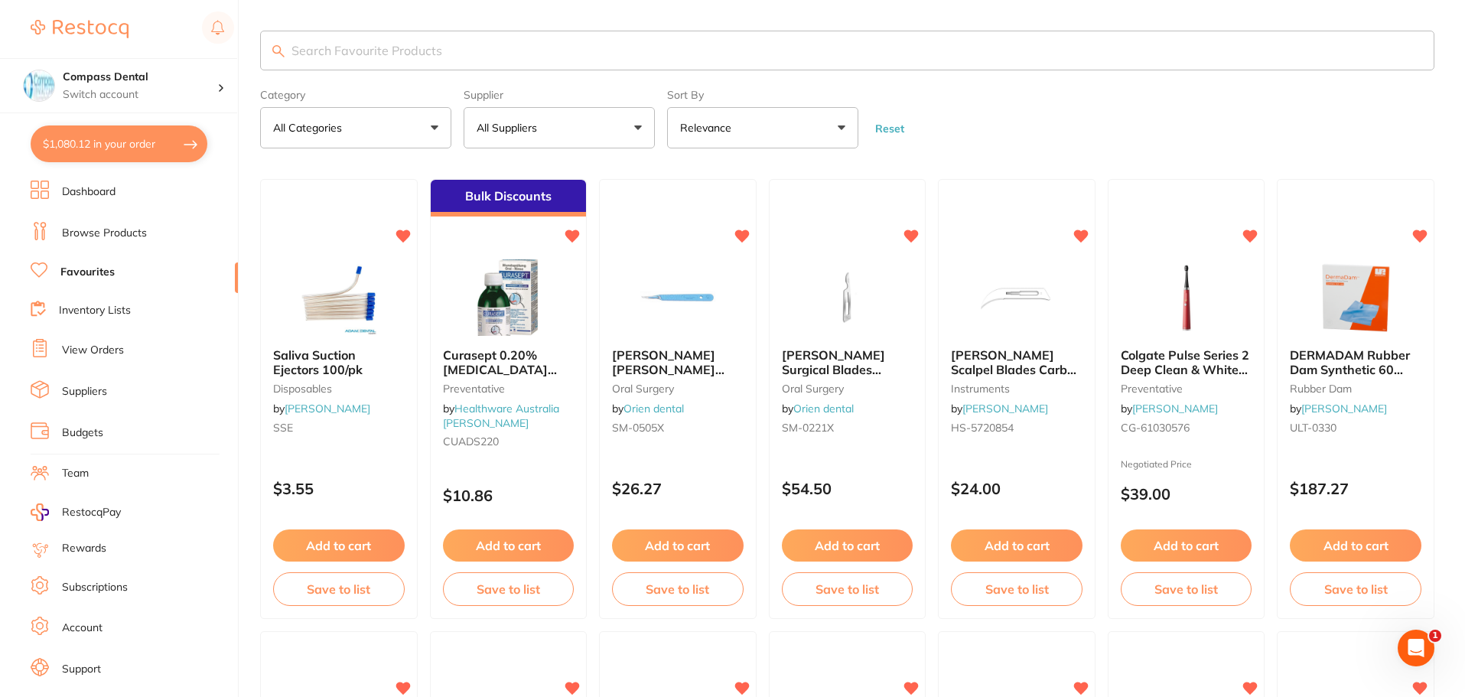
click at [436, 122] on button "All Categories" at bounding box center [355, 127] width 191 height 41
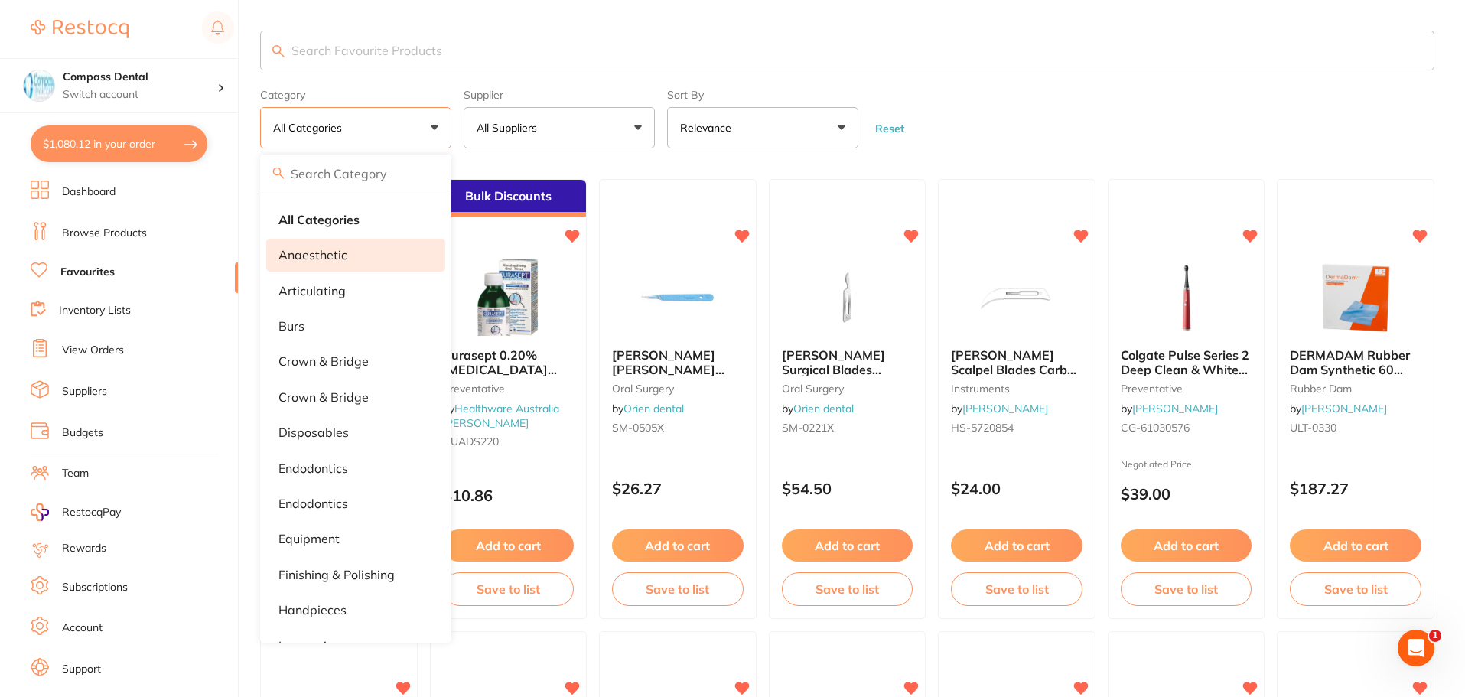
click at [292, 253] on p "anaesthetic" at bounding box center [313, 255] width 69 height 14
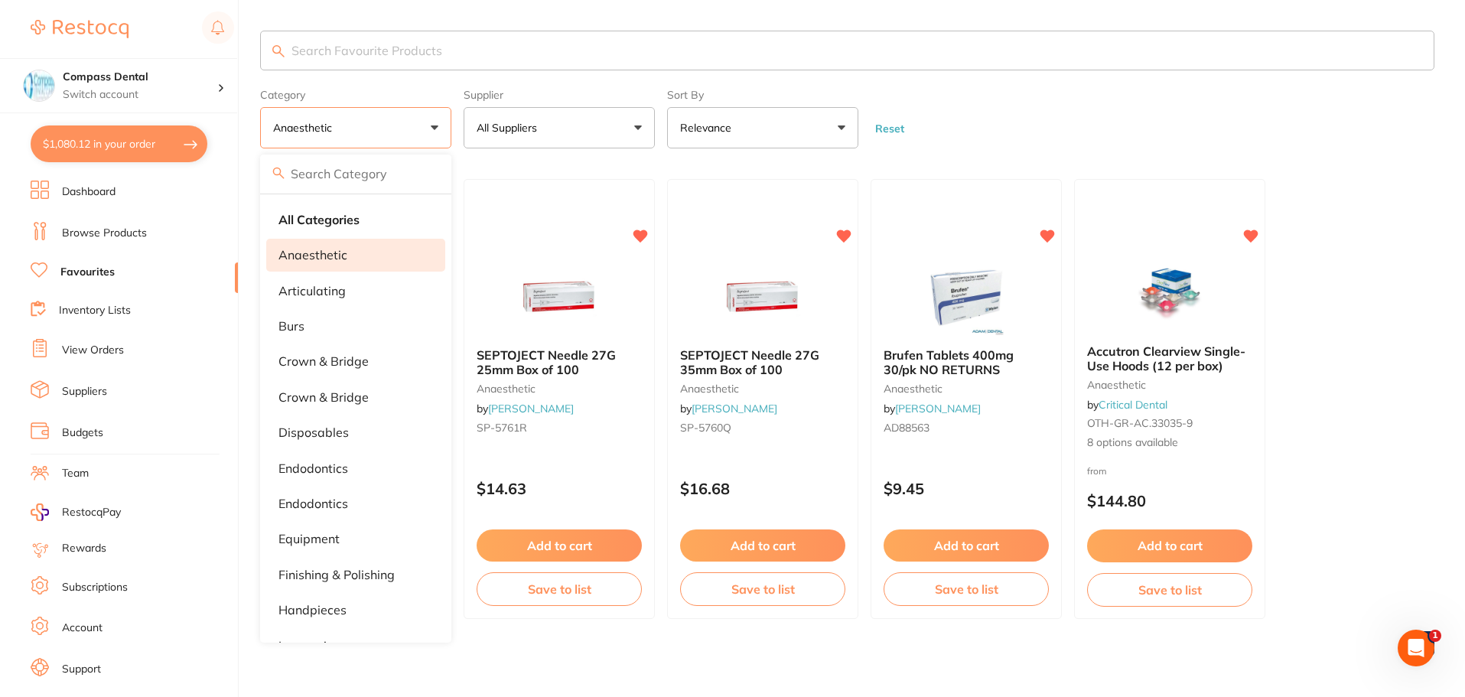
click at [1032, 129] on form "Category anaesthetic All Categories anaesthetic articulating burs crown & bridg…" at bounding box center [847, 116] width 1175 height 66
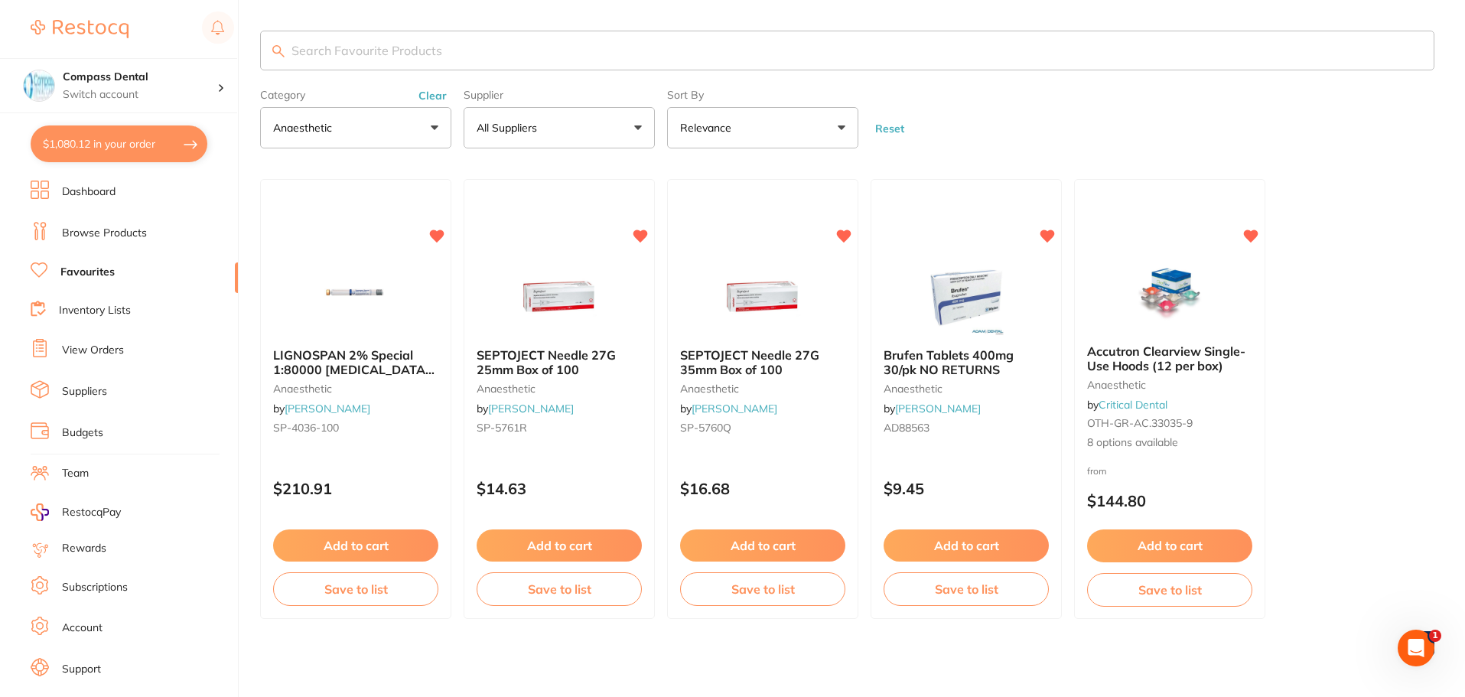
click at [101, 236] on link "Browse Products" at bounding box center [104, 233] width 85 height 15
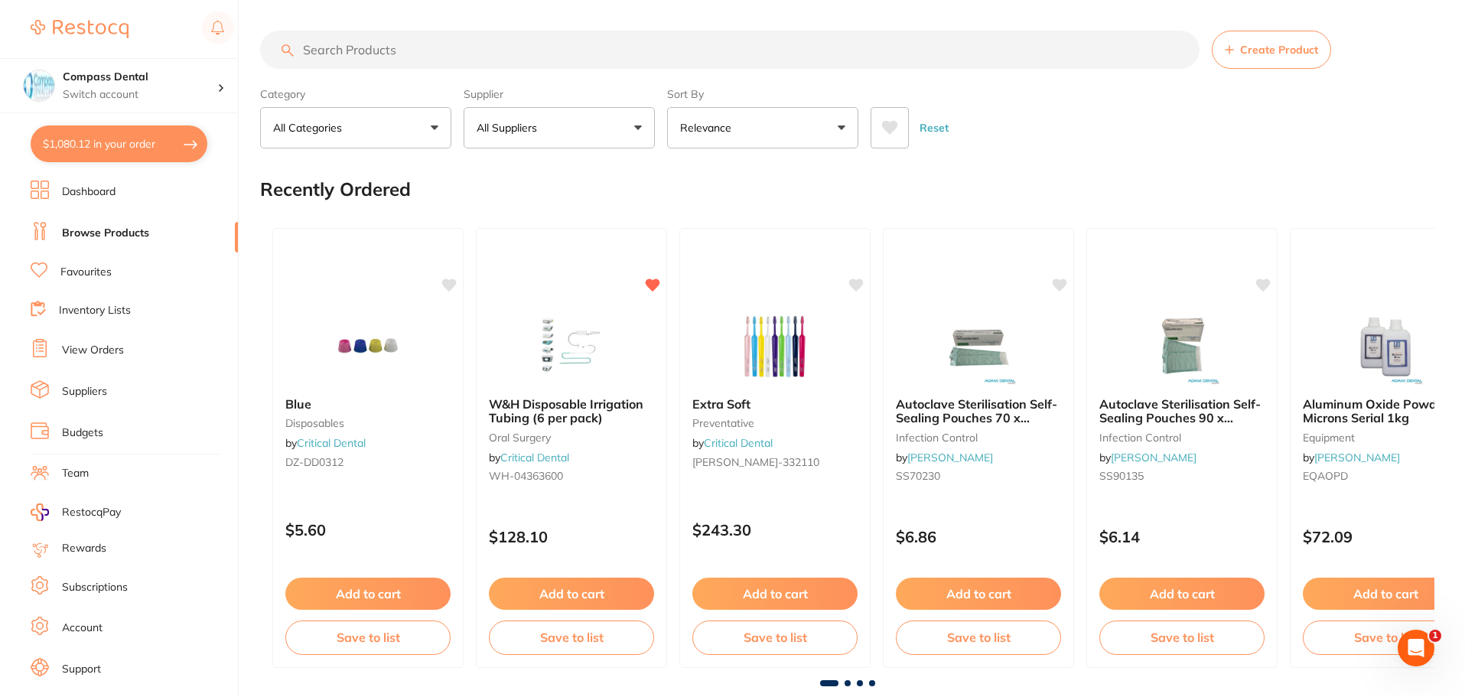
click at [425, 128] on button "All Categories" at bounding box center [355, 127] width 191 height 41
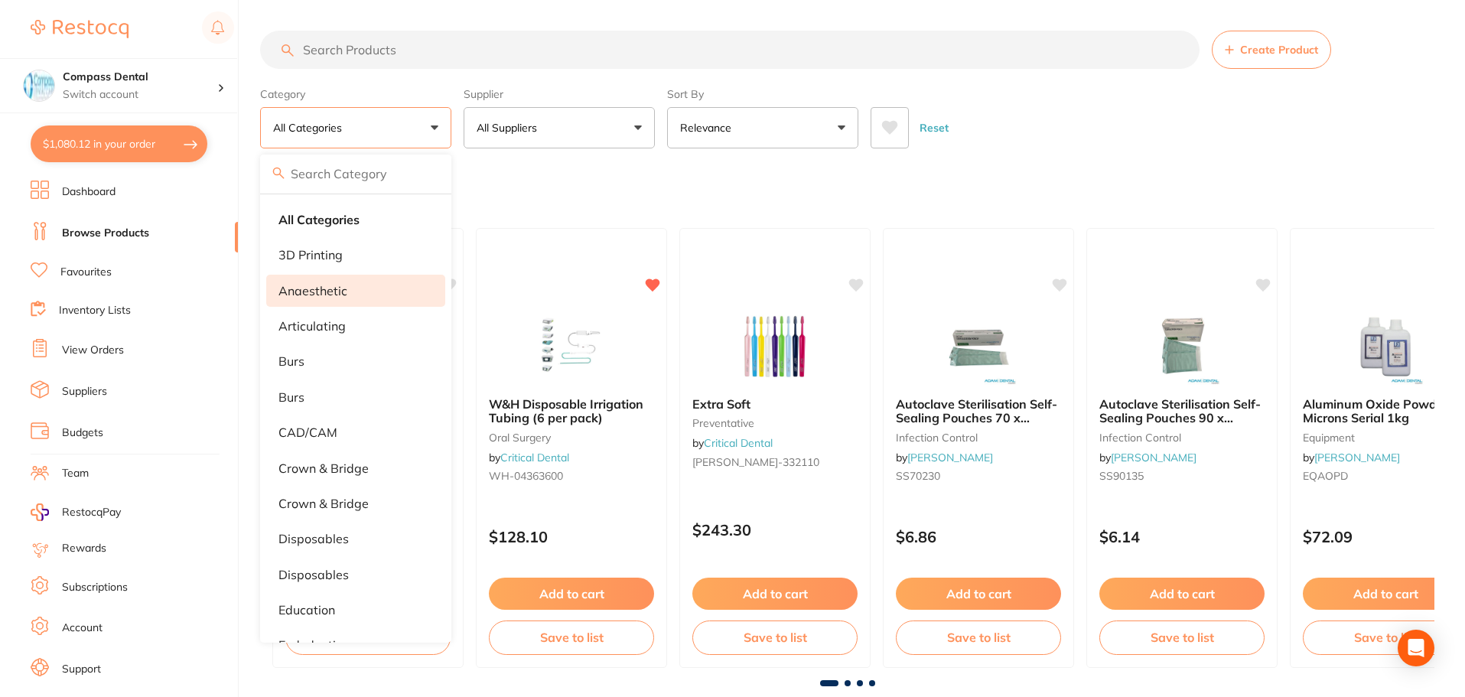
click at [325, 287] on p "anaesthetic" at bounding box center [313, 291] width 69 height 14
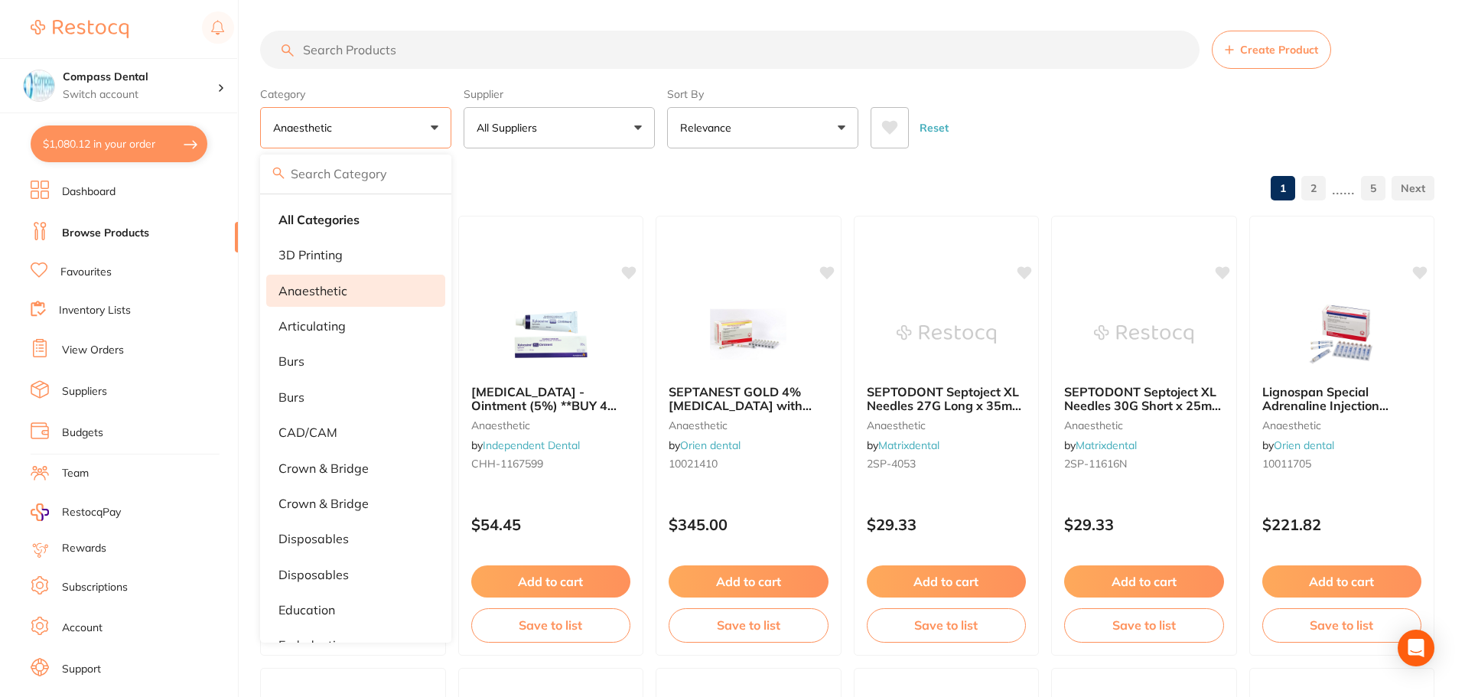
click at [1124, 125] on div "Reset" at bounding box center [1147, 122] width 552 height 54
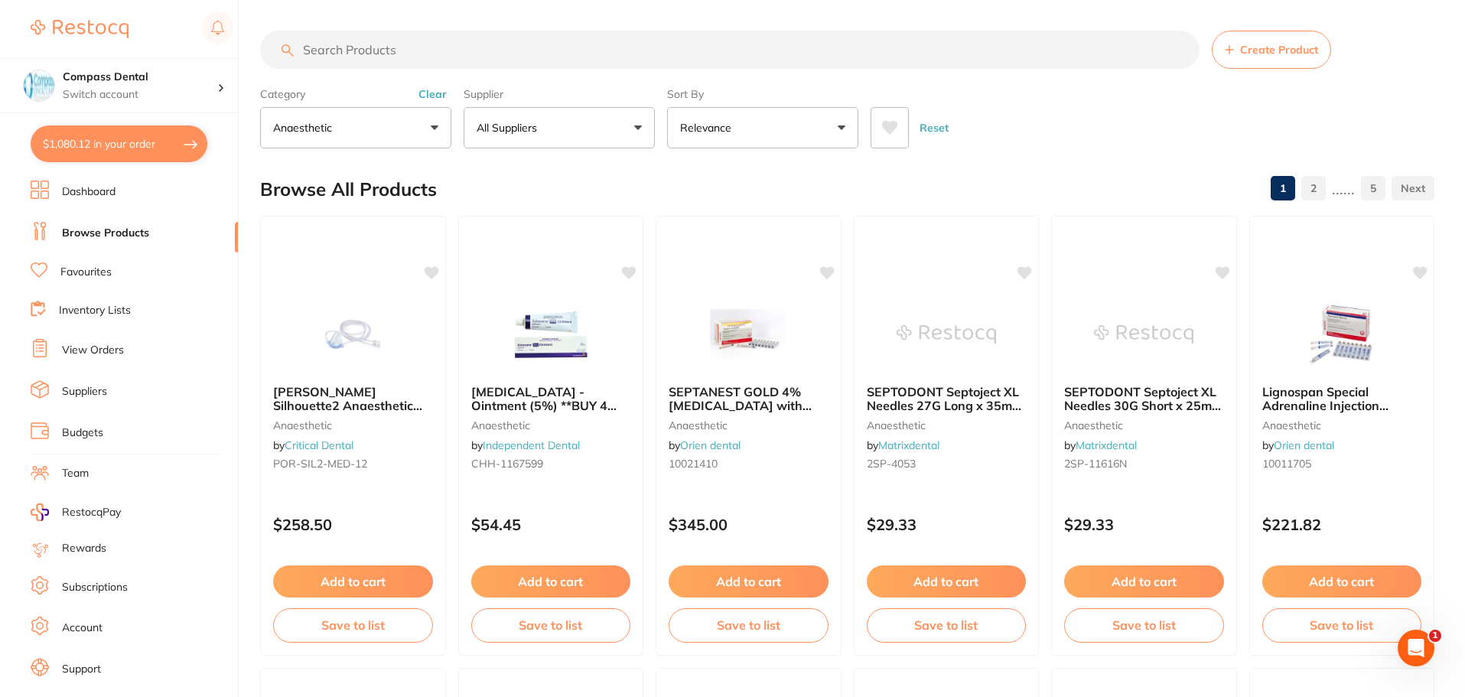
click at [591, 135] on button "All Suppliers" at bounding box center [559, 127] width 191 height 41
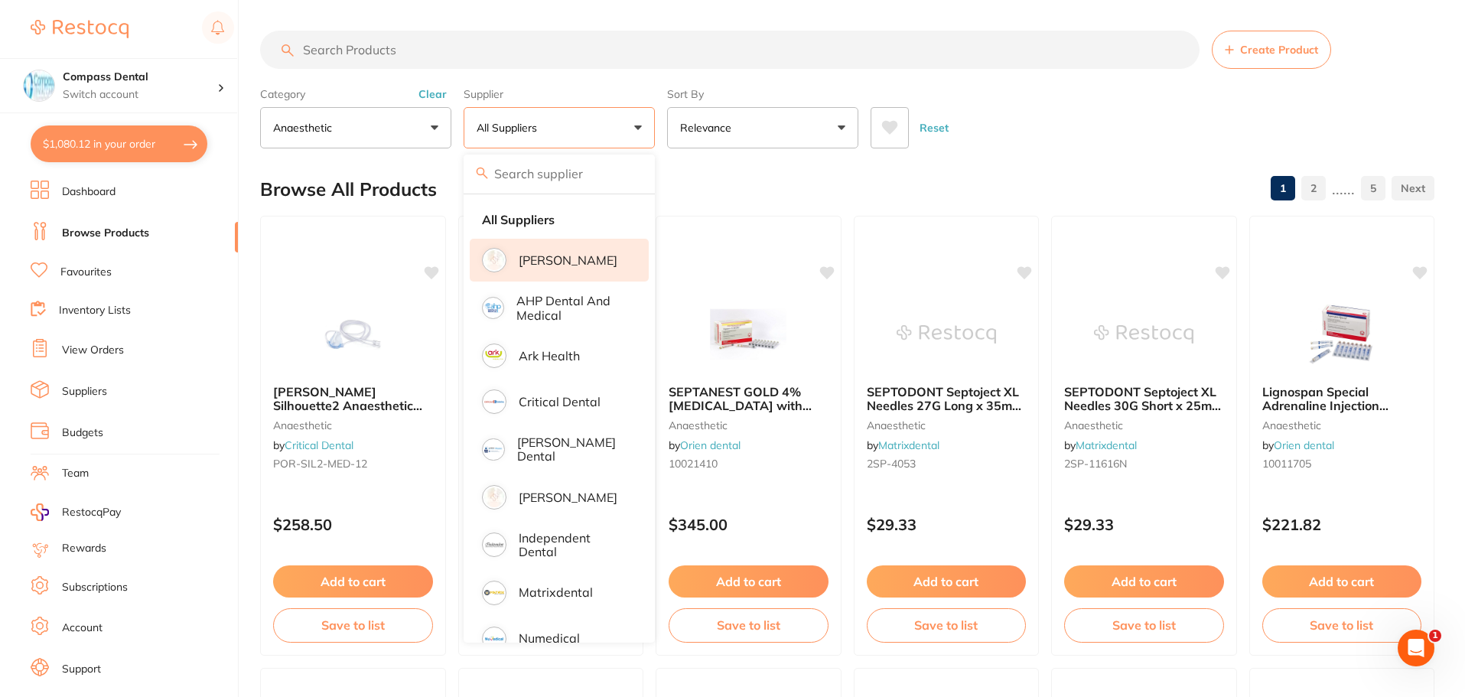
click at [556, 249] on li "[PERSON_NAME]" at bounding box center [559, 260] width 179 height 43
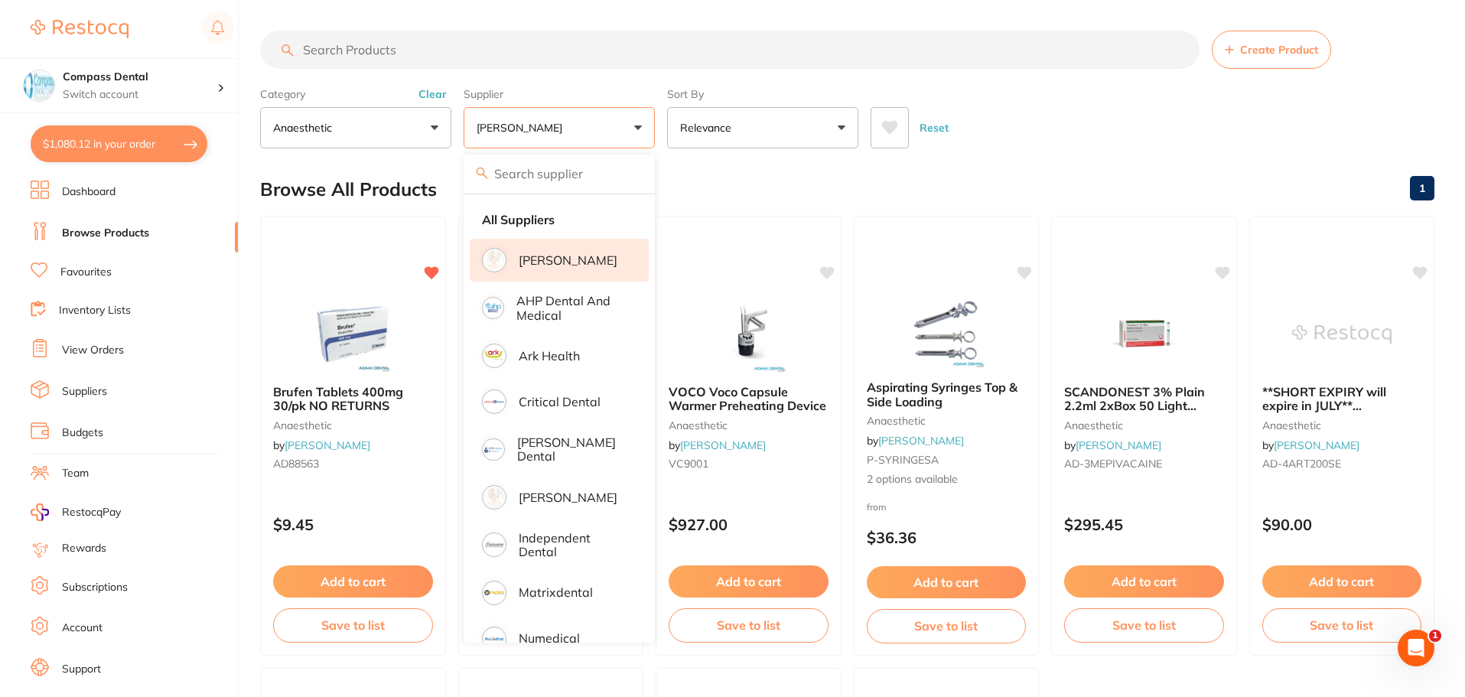
click at [1041, 163] on main "Create Product Category anaesthetic All Categories anaesthetic articulating bur…" at bounding box center [862, 594] width 1205 height 1188
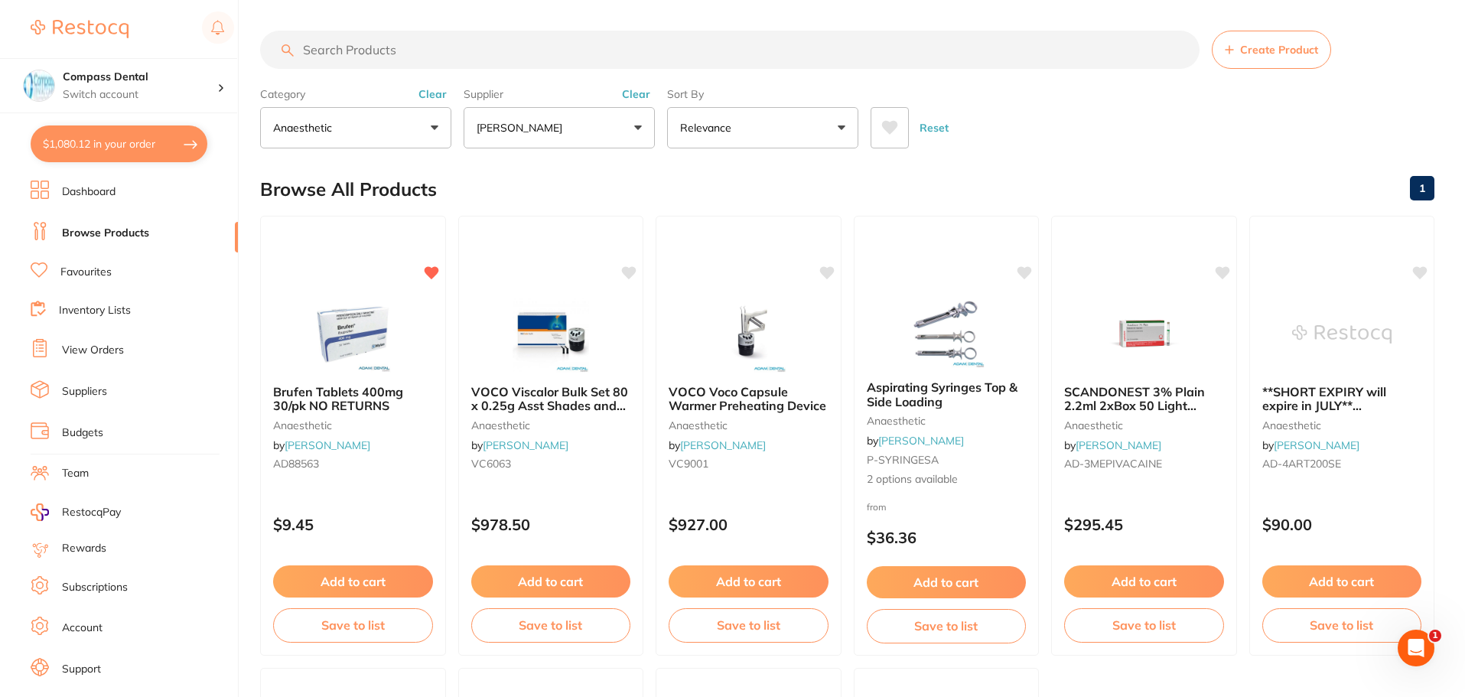
drag, startPoint x: 112, startPoint y: 150, endPoint x: 720, endPoint y: 277, distance: 620.7
click at [113, 149] on button "$1,080.12 in your order" at bounding box center [119, 143] width 177 height 37
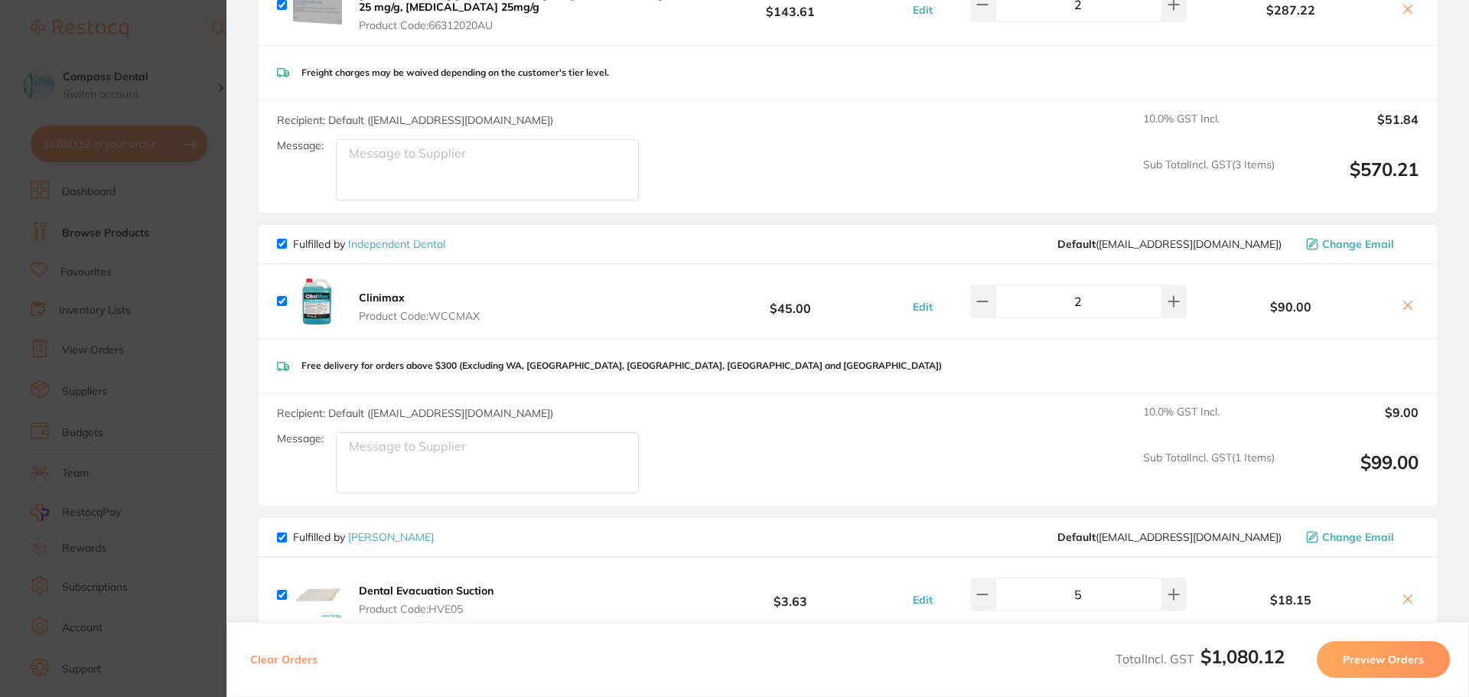
scroll to position [383, 0]
click at [158, 44] on section "Update RRP Set your pre negotiated price for this item. Item Agreed RRP (excl. …" at bounding box center [734, 348] width 1469 height 697
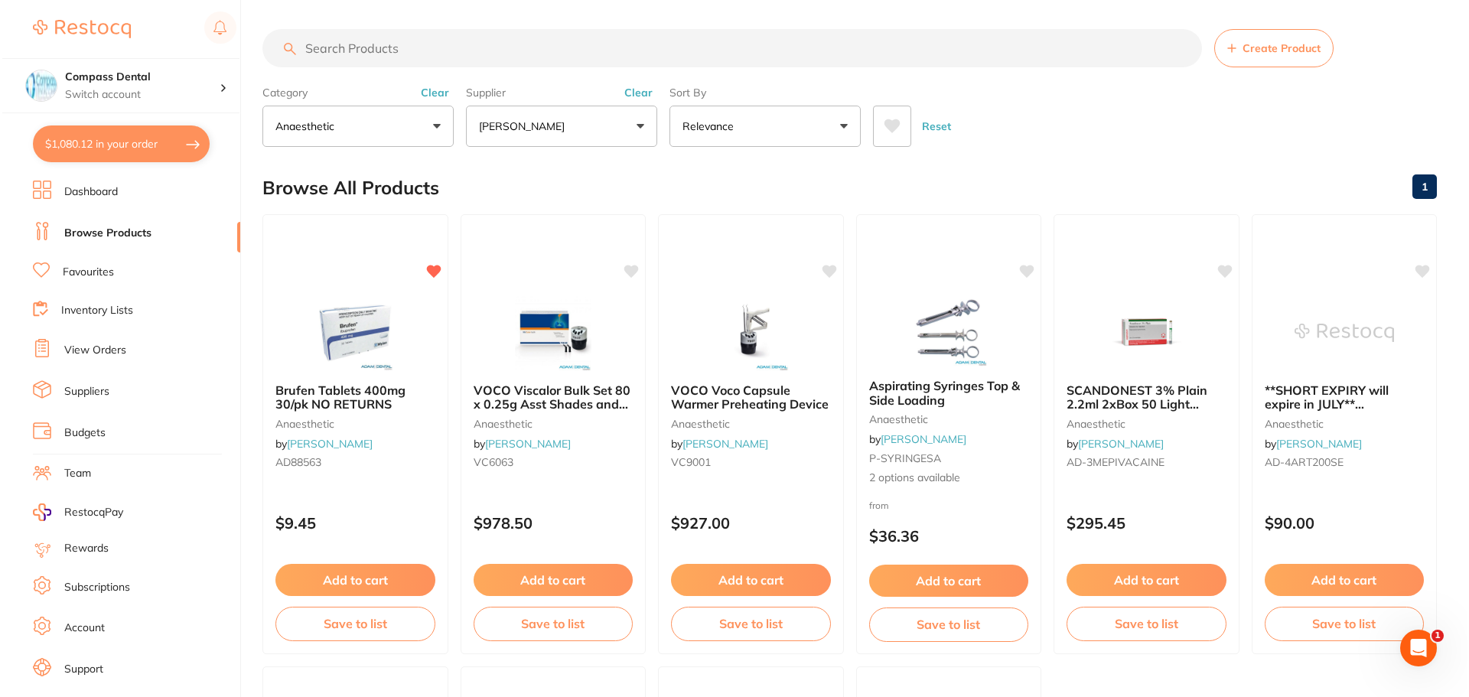
scroll to position [0, 0]
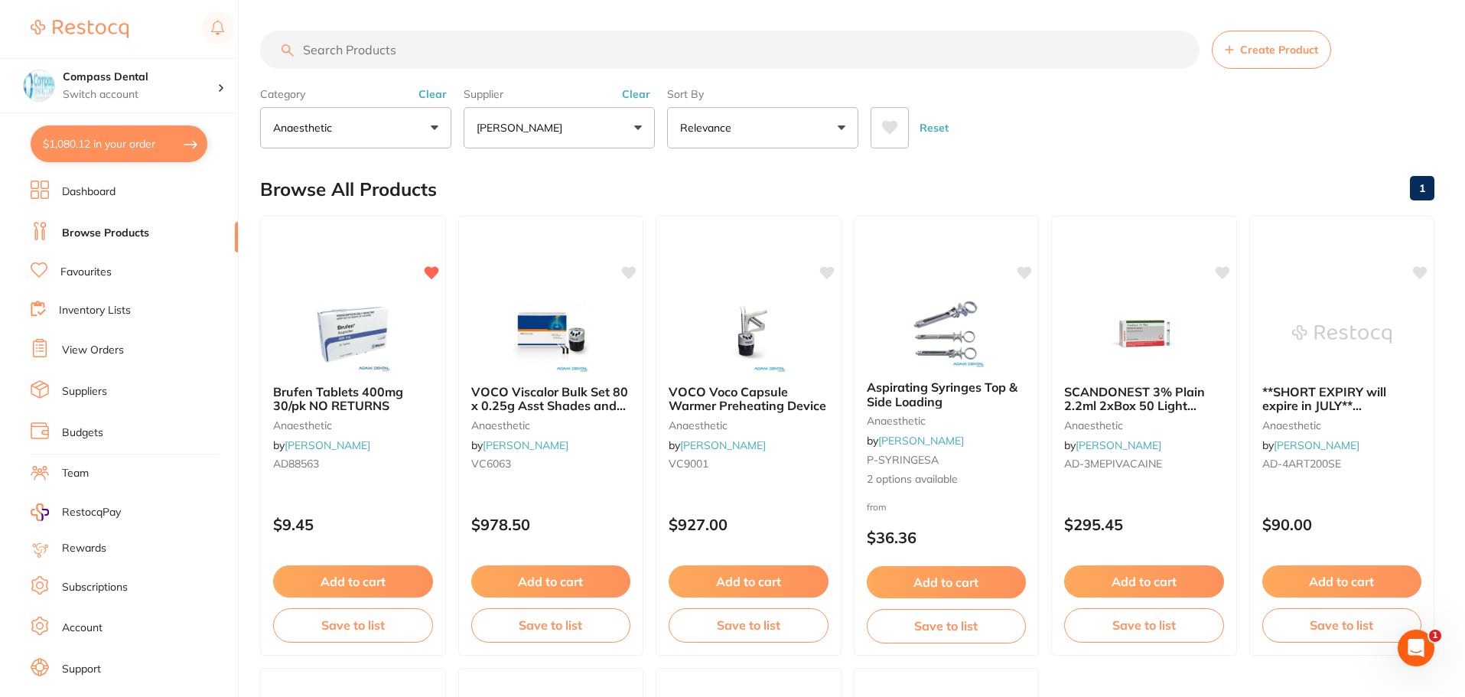
click at [440, 130] on button "anaesthetic" at bounding box center [355, 127] width 191 height 41
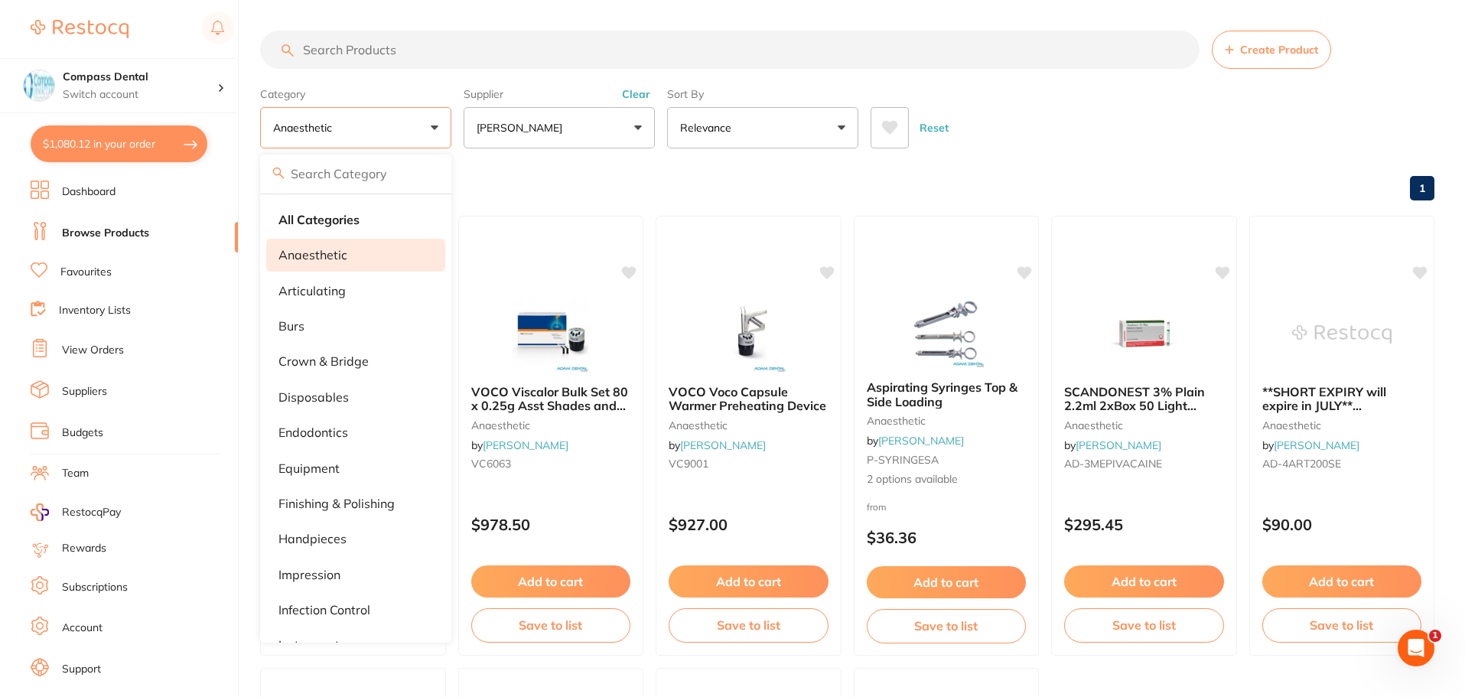
drag, startPoint x: 329, startPoint y: 226, endPoint x: 393, endPoint y: 200, distance: 68.3
click at [331, 225] on strong "All Categories" at bounding box center [319, 220] width 81 height 14
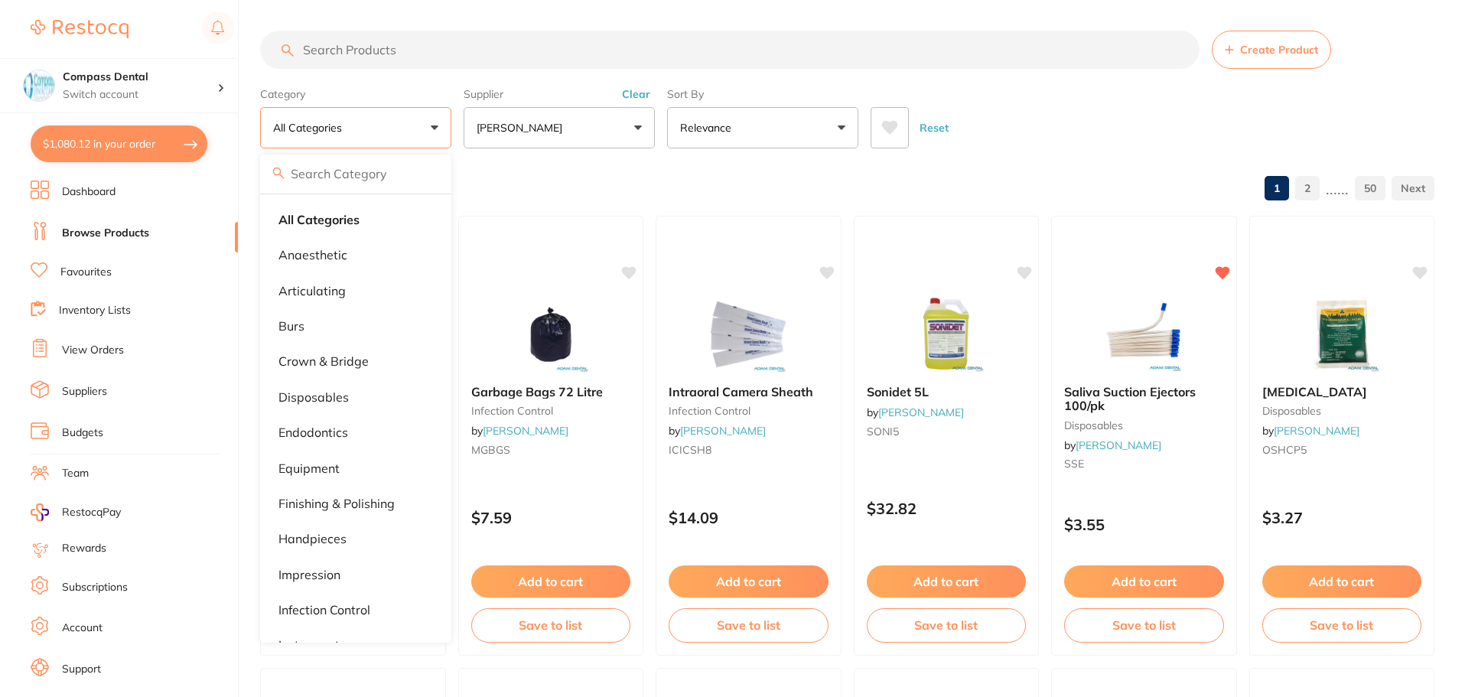
click at [898, 132] on icon at bounding box center [889, 127] width 17 height 15
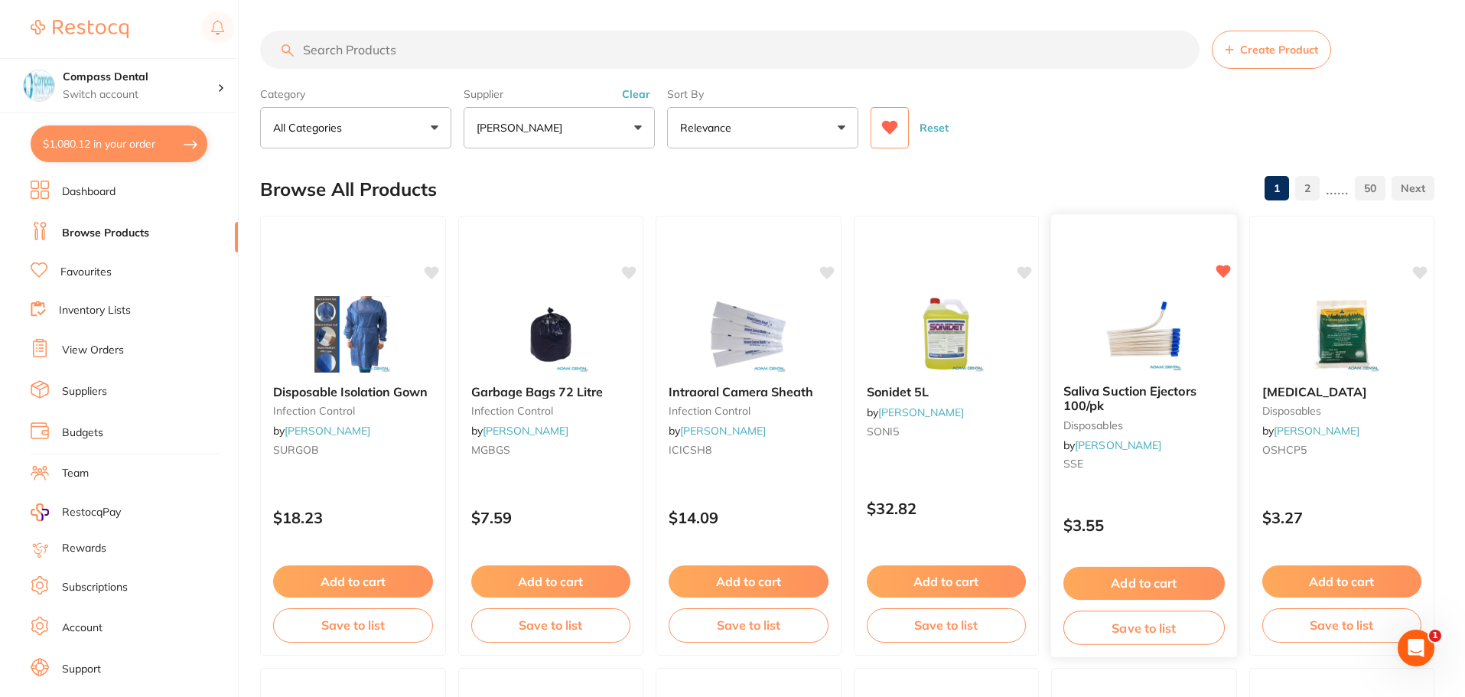
click at [1118, 573] on button "Add to cart" at bounding box center [1144, 583] width 161 height 33
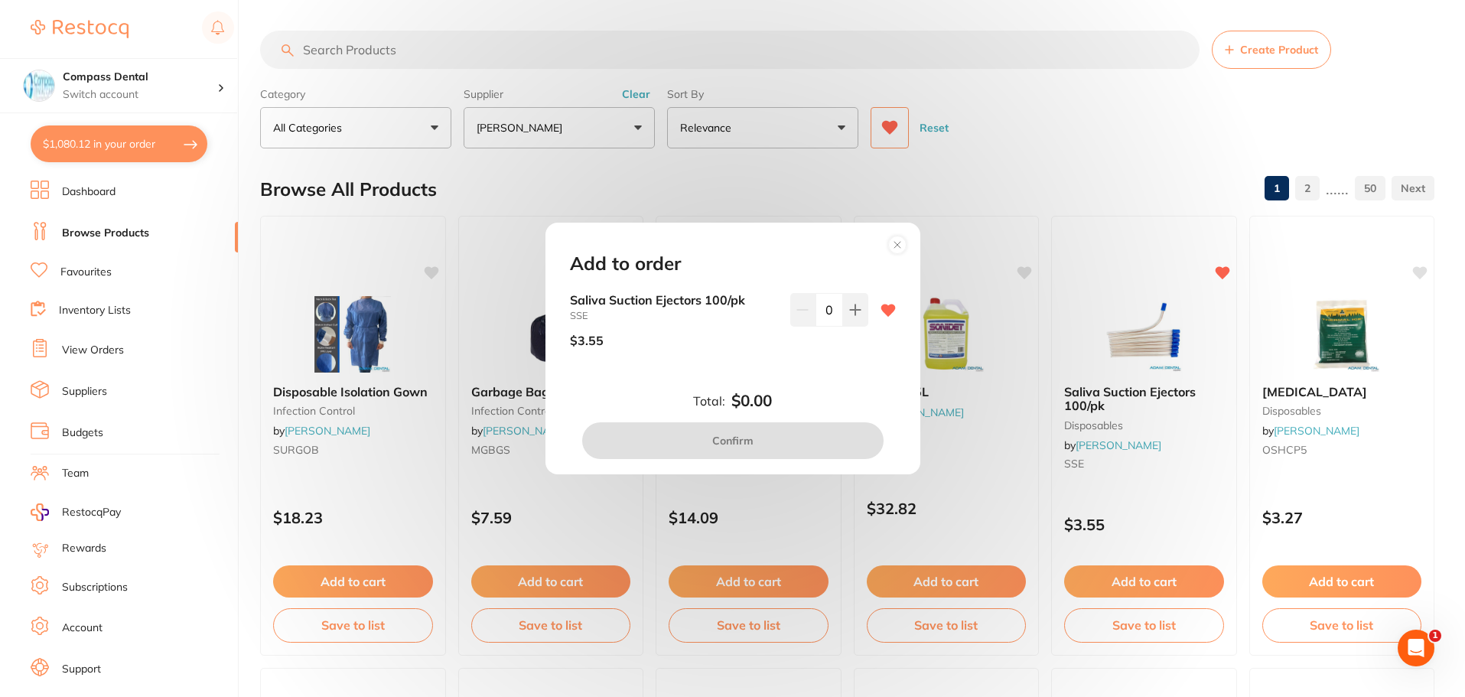
click at [898, 248] on circle at bounding box center [897, 245] width 18 height 18
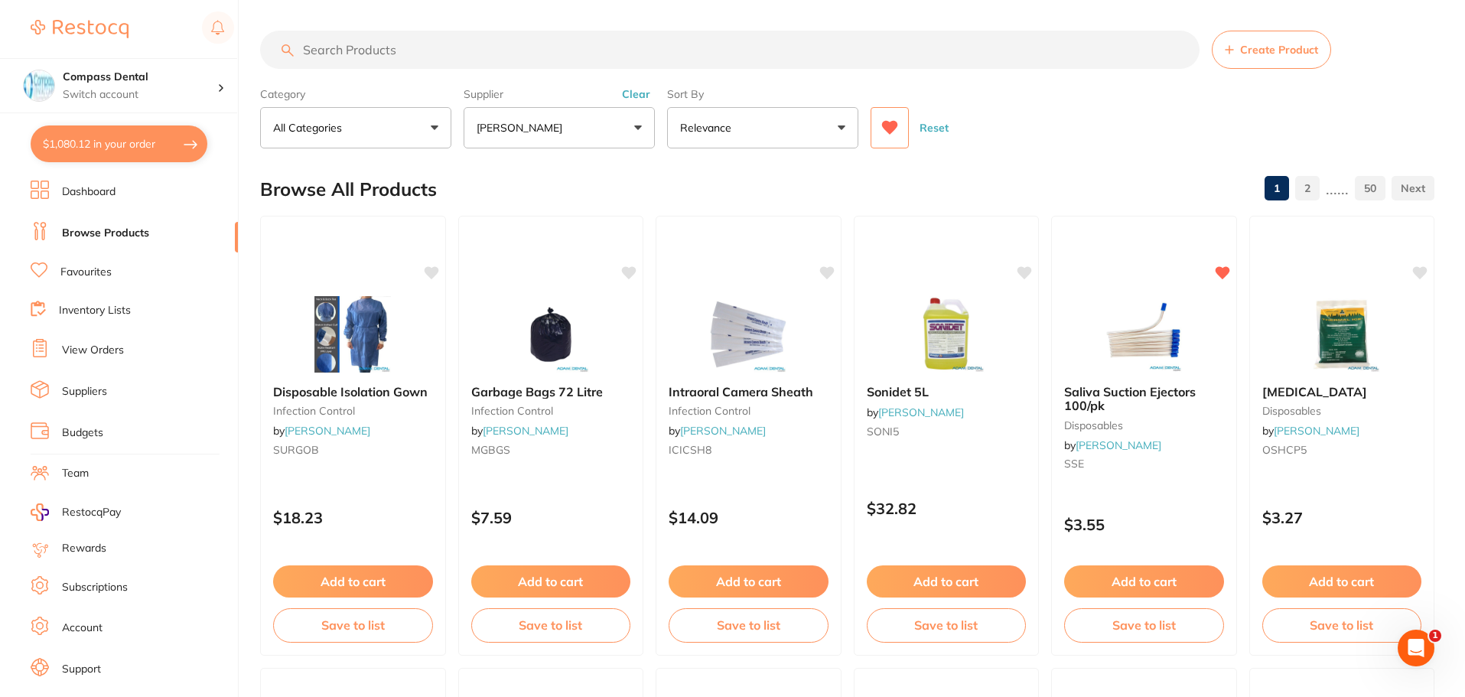
click at [862, 124] on div "Category All Categories All Categories anaesthetic articulating burs crown & br…" at bounding box center [847, 114] width 1175 height 67
click at [883, 124] on icon at bounding box center [890, 128] width 16 height 14
click at [95, 274] on link "Favourites" at bounding box center [85, 272] width 51 height 15
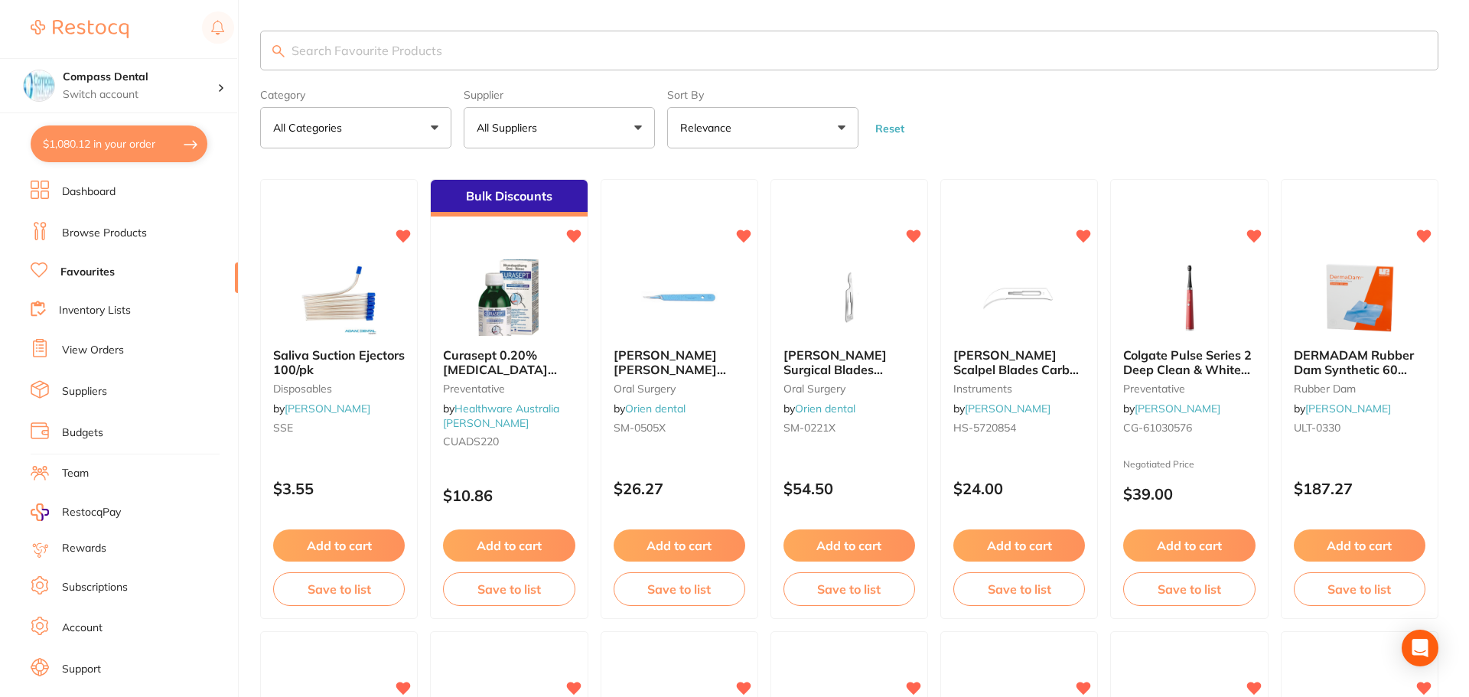
click at [650, 126] on button "All Suppliers" at bounding box center [559, 127] width 191 height 41
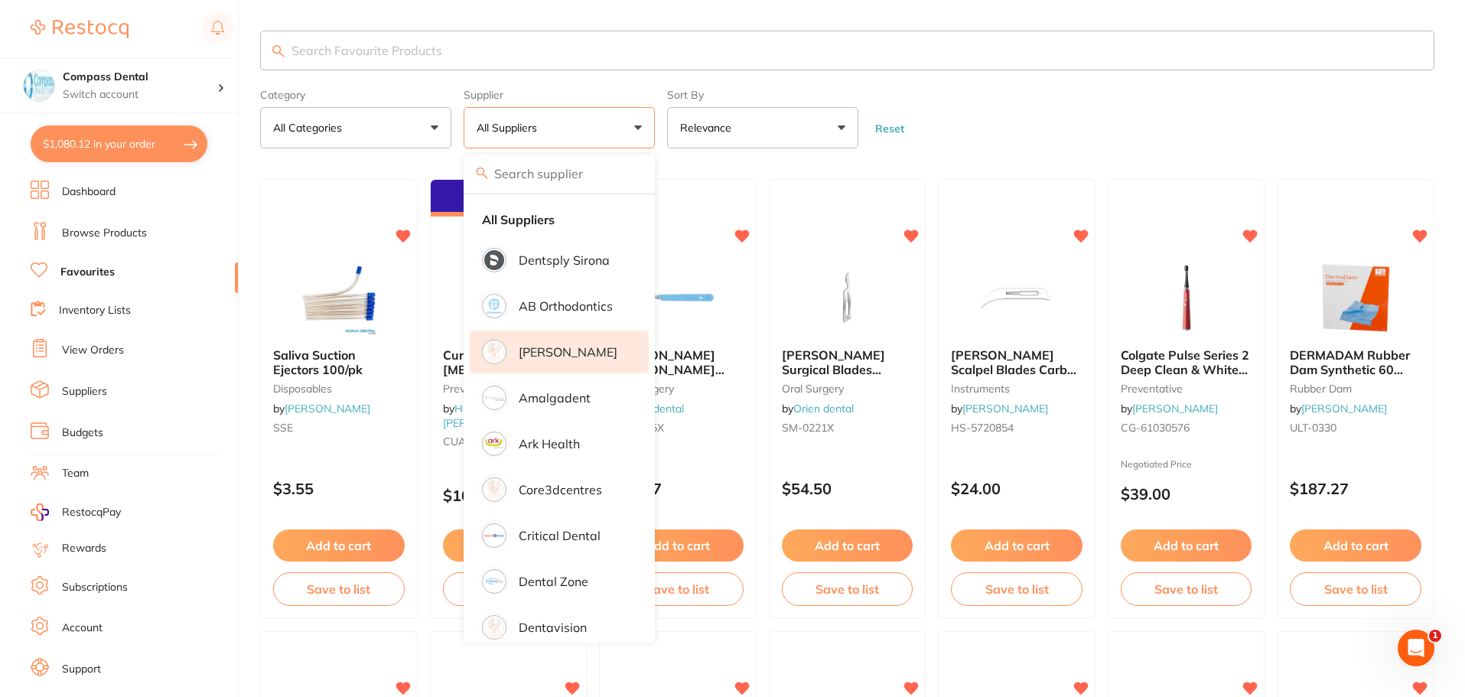
click at [531, 354] on p "[PERSON_NAME]" at bounding box center [568, 352] width 99 height 14
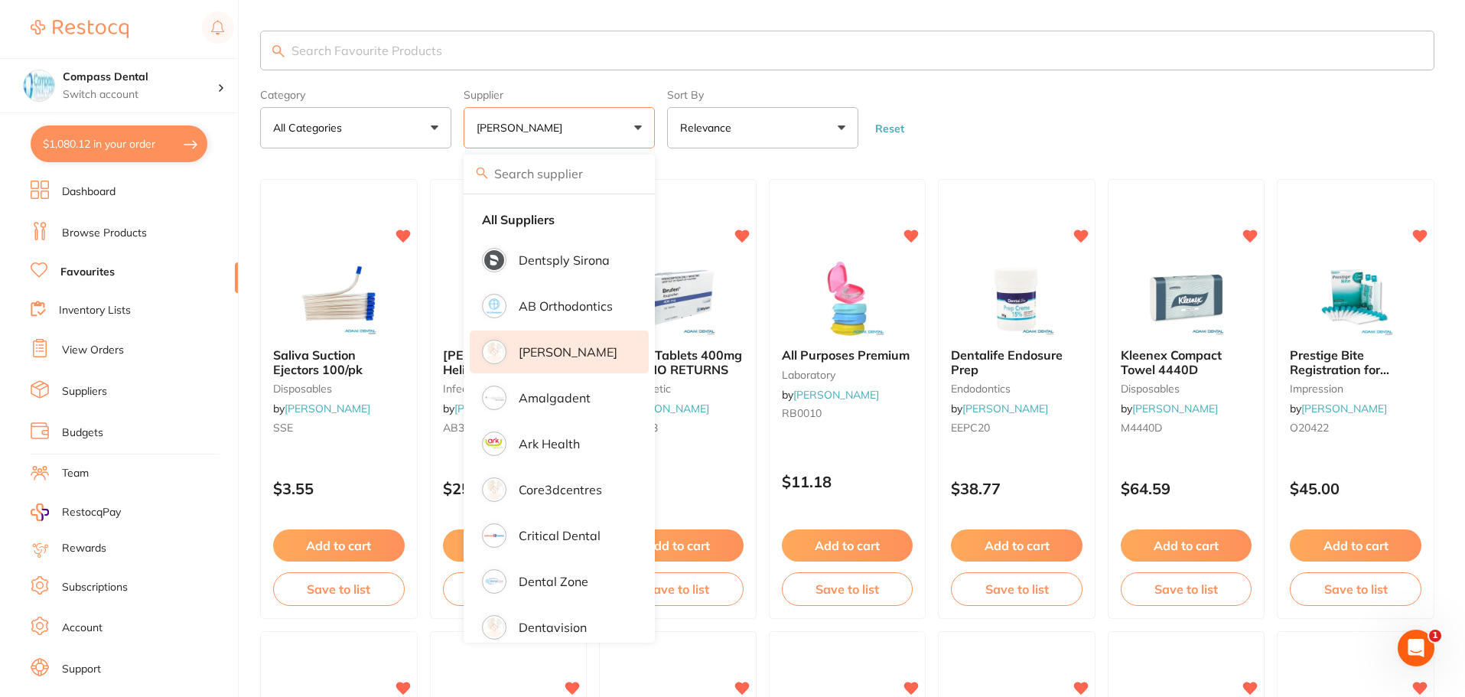
click at [1101, 132] on form "Category All Categories All Categories anaesthetic articulating burs crown & br…" at bounding box center [847, 116] width 1175 height 66
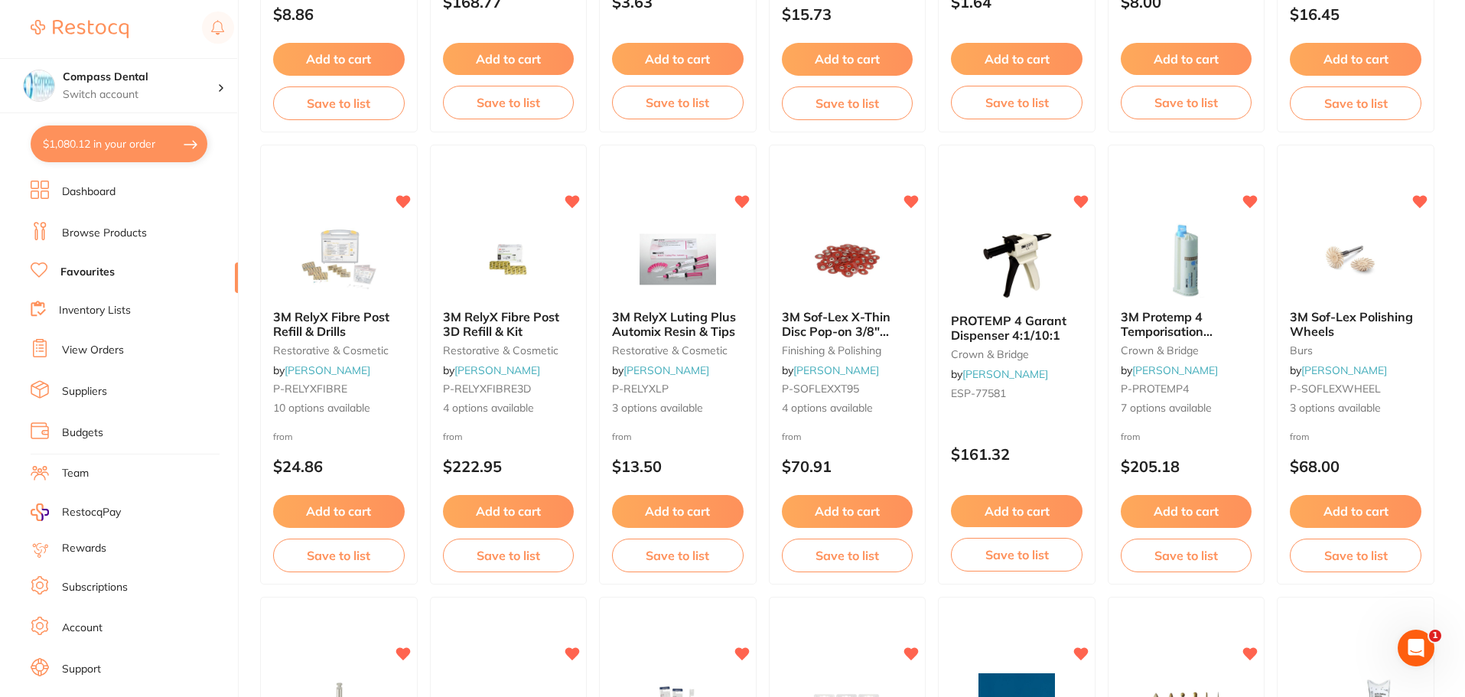
scroll to position [2372, 0]
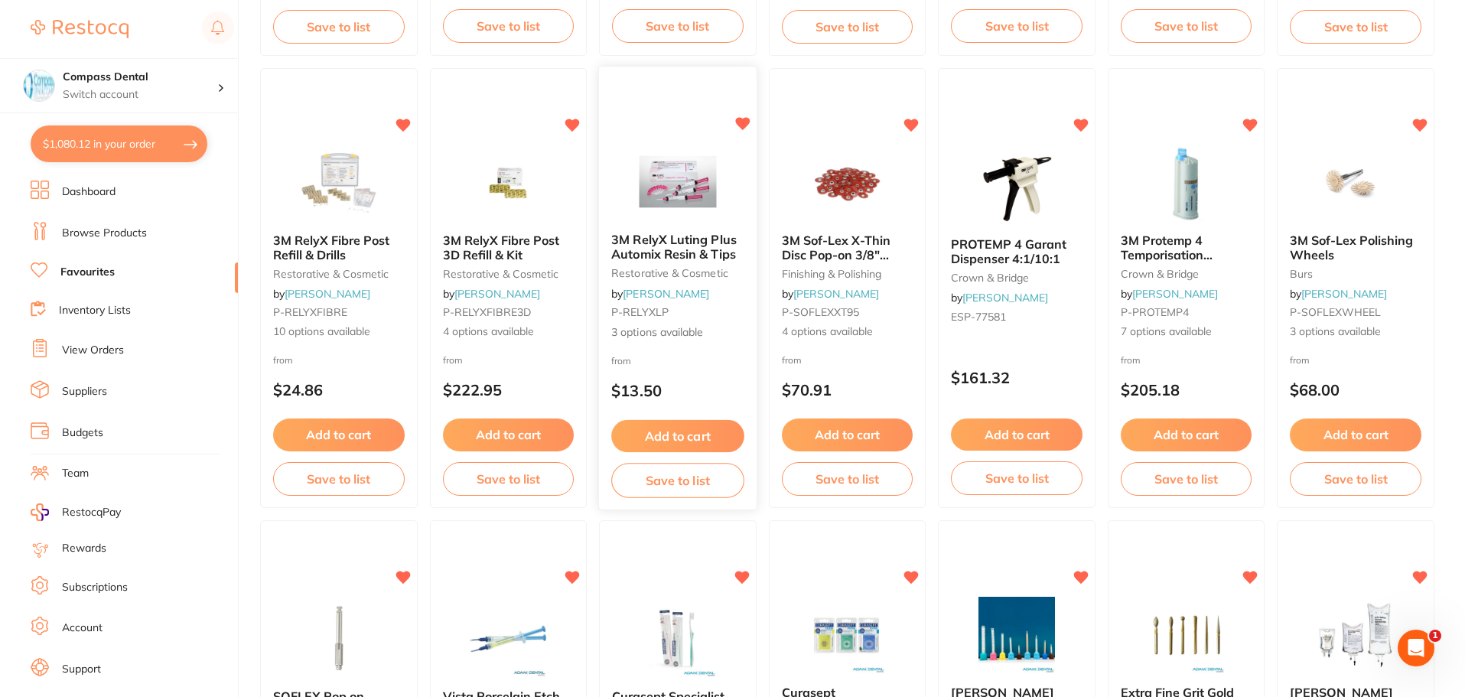
click at [712, 251] on span "3M RelyX Luting Plus Automix Resin & Tips" at bounding box center [673, 247] width 125 height 30
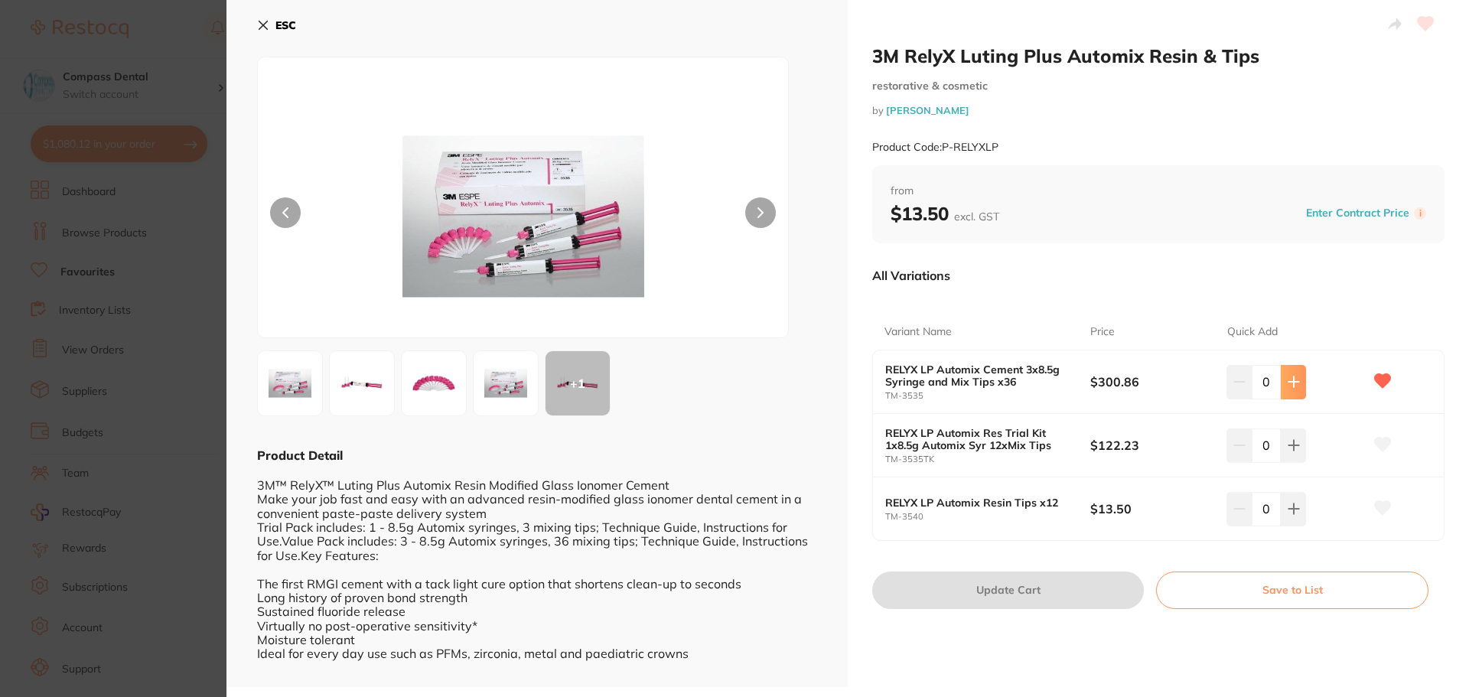
click at [1288, 389] on button at bounding box center [1293, 382] width 25 height 34
type input "1"
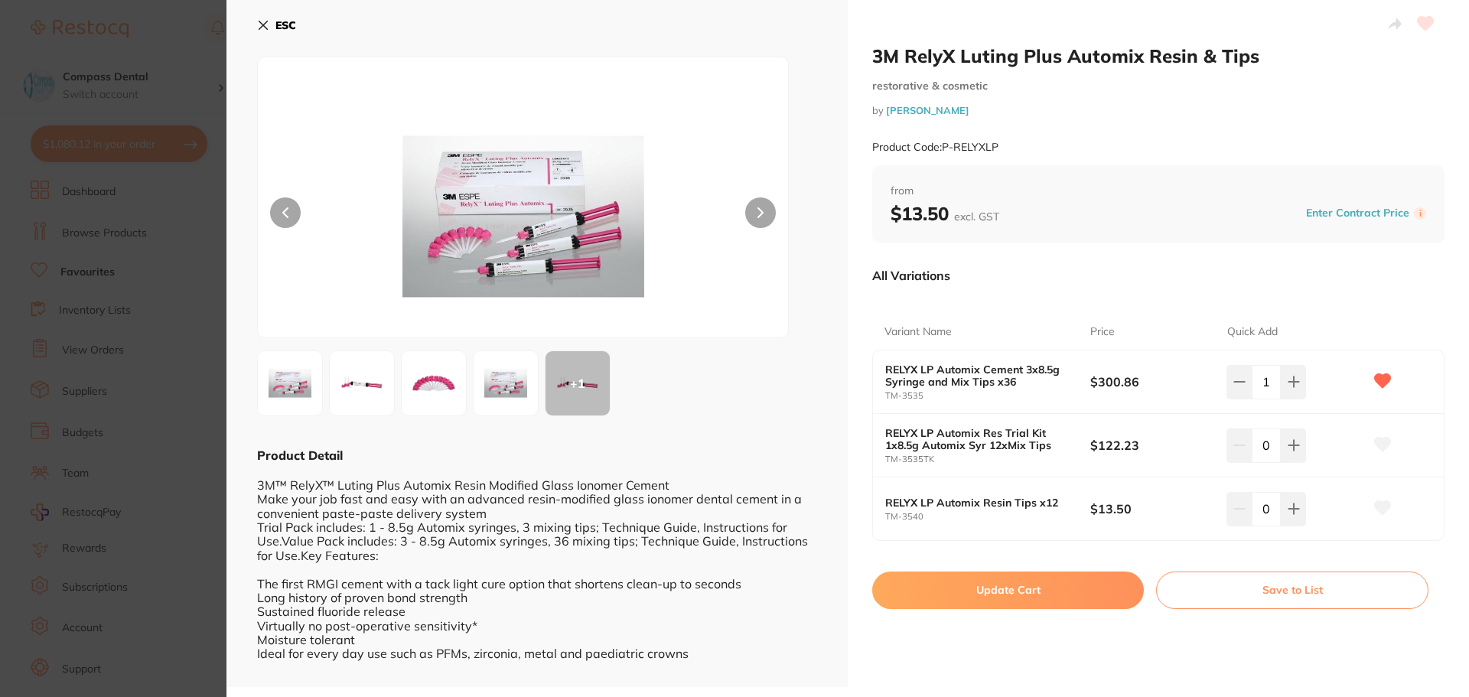
drag, startPoint x: 998, startPoint y: 593, endPoint x: 1461, endPoint y: 565, distance: 463.8
click at [999, 593] on button "Update Cart" at bounding box center [1008, 590] width 272 height 37
checkbox input "false"
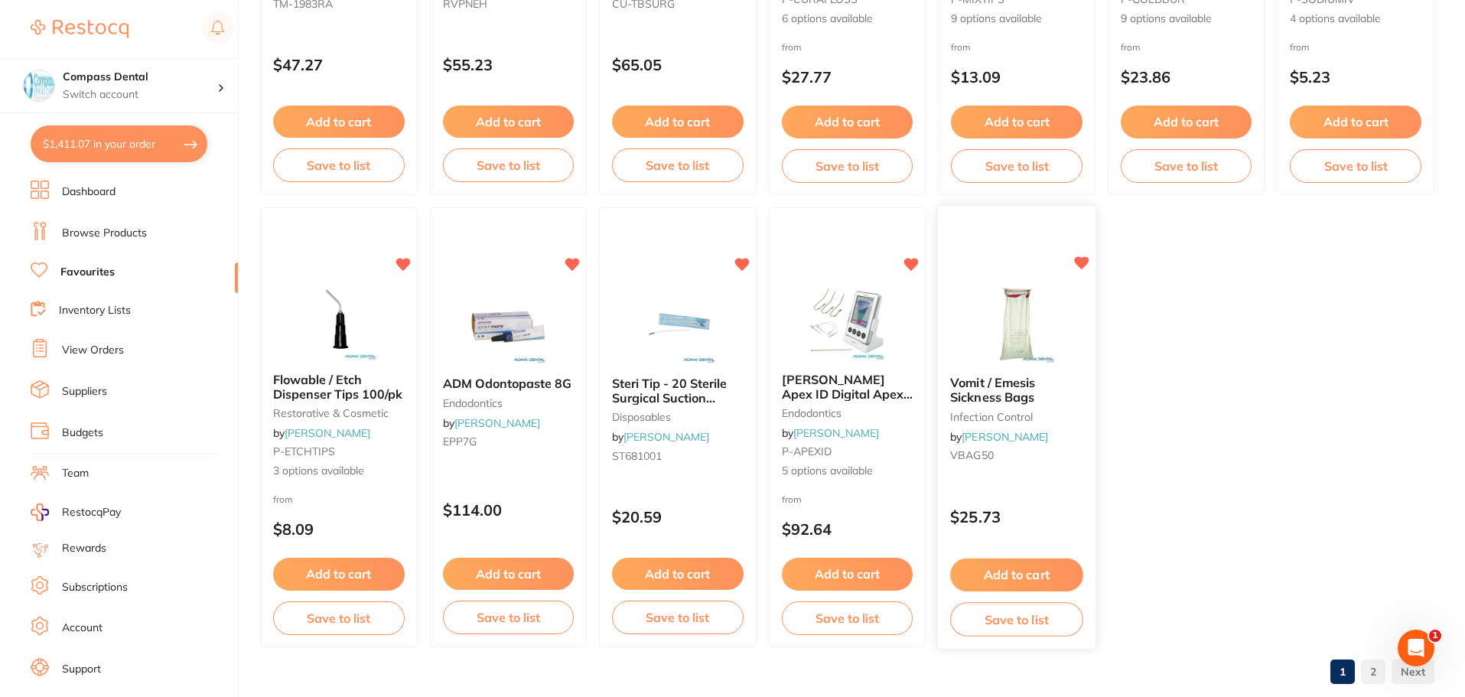
scroll to position [3167, 0]
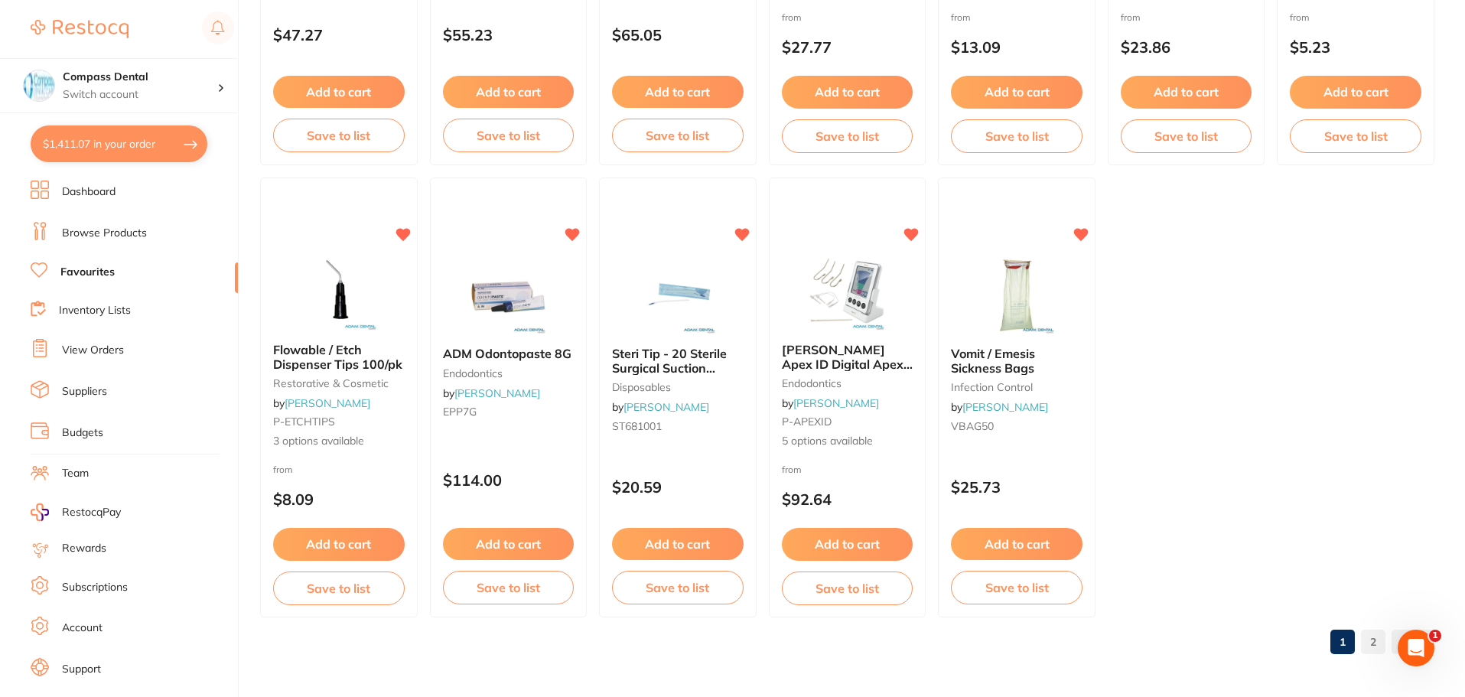
click at [1369, 648] on link "2" at bounding box center [1373, 642] width 24 height 31
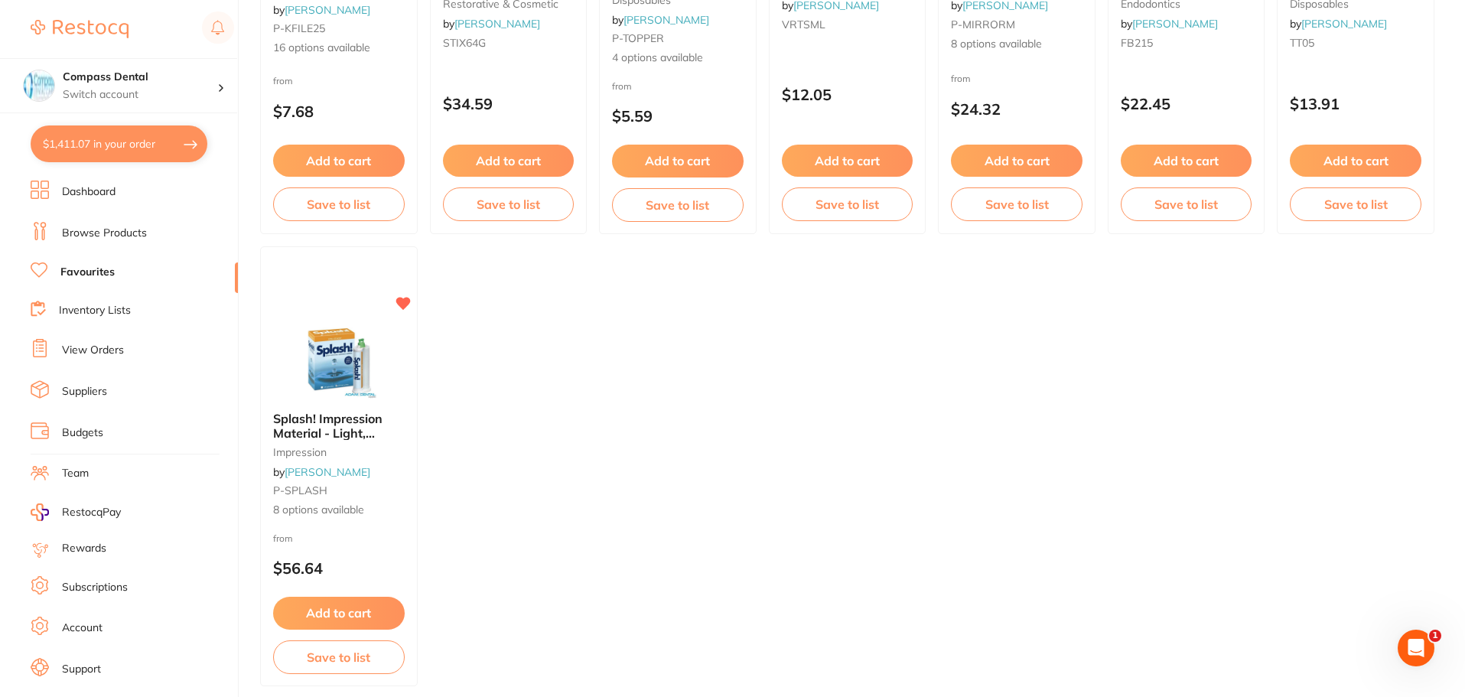
scroll to position [2511, 0]
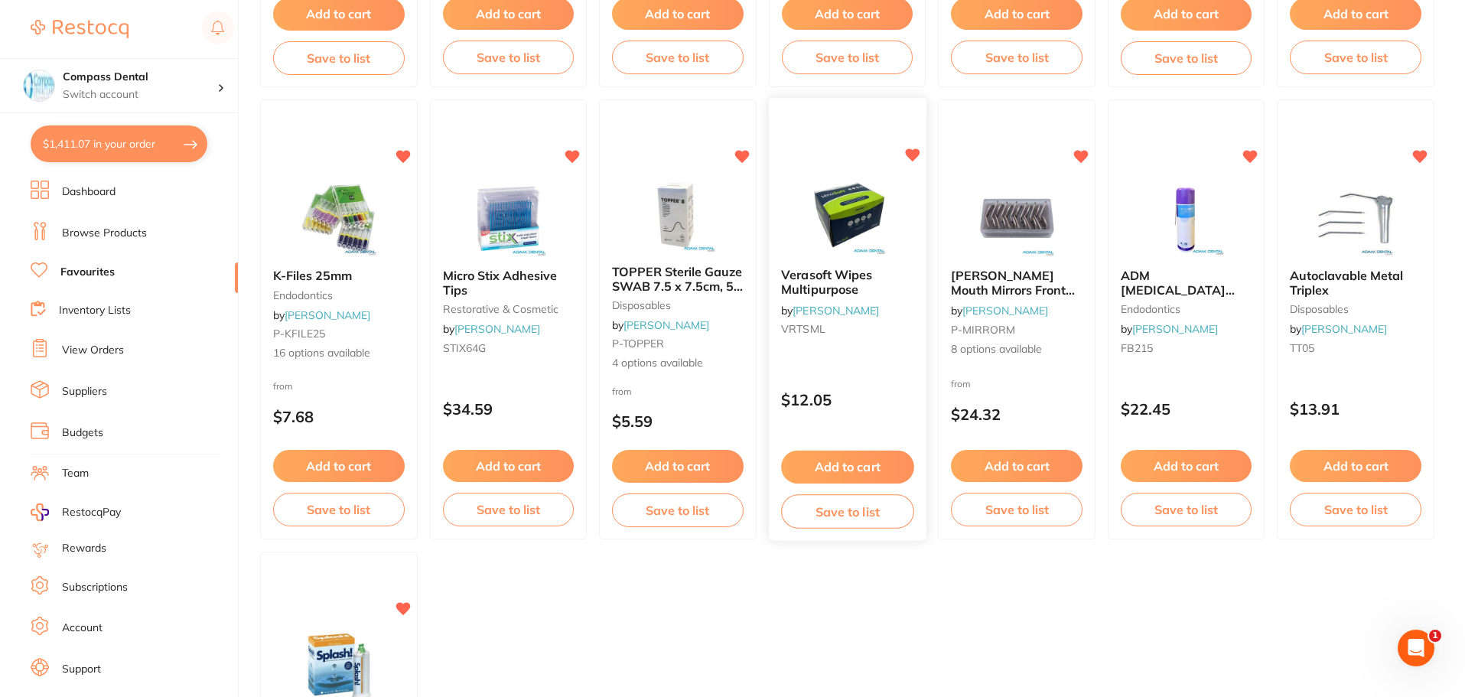
scroll to position [2332, 0]
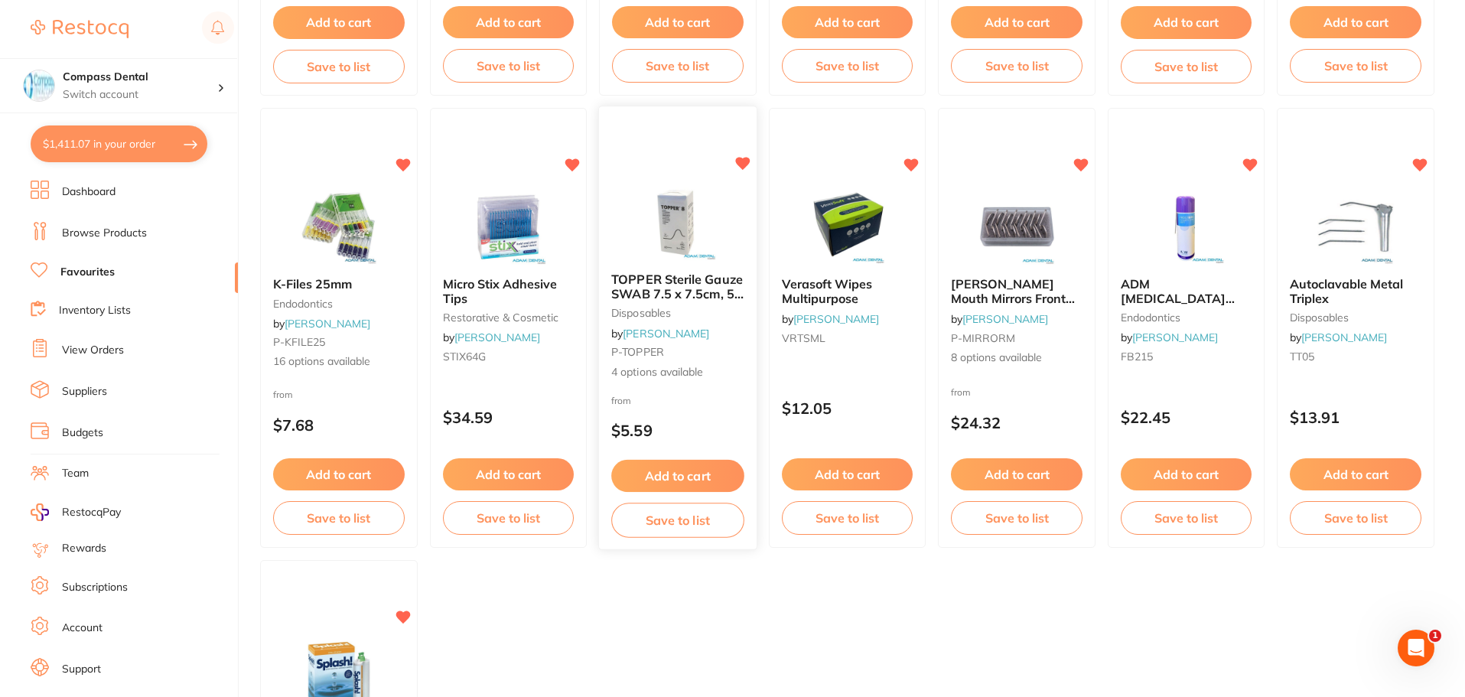
click at [720, 260] on div "TOPPER Sterile Gauze SWAB 7.5 x 7.5cm, 50 Packs of 2 disposables by [PERSON_NAM…" at bounding box center [678, 326] width 158 height 132
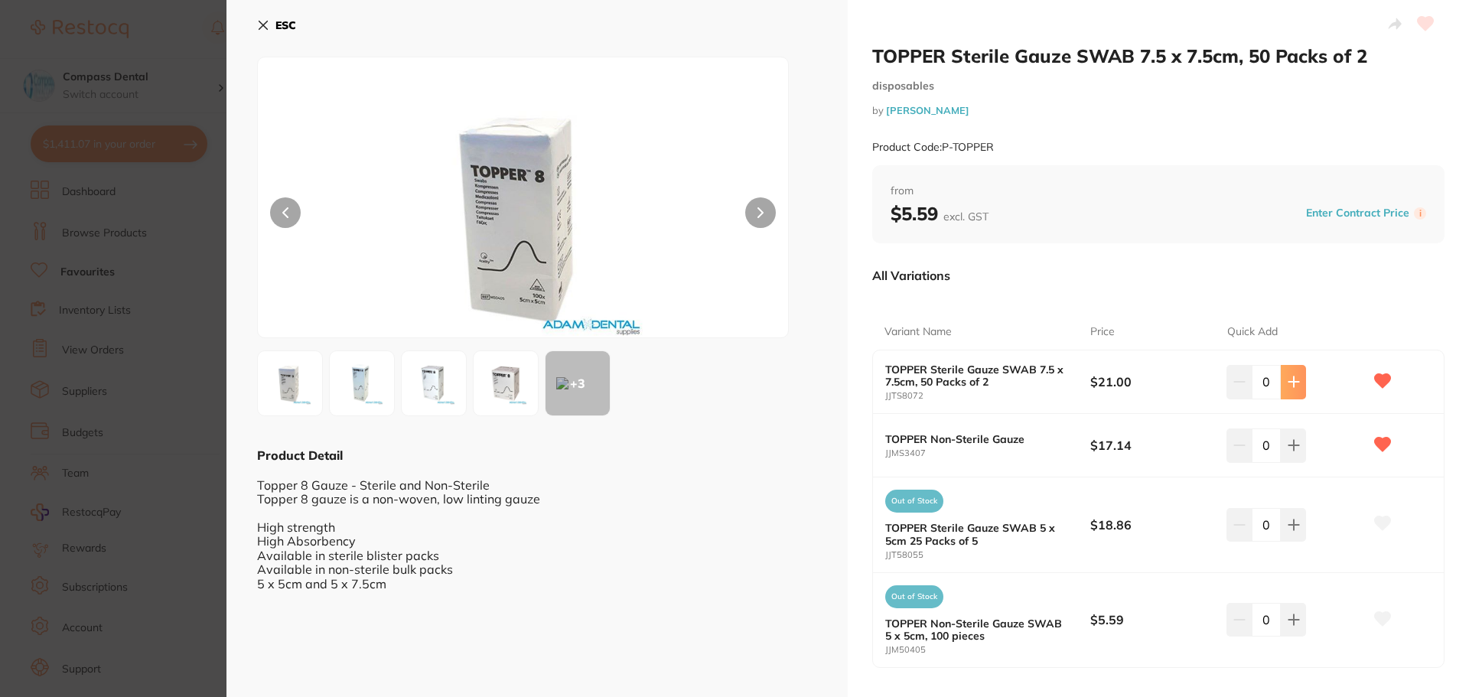
click at [1287, 394] on button at bounding box center [1293, 382] width 25 height 34
type input "3"
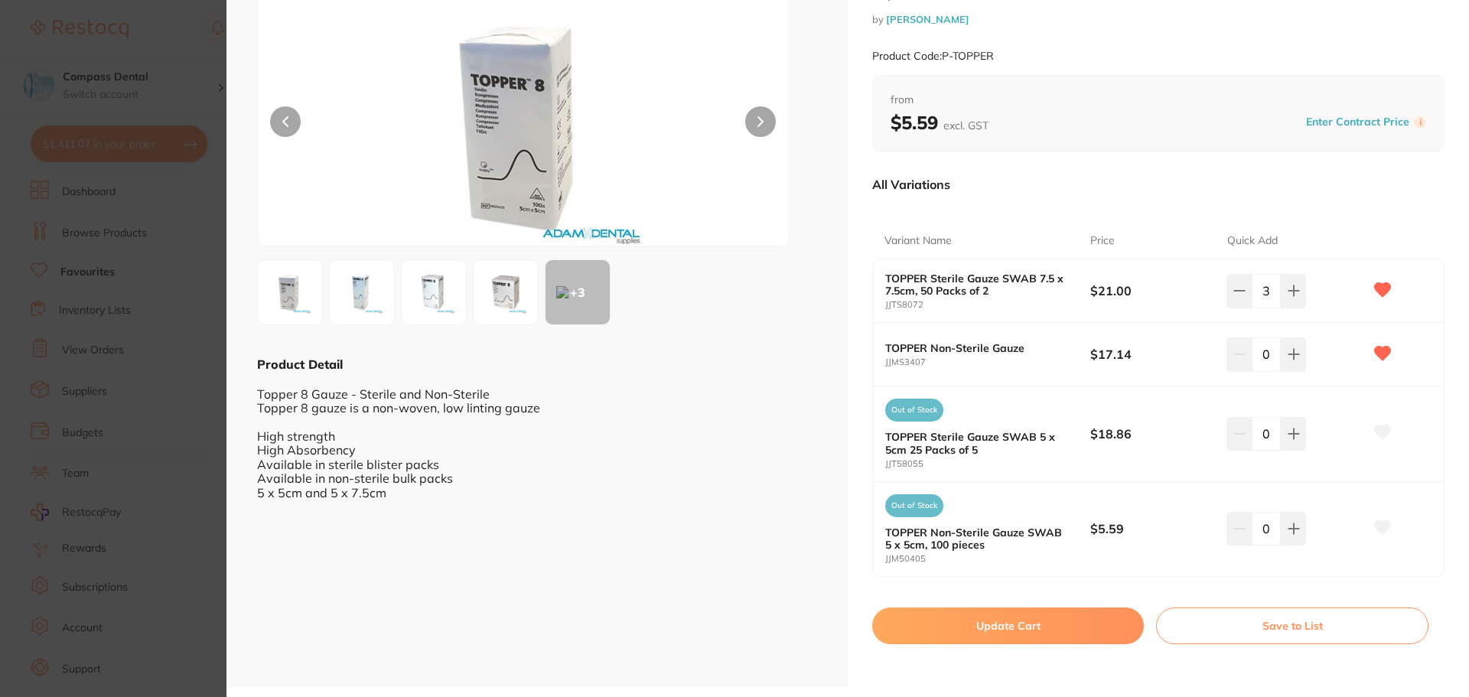
scroll to position [93, 0]
click at [1058, 635] on button "Update Cart" at bounding box center [1008, 624] width 272 height 37
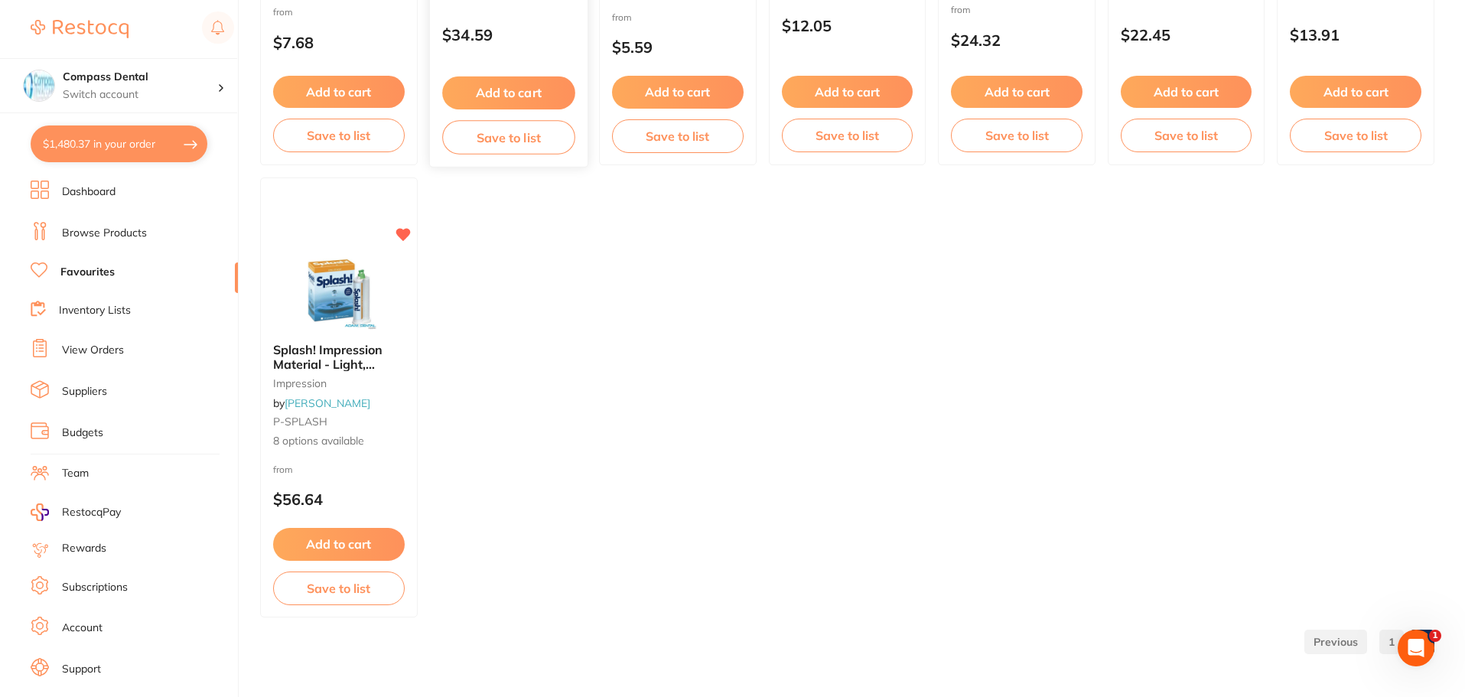
scroll to position [2409, 0]
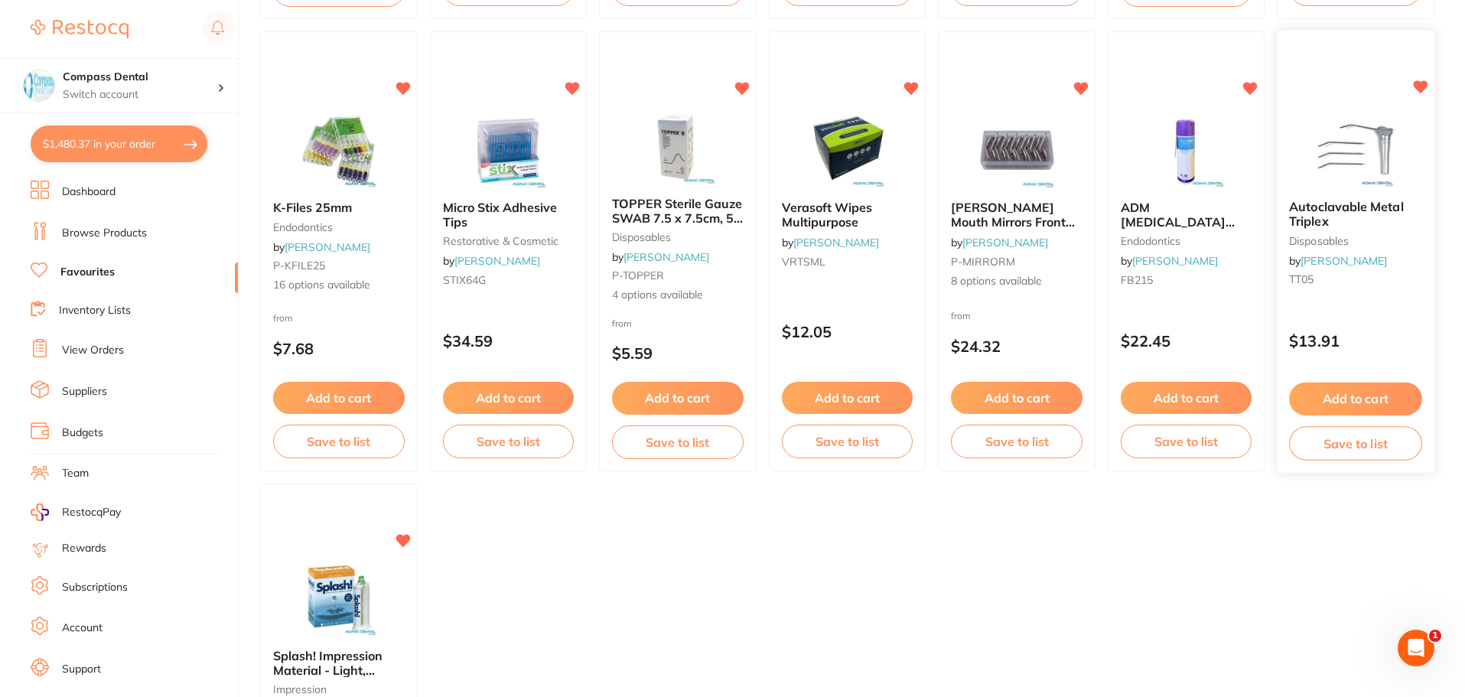
click at [1338, 397] on button "Add to cart" at bounding box center [1356, 399] width 132 height 33
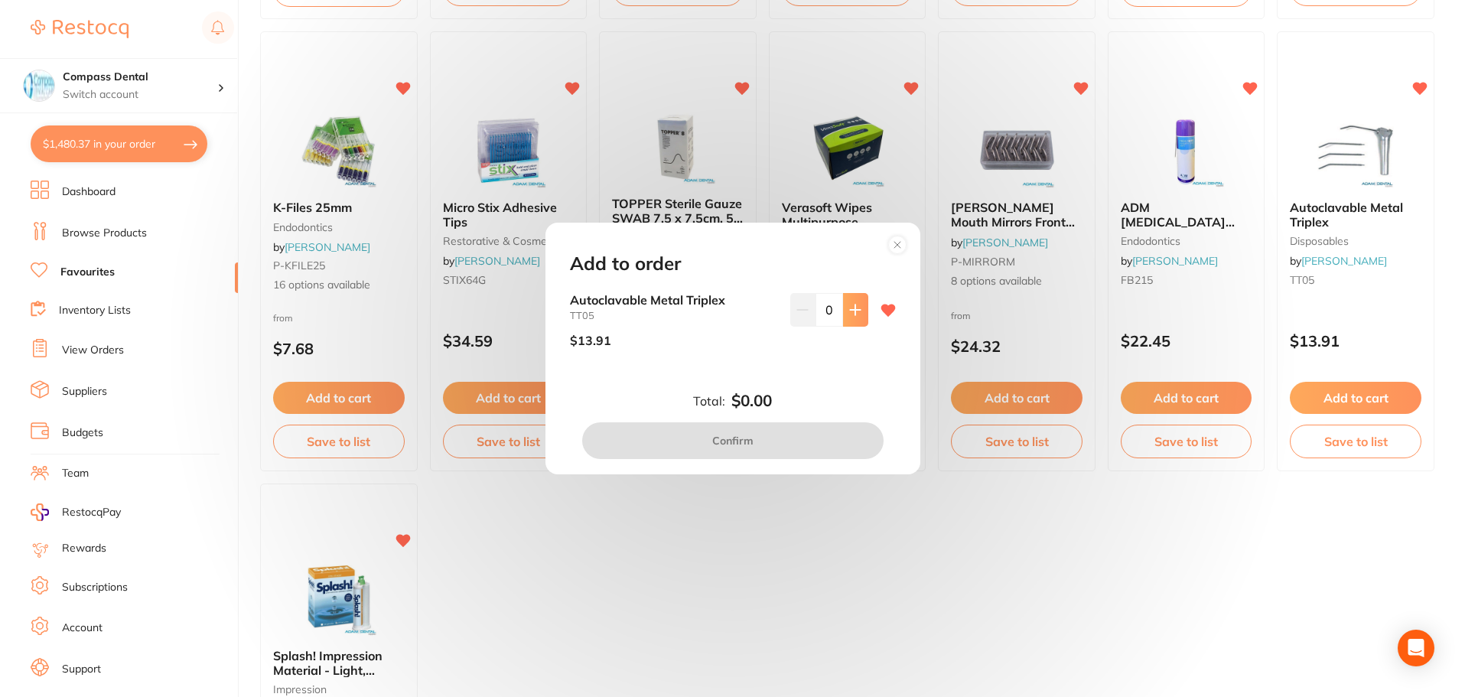
click at [849, 313] on icon at bounding box center [855, 310] width 12 height 12
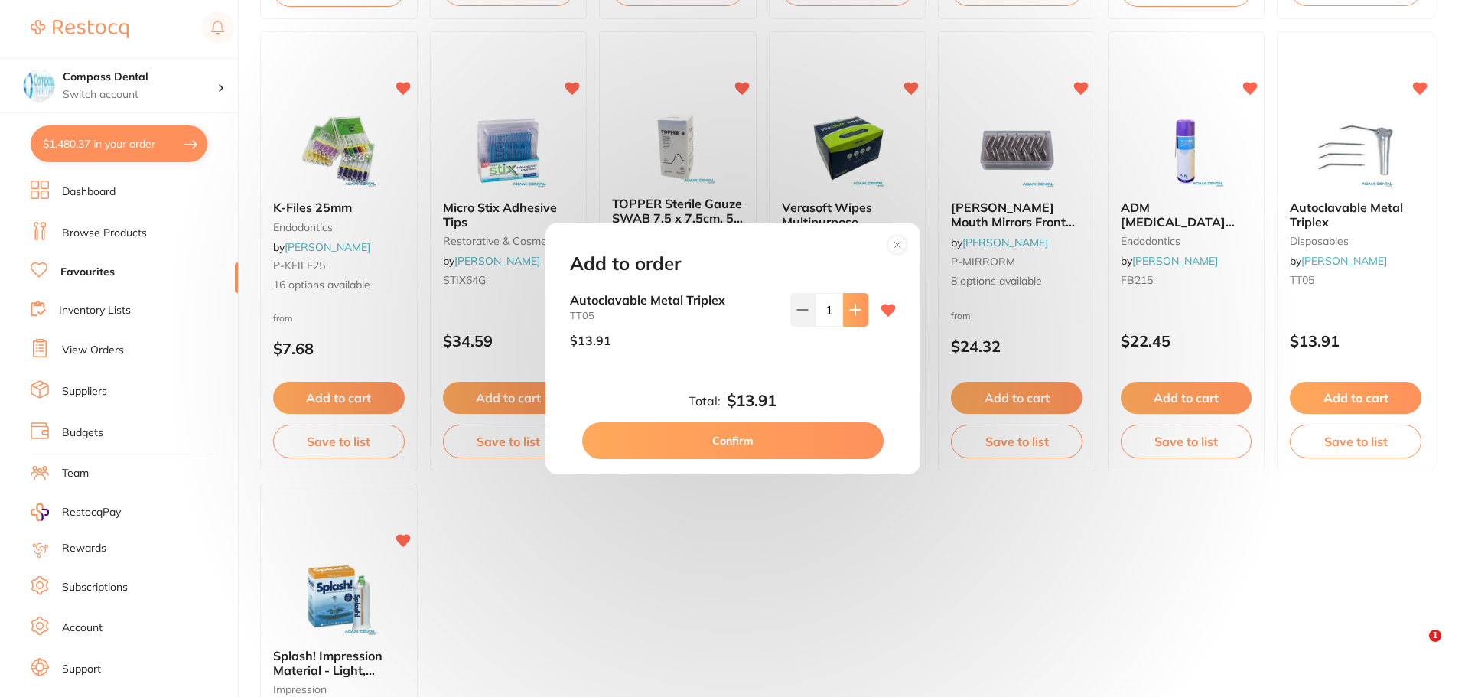
click at [849, 313] on icon at bounding box center [855, 310] width 12 height 12
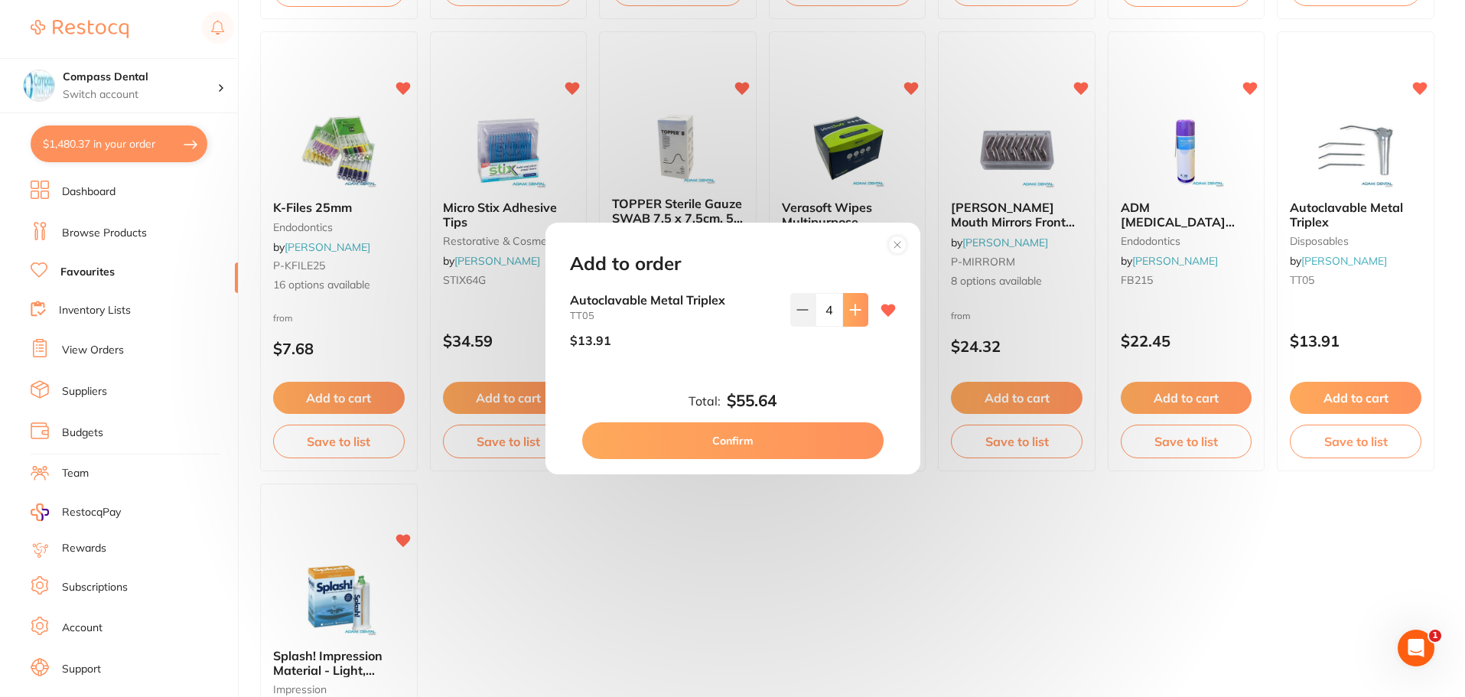
type input "5"
click at [761, 433] on button "Confirm" at bounding box center [732, 440] width 301 height 37
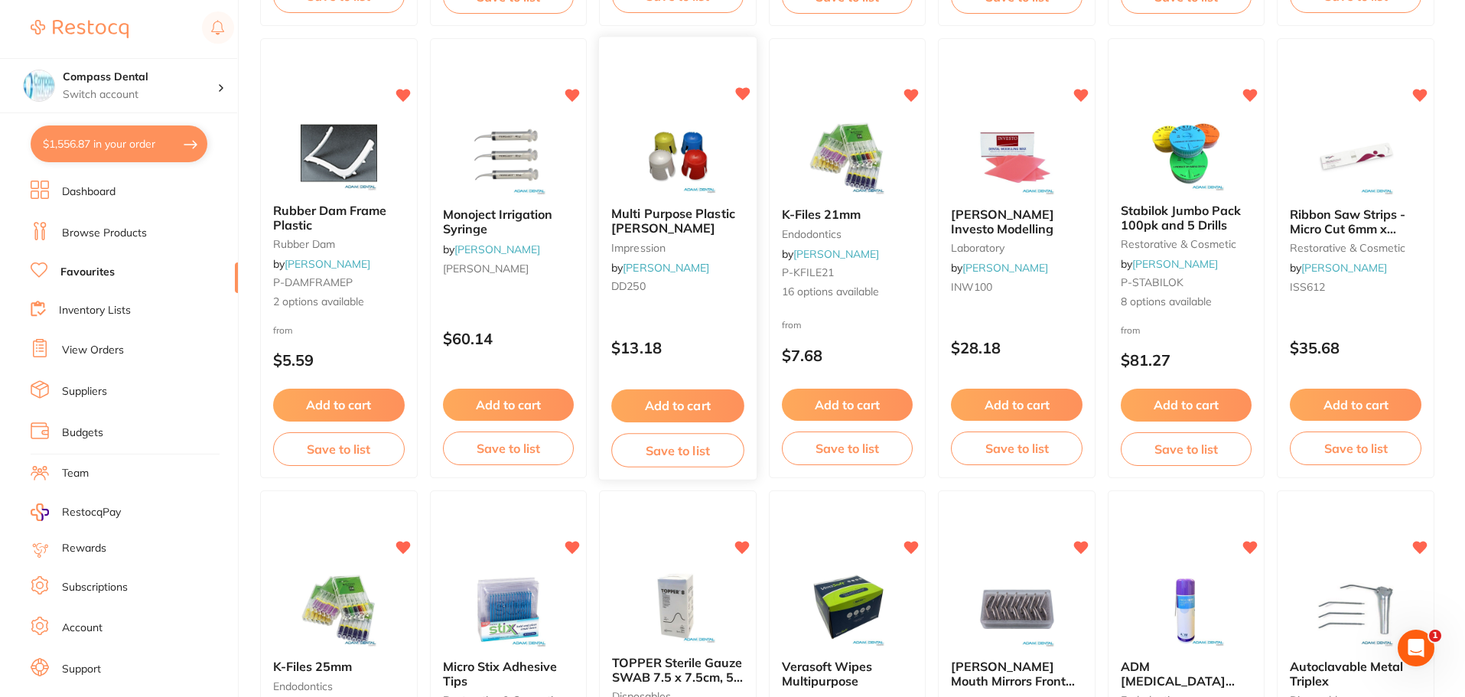
scroll to position [2103, 0]
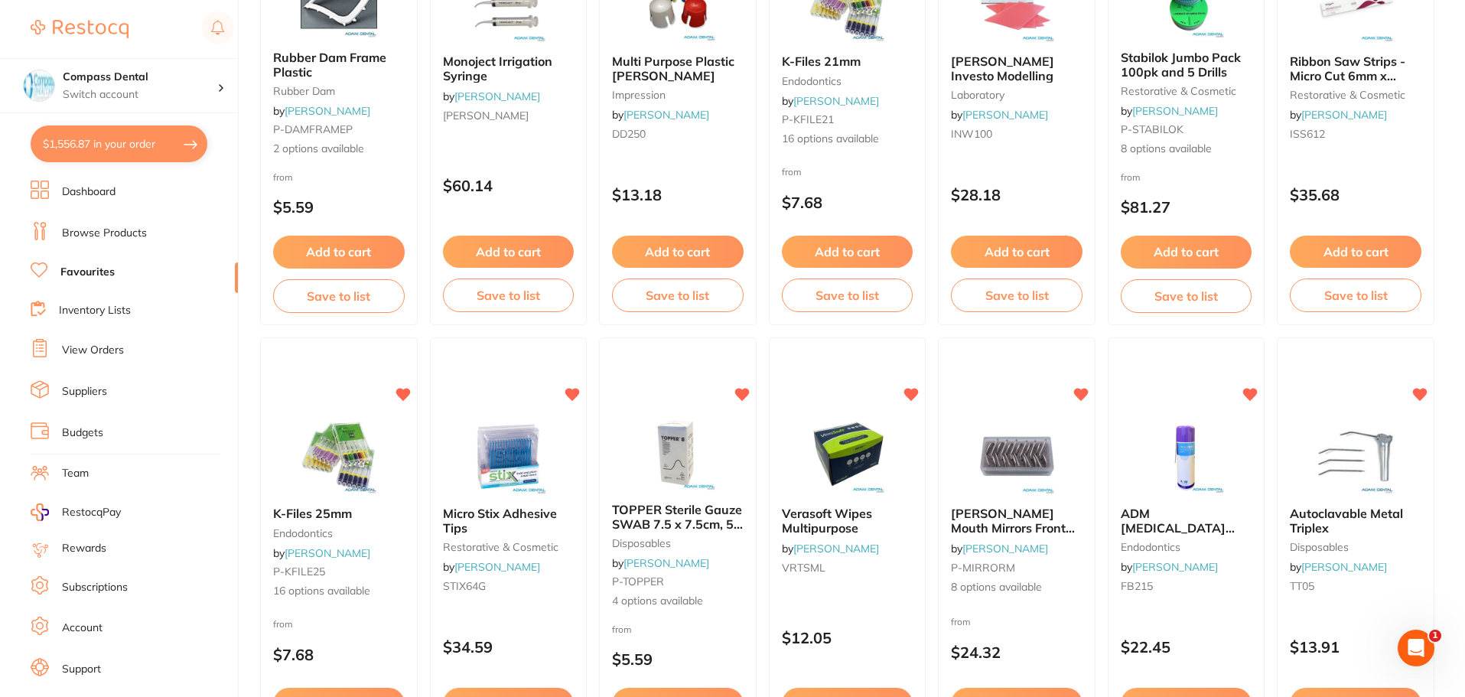
click at [123, 142] on button "$1,556.87 in your order" at bounding box center [119, 143] width 177 height 37
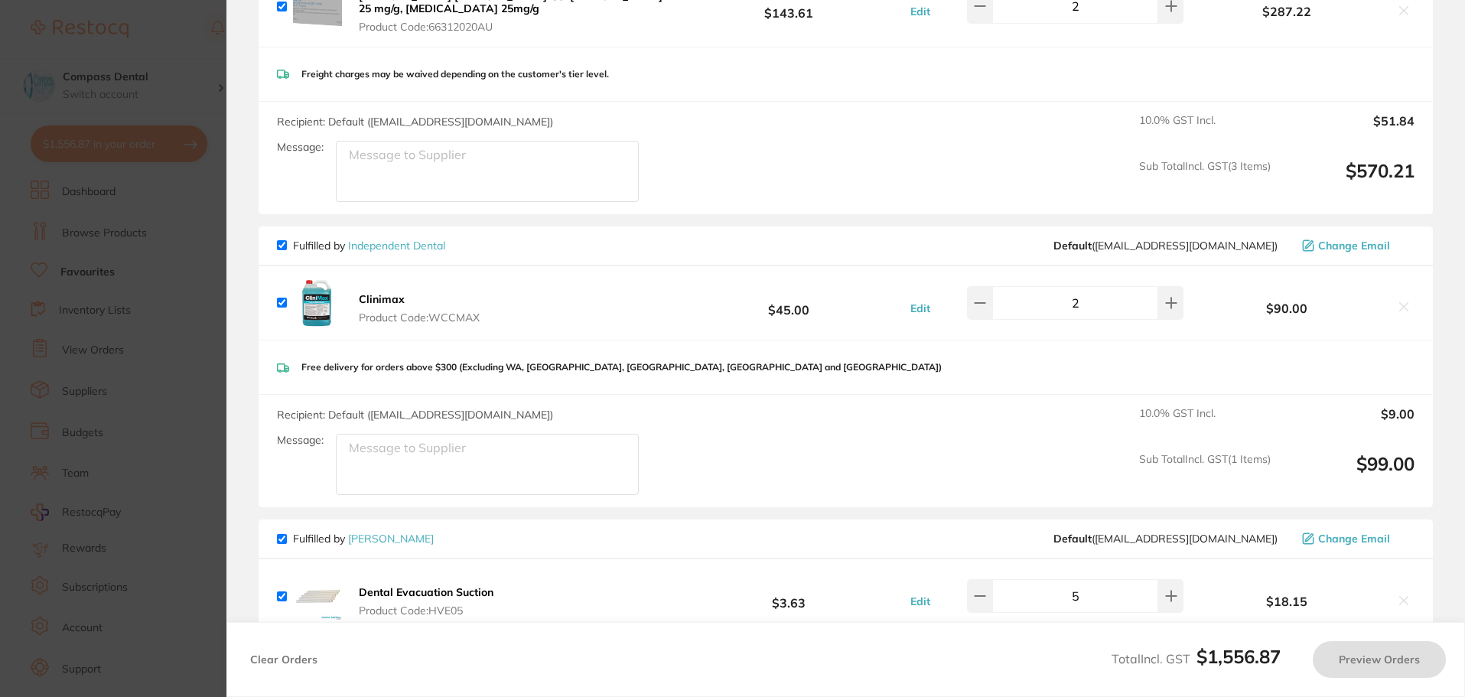
checkbox input "true"
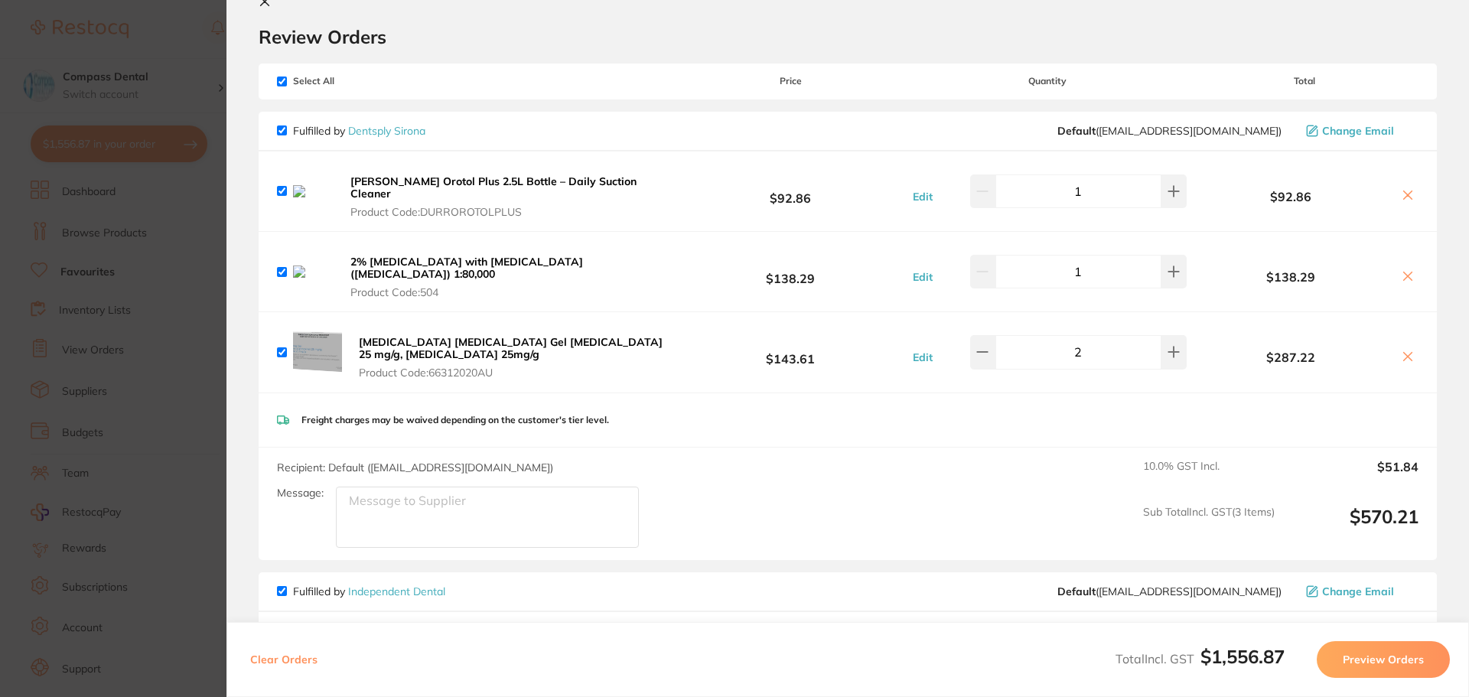
scroll to position [0, 0]
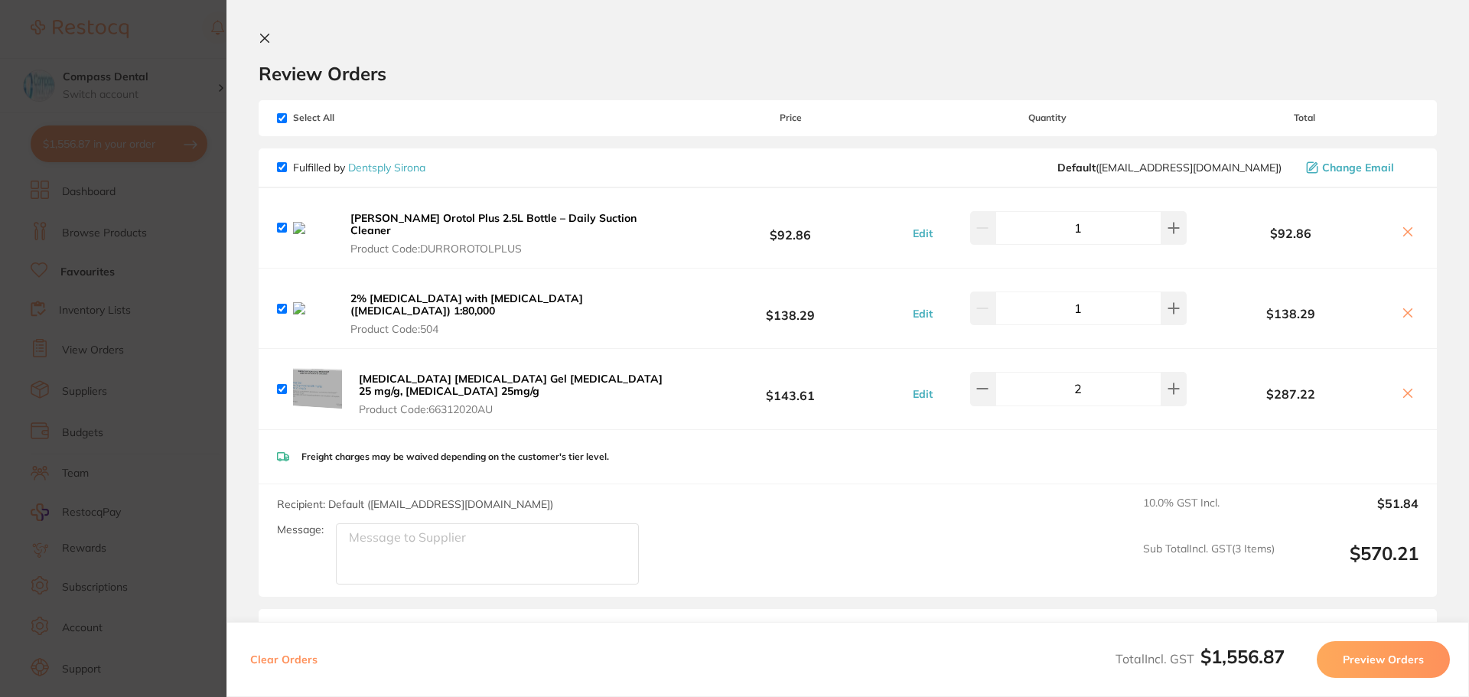
drag, startPoint x: 205, startPoint y: 15, endPoint x: 356, endPoint y: 175, distance: 219.8
click at [205, 16] on section "Update RRP Set your pre negotiated price for this item. Item Agreed RRP (excl. …" at bounding box center [734, 348] width 1469 height 697
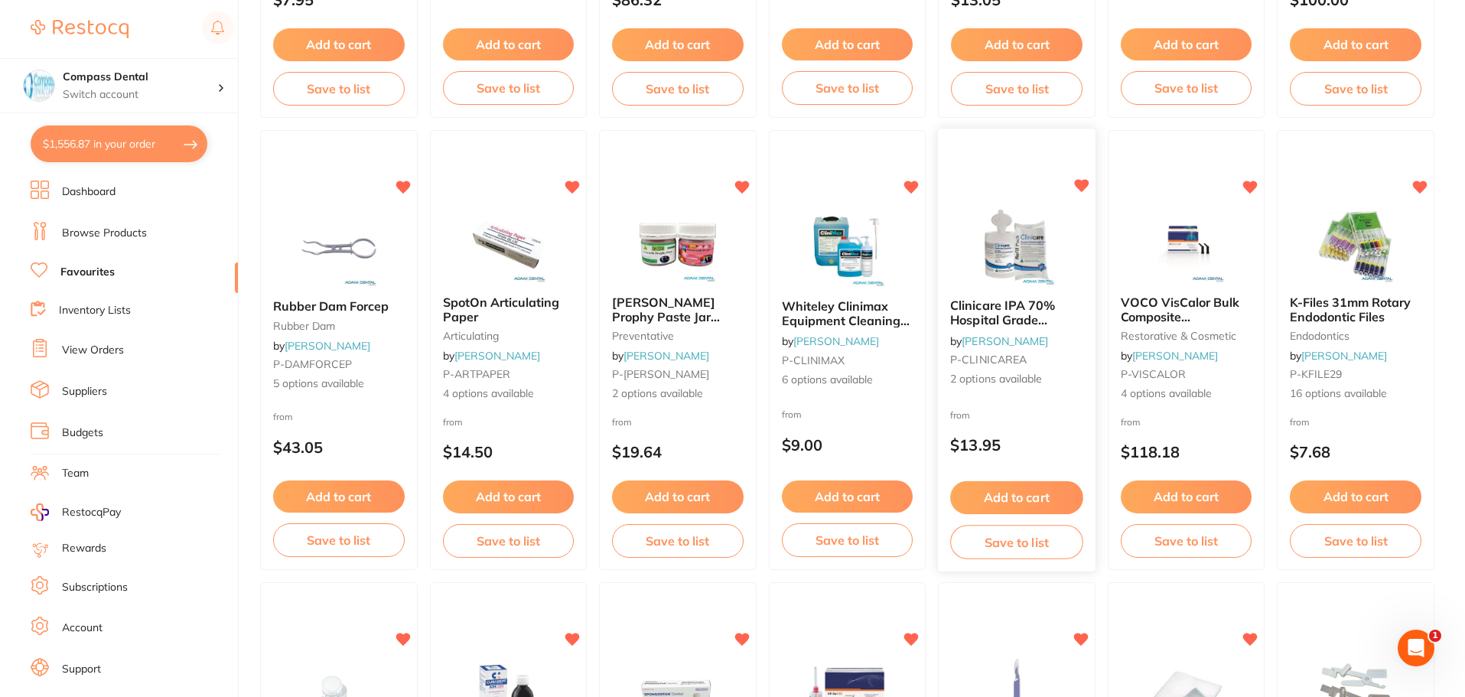
scroll to position [955, 0]
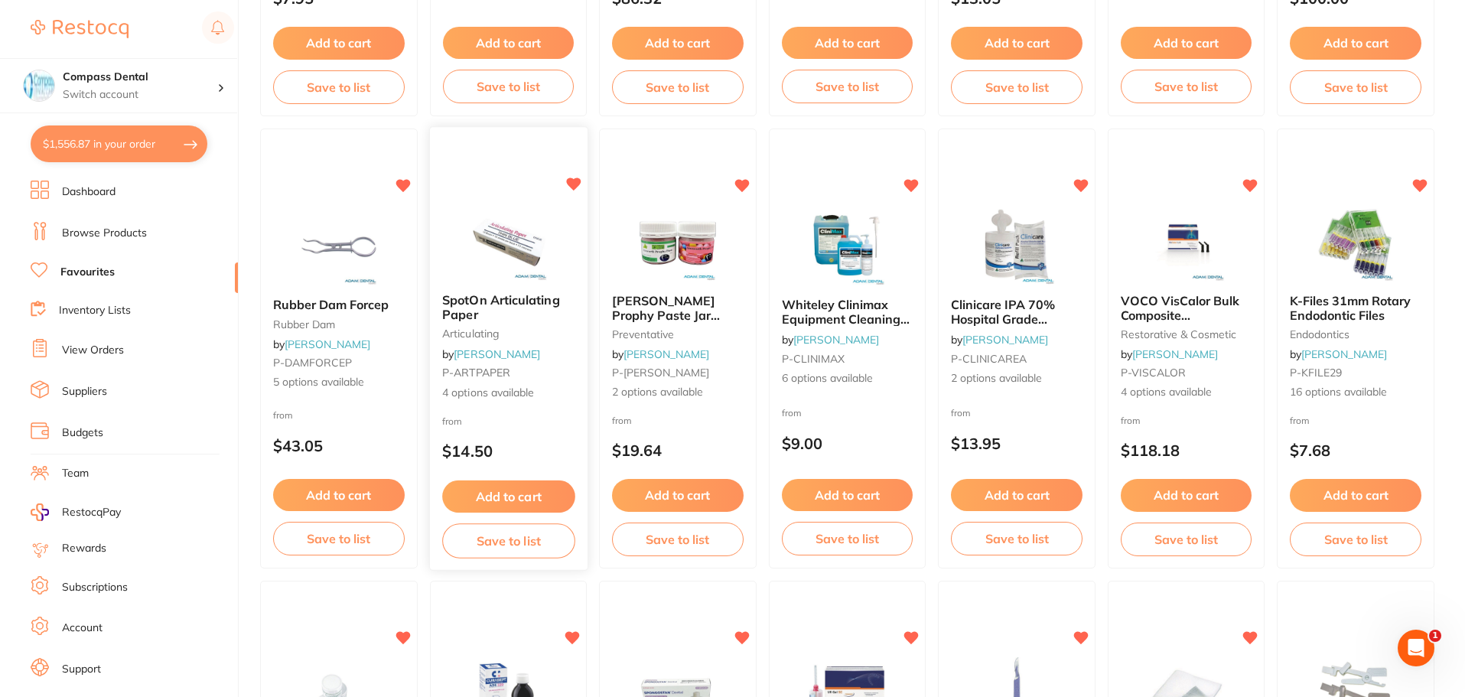
click at [528, 495] on button "Add to cart" at bounding box center [508, 497] width 132 height 33
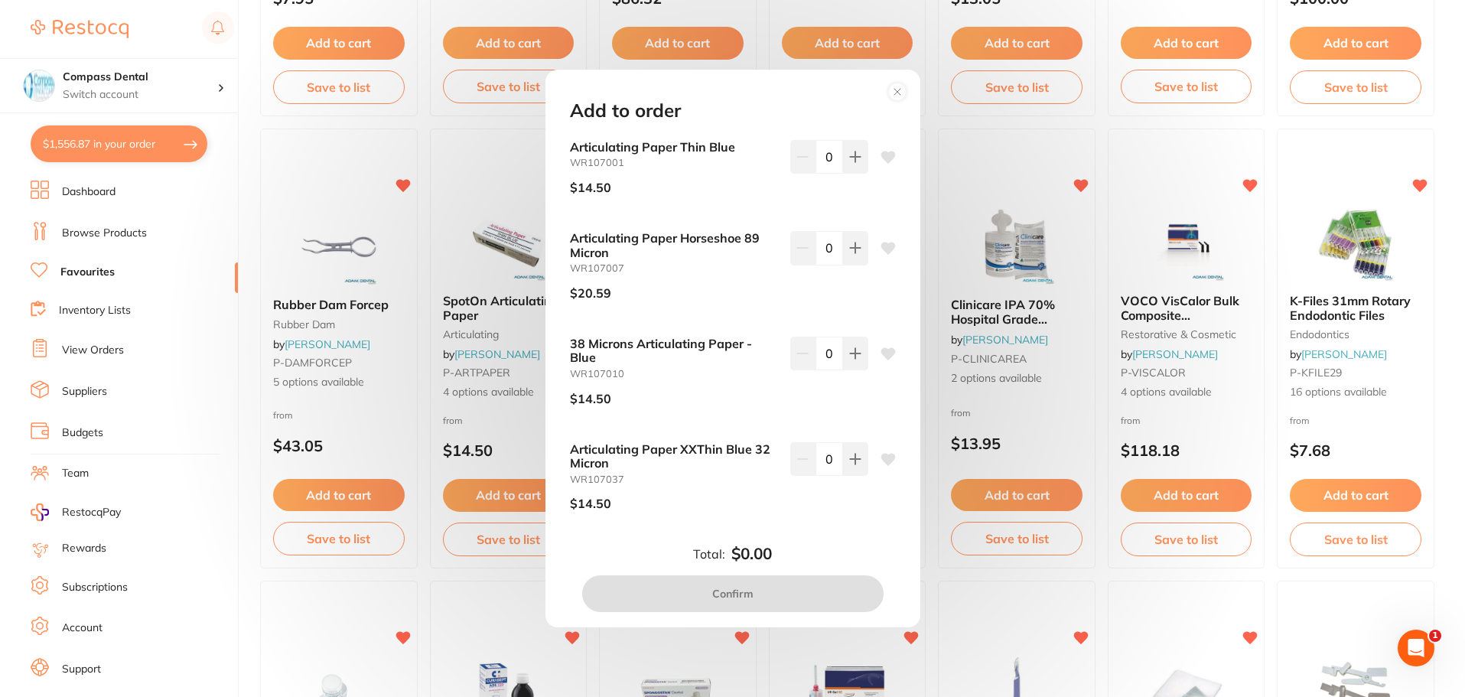
scroll to position [0, 0]
click at [885, 156] on icon at bounding box center [888, 157] width 15 height 12
click at [852, 159] on icon at bounding box center [855, 157] width 10 height 10
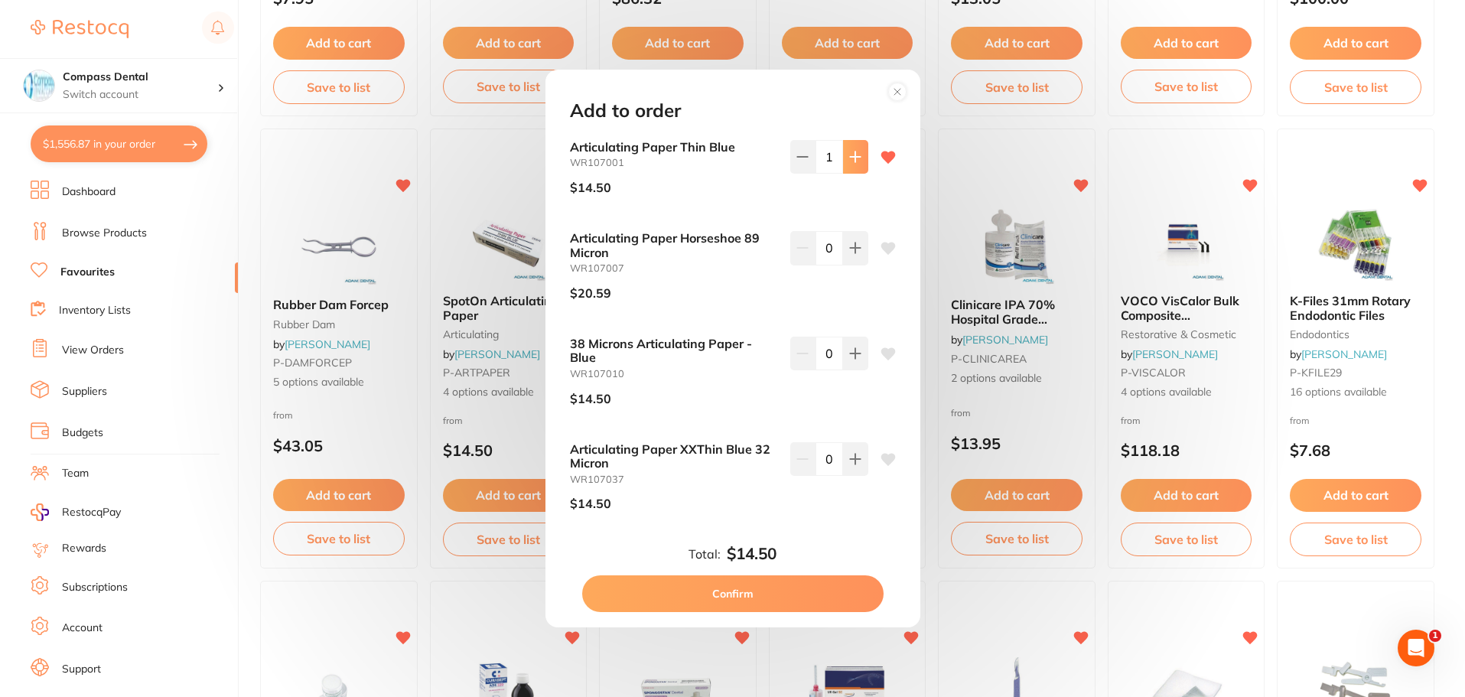
click at [852, 159] on icon at bounding box center [855, 157] width 10 height 10
type input "2"
click at [761, 606] on button "Confirm" at bounding box center [732, 593] width 301 height 37
checkbox input "false"
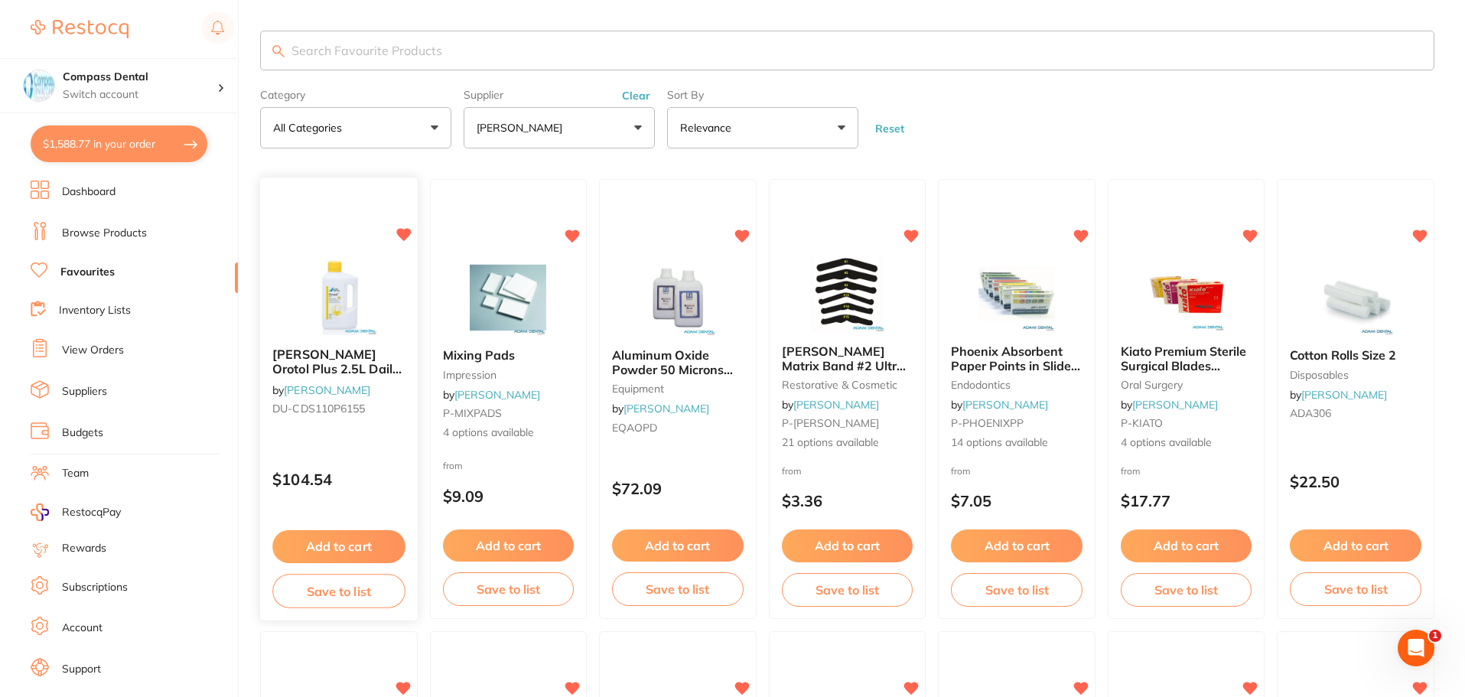
click at [341, 550] on button "Add to cart" at bounding box center [338, 546] width 132 height 33
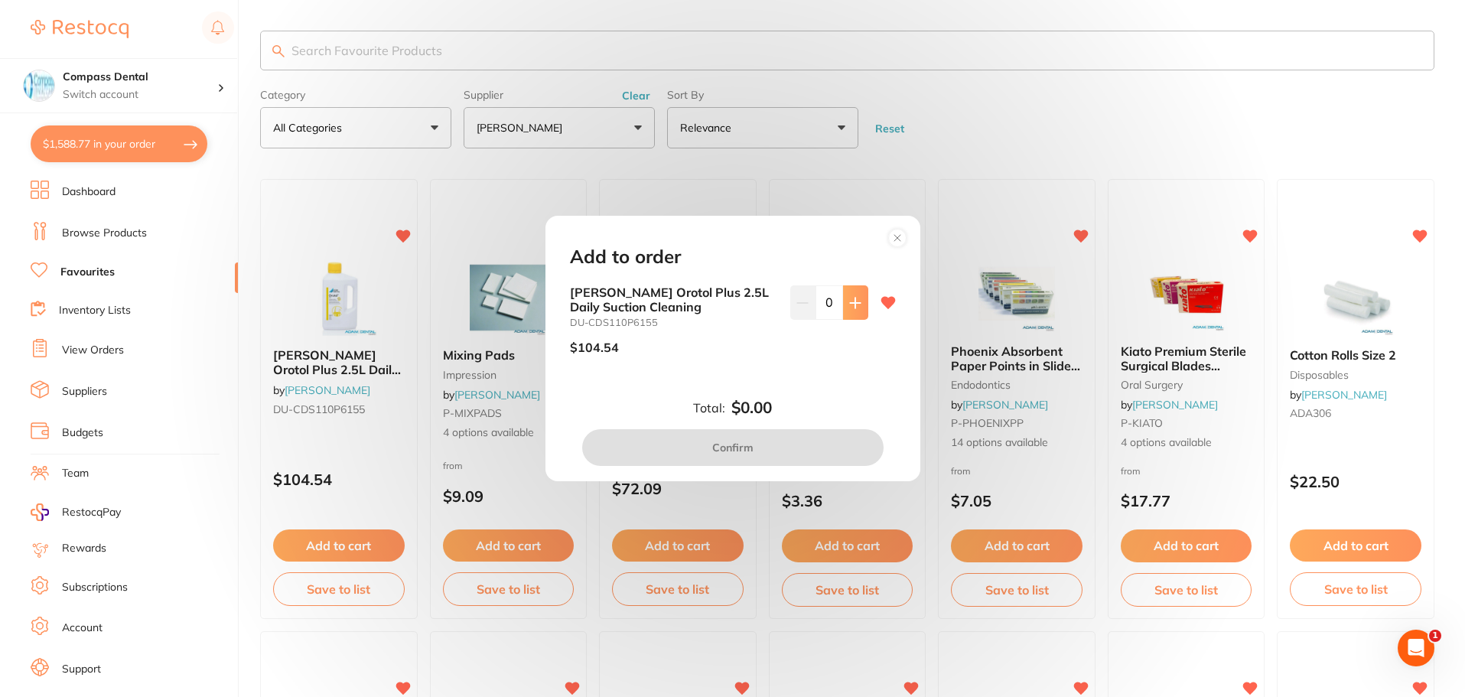
click at [854, 292] on button at bounding box center [855, 302] width 25 height 34
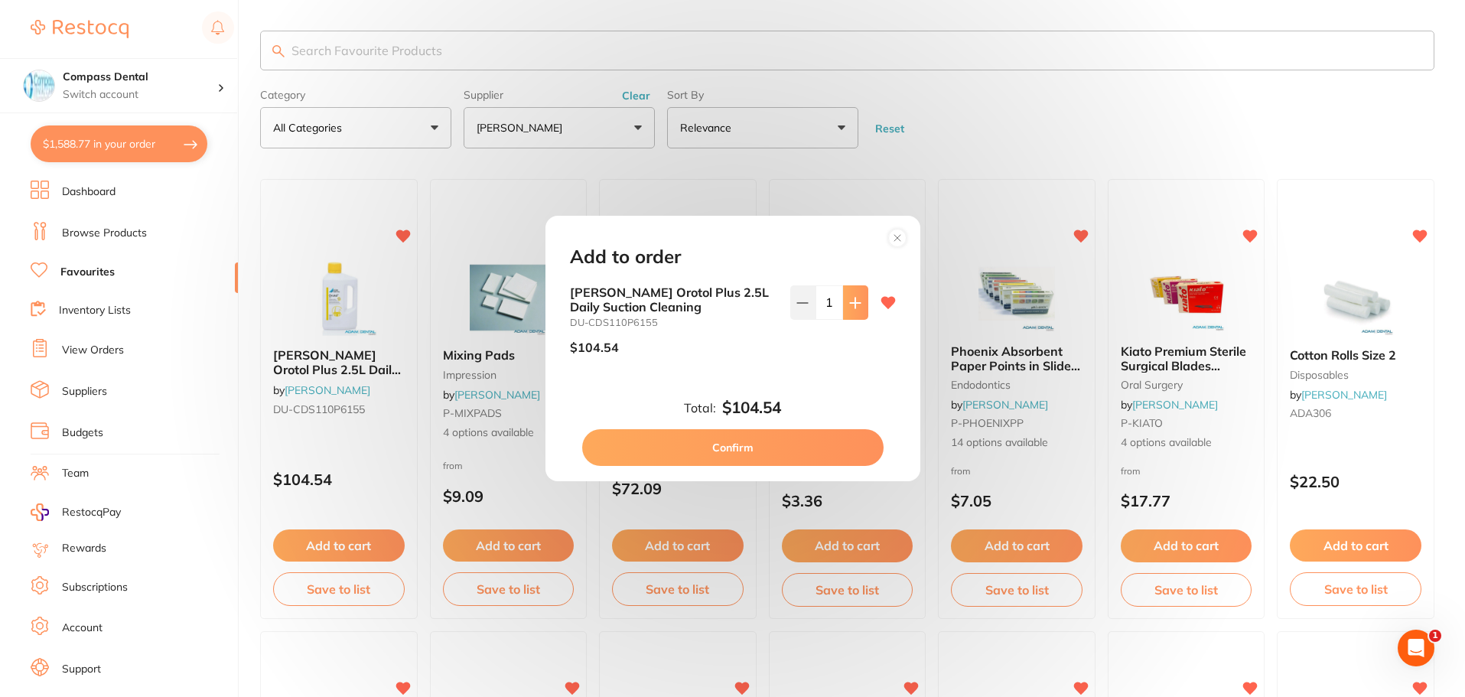
click at [854, 292] on button at bounding box center [855, 302] width 25 height 34
type input "2"
click at [785, 438] on button "Confirm" at bounding box center [732, 447] width 301 height 37
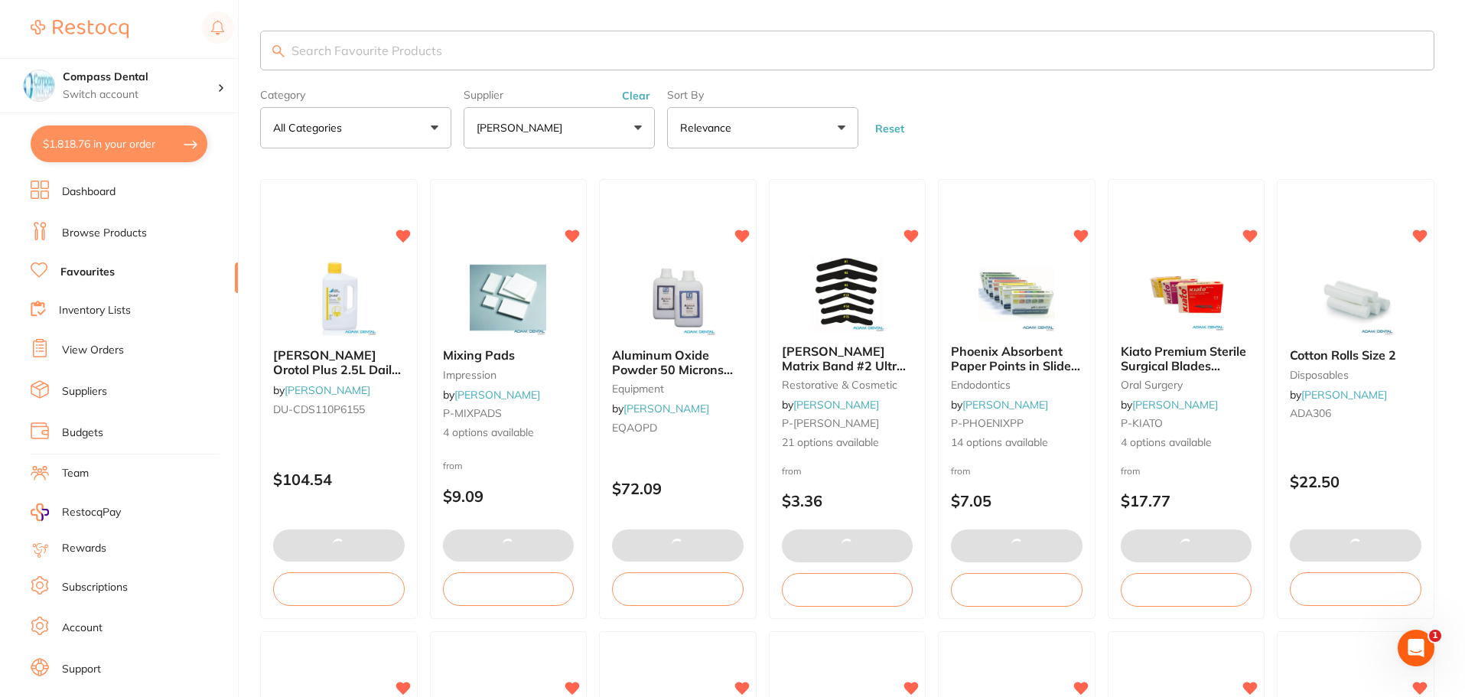
drag, startPoint x: 137, startPoint y: 135, endPoint x: 141, endPoint y: 122, distance: 13.6
click at [136, 132] on button "$1,818.76 in your order" at bounding box center [119, 143] width 177 height 37
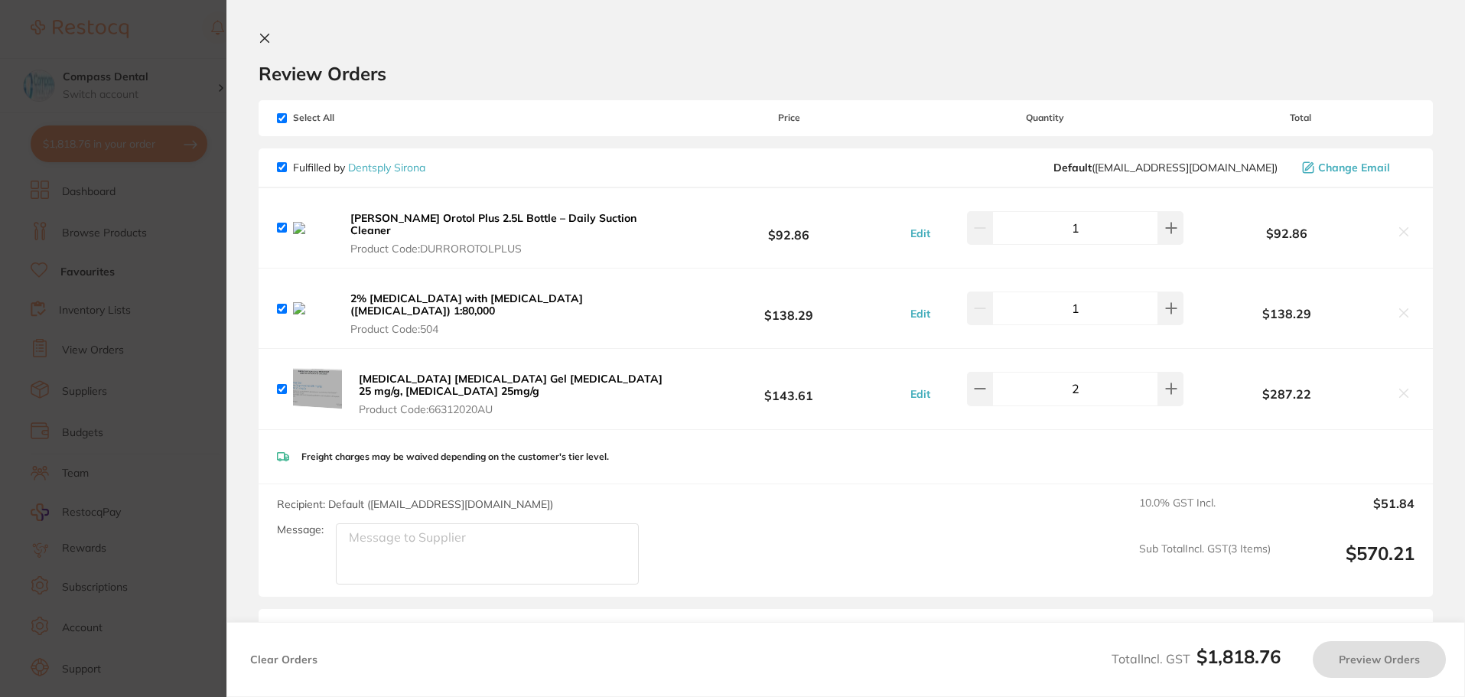
checkbox input "true"
checkbox input "false"
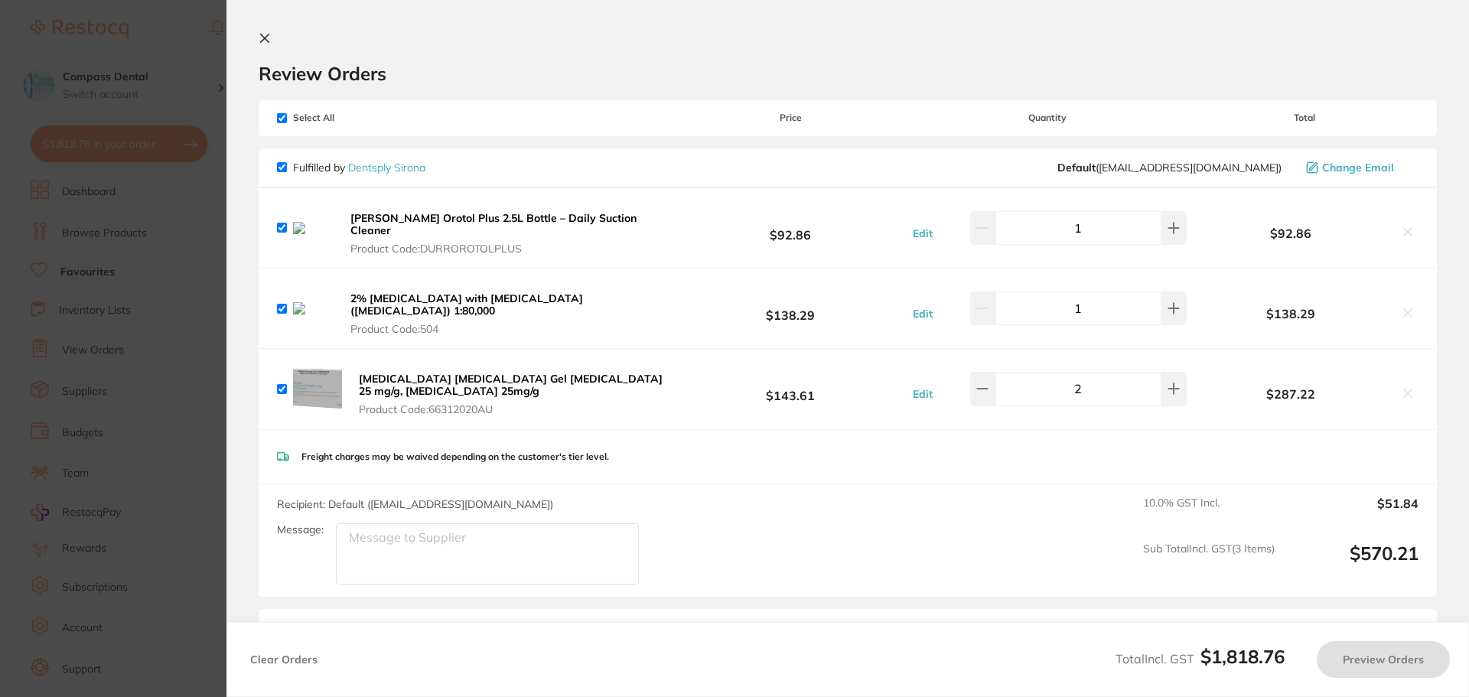
checkbox input "false"
checkbox input "true"
